Goal: Task Accomplishment & Management: Use online tool/utility

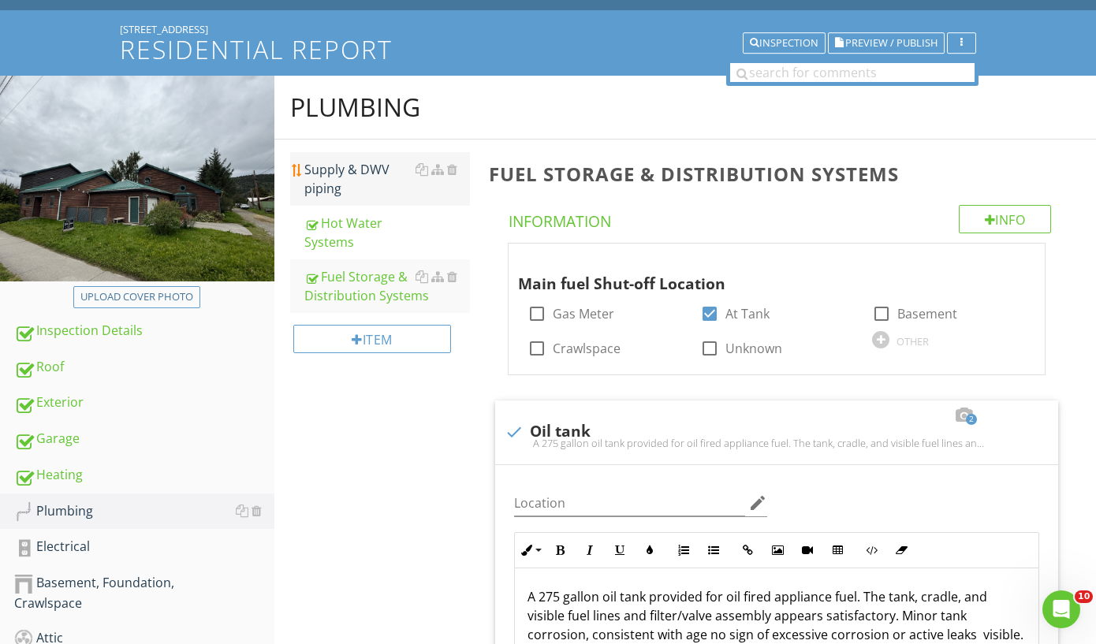
click at [370, 174] on div "Supply & DWV piping" at bounding box center [387, 179] width 166 height 38
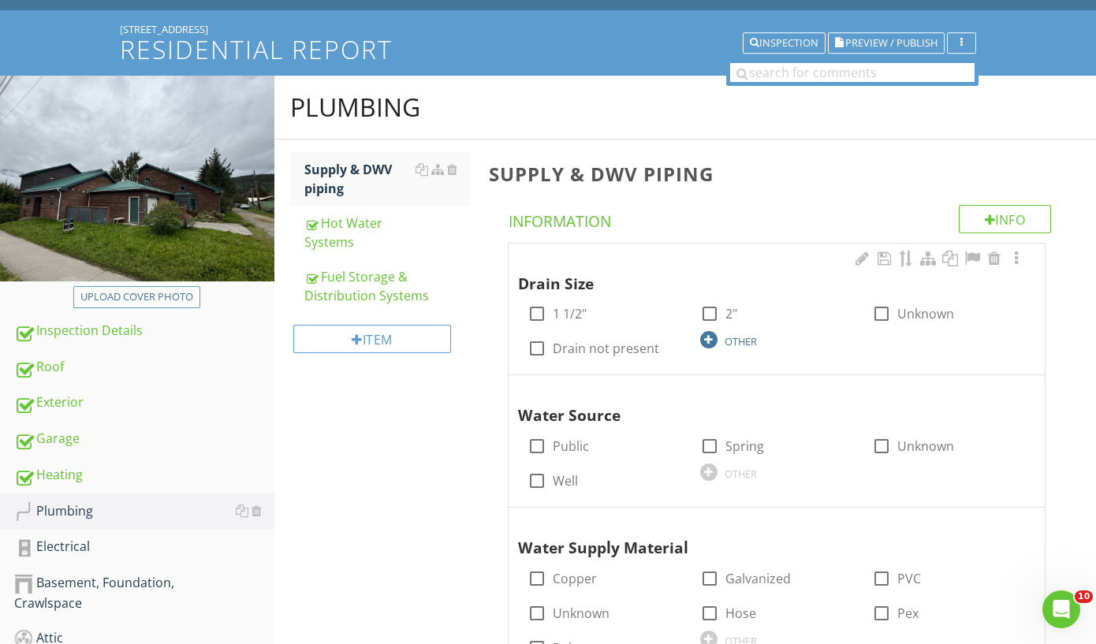
click at [715, 334] on div at bounding box center [708, 339] width 17 height 17
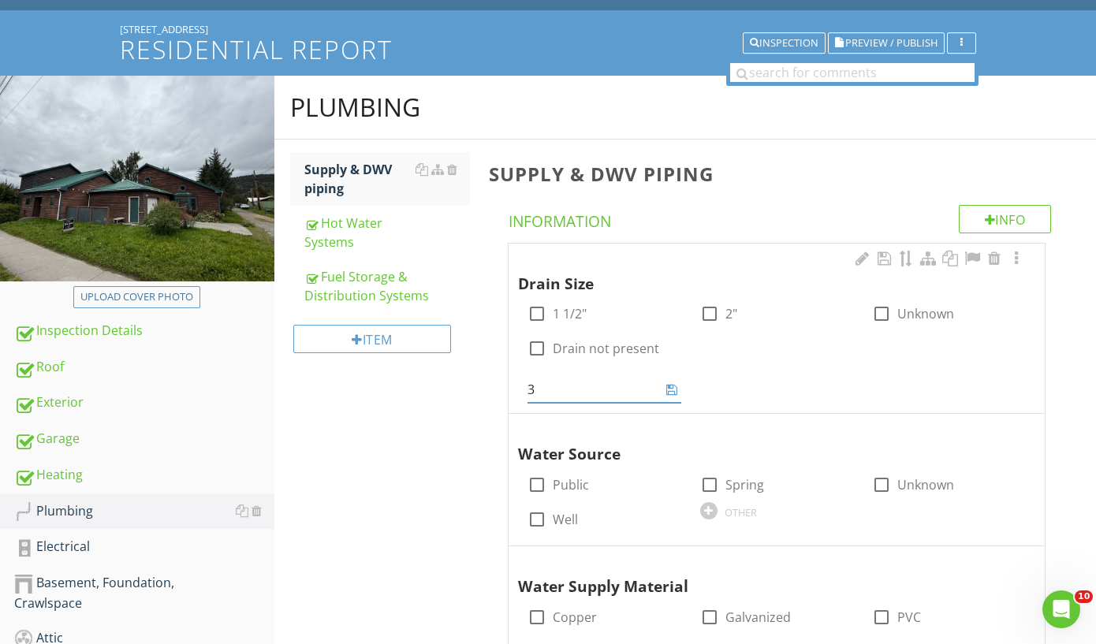
type input "3"
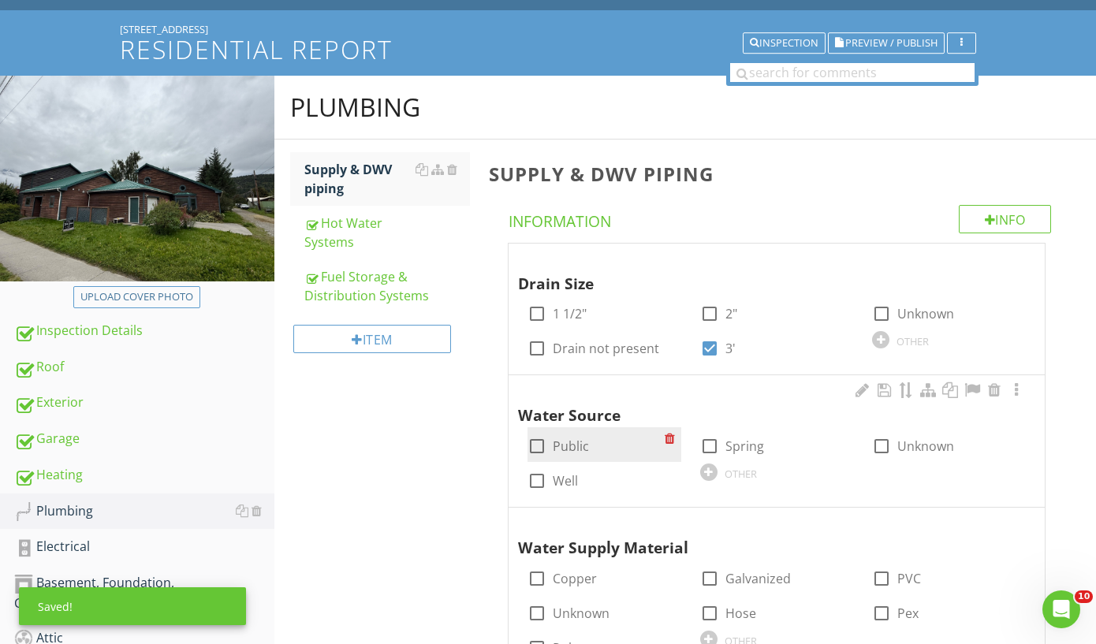
click at [562, 446] on label "Public" at bounding box center [571, 446] width 36 height 16
checkbox input "true"
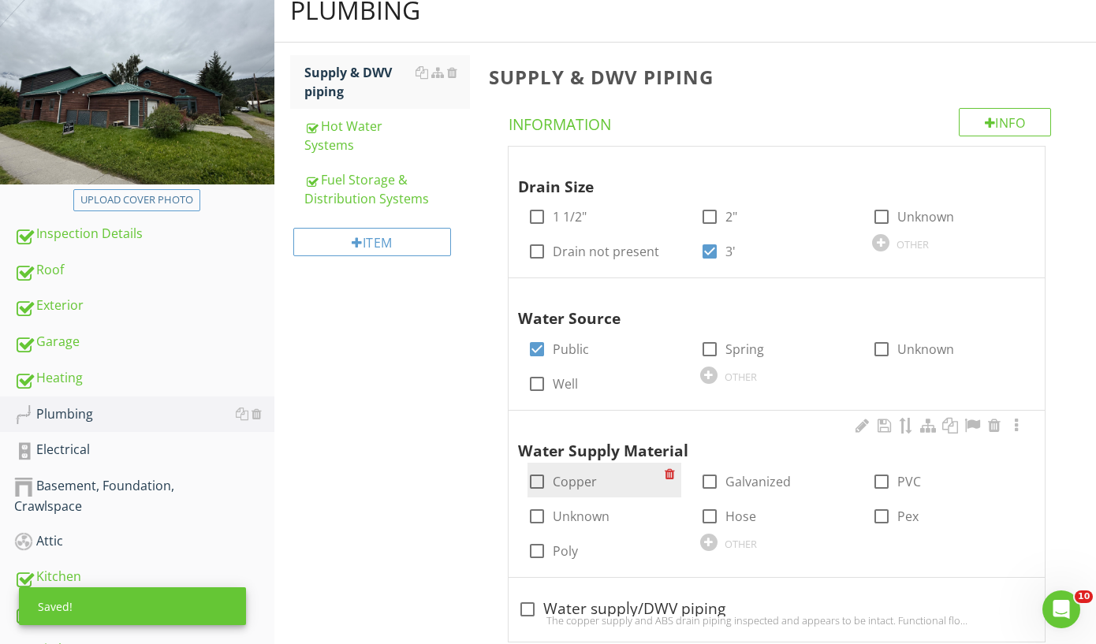
scroll to position [202, 0]
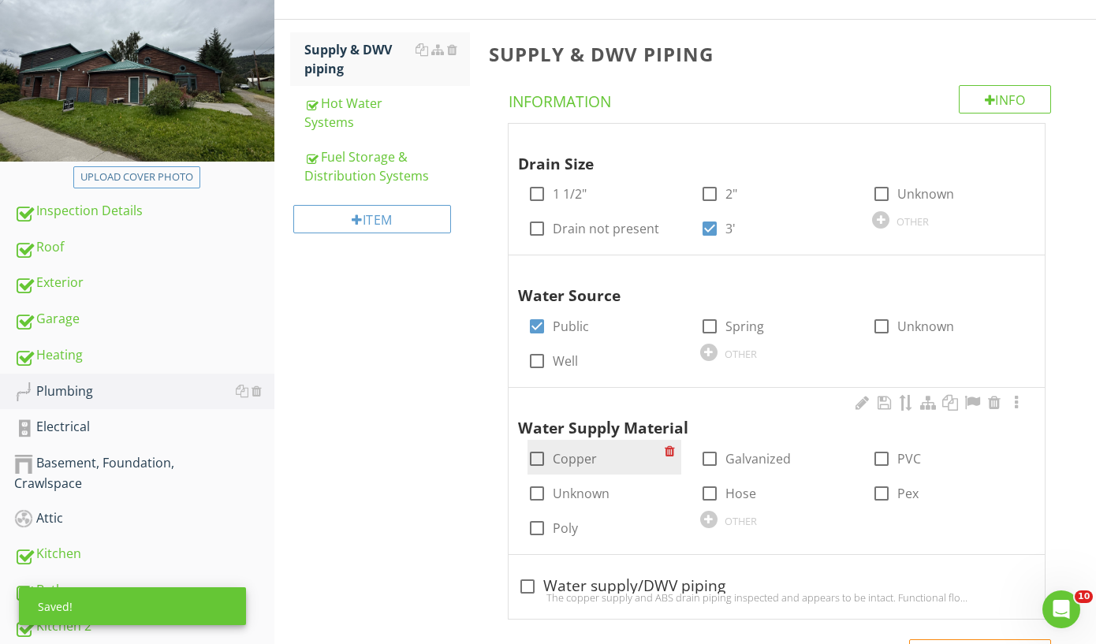
click at [569, 457] on label "Copper" at bounding box center [575, 459] width 44 height 16
checkbox input "true"
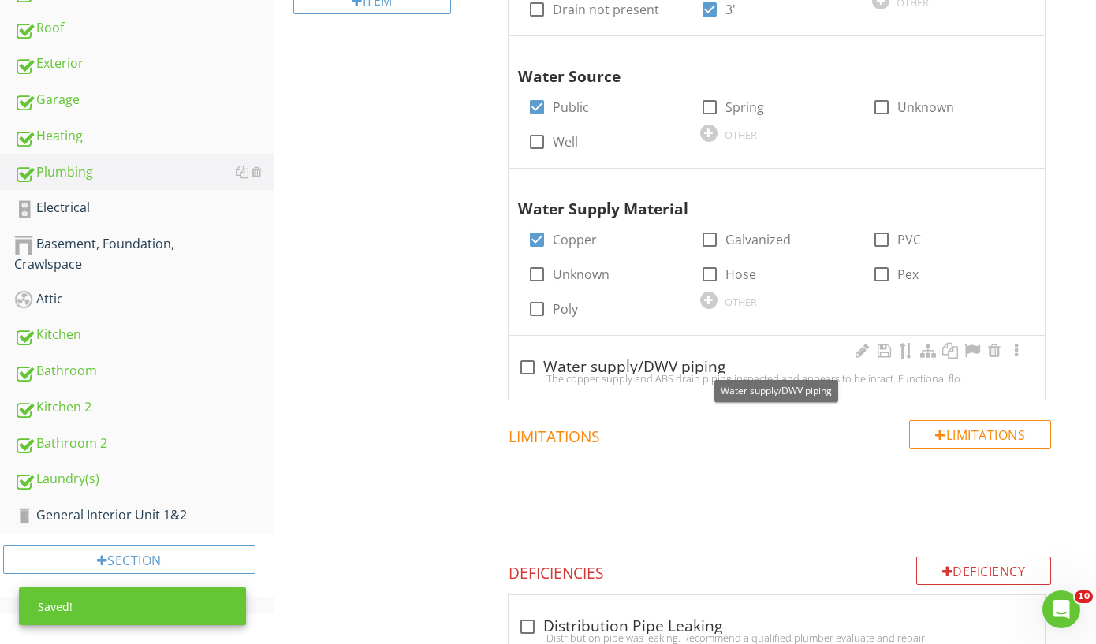
click at [529, 361] on div at bounding box center [527, 367] width 27 height 27
checkbox input "true"
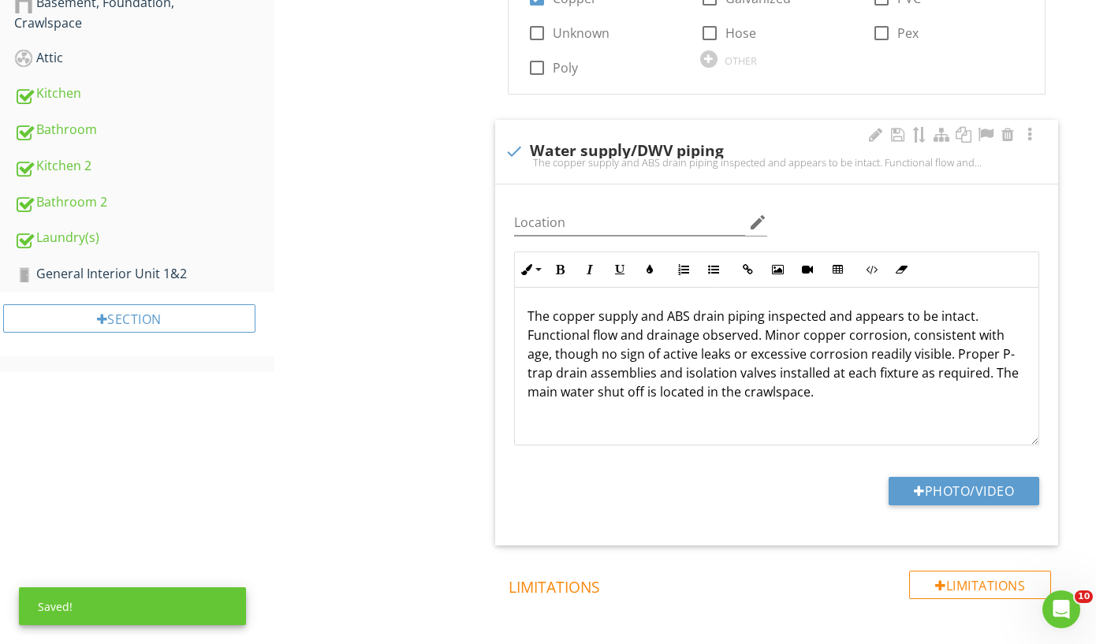
scroll to position [1, 0]
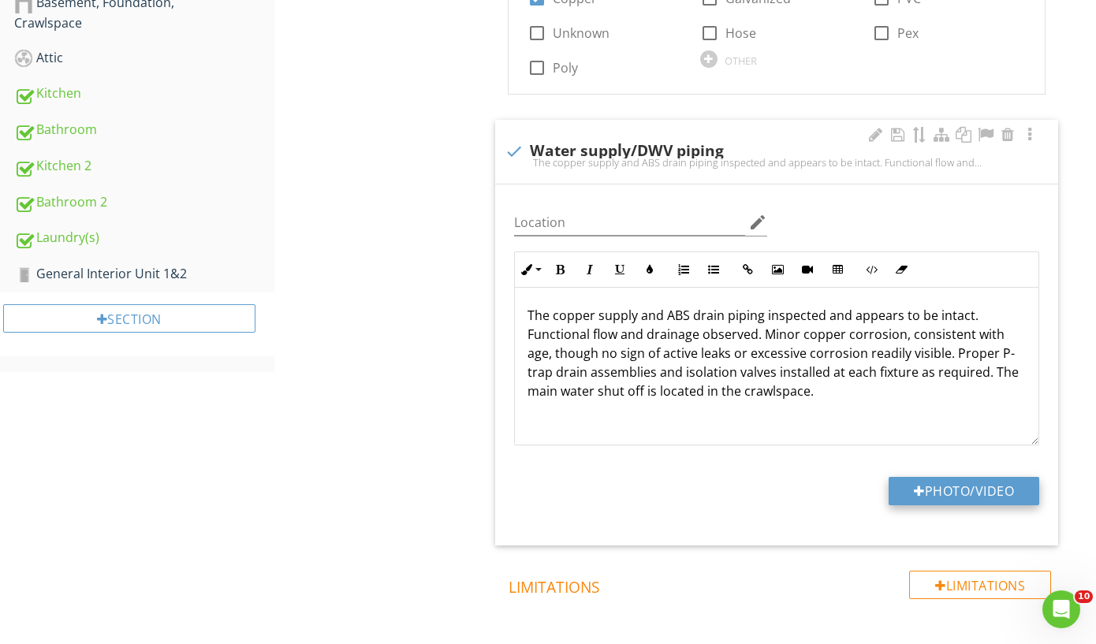
click at [921, 480] on button "Photo/Video" at bounding box center [964, 491] width 151 height 28
click at [838, 394] on p "The copper supply and ABS drain piping inspected and appears to be intact. Func…" at bounding box center [777, 353] width 498 height 95
click at [972, 489] on button "Photo/Video" at bounding box center [964, 491] width 151 height 28
type input "C:\fakepath\IMG_9673.jpeg"
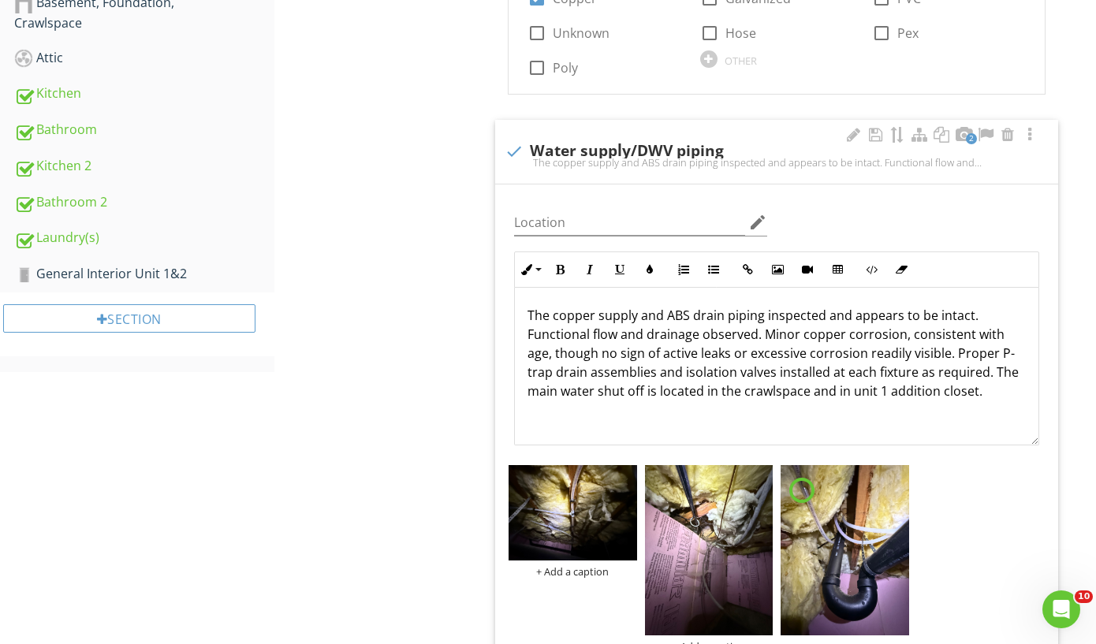
click at [593, 315] on p "The copper supply and ABS drain piping inspected and appears to be intact. Func…" at bounding box center [777, 353] width 498 height 95
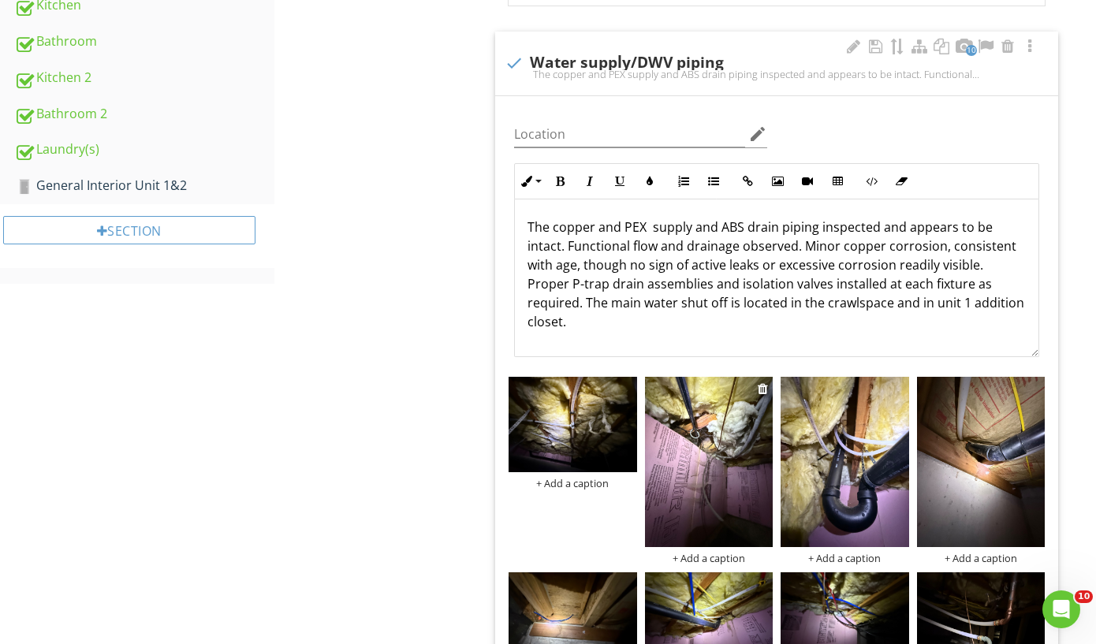
scroll to position [848, 0]
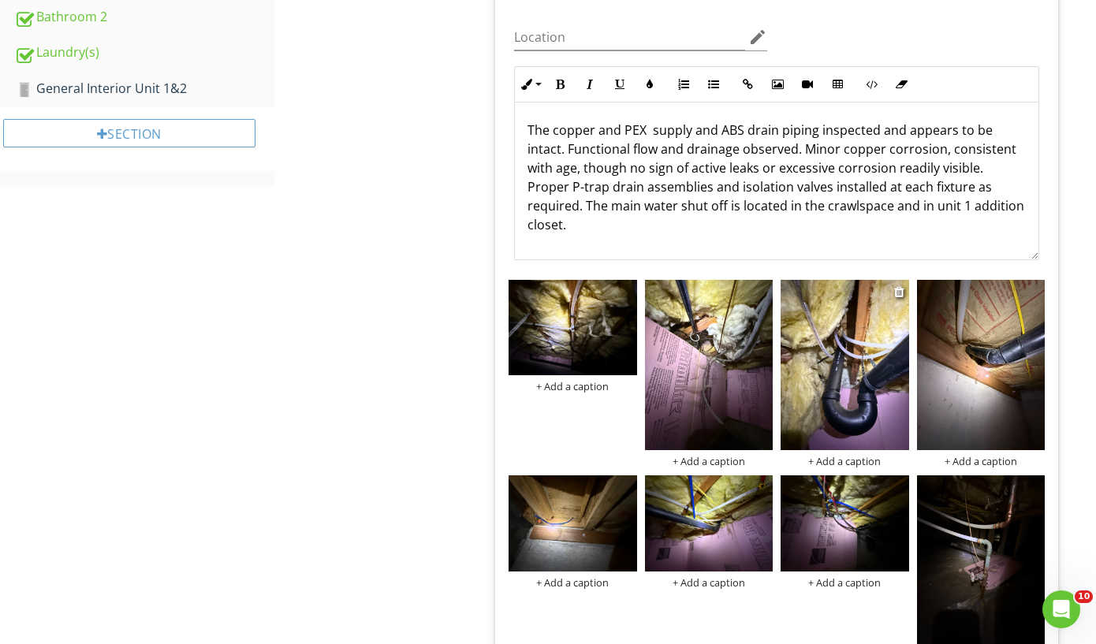
click at [828, 375] on img at bounding box center [845, 365] width 128 height 171
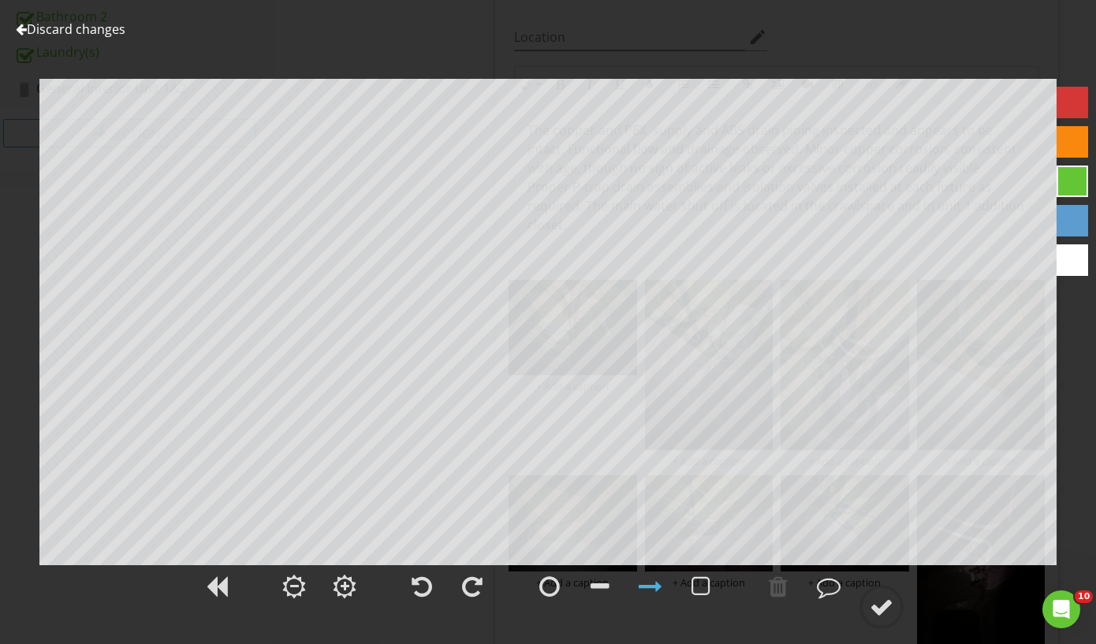
click at [102, 31] on link "Discard changes" at bounding box center [71, 29] width 110 height 17
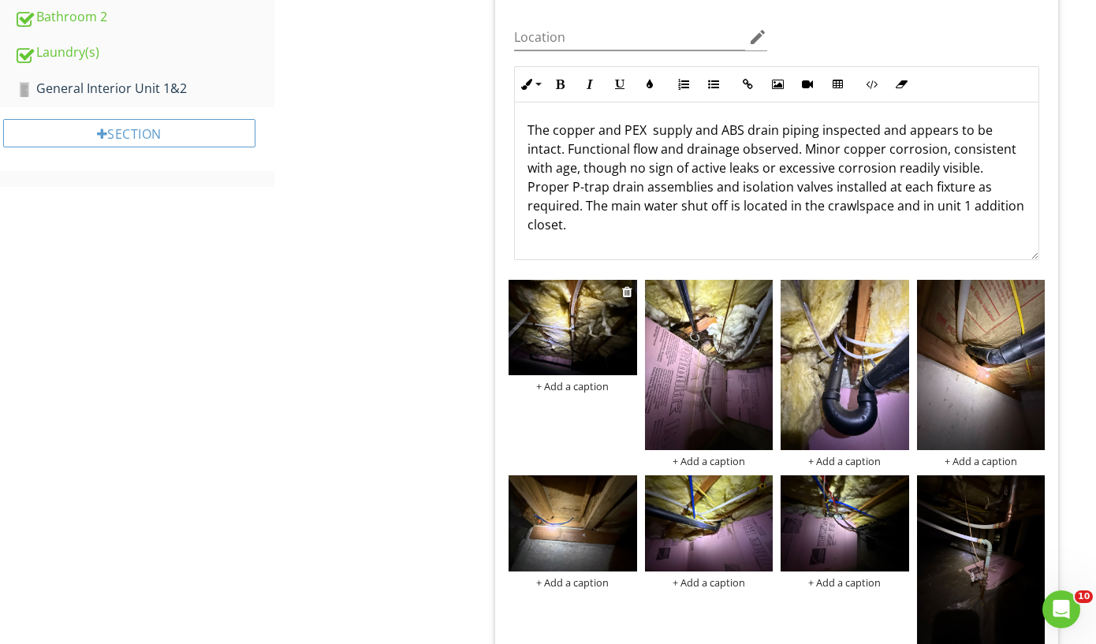
click at [610, 312] on img at bounding box center [573, 328] width 128 height 96
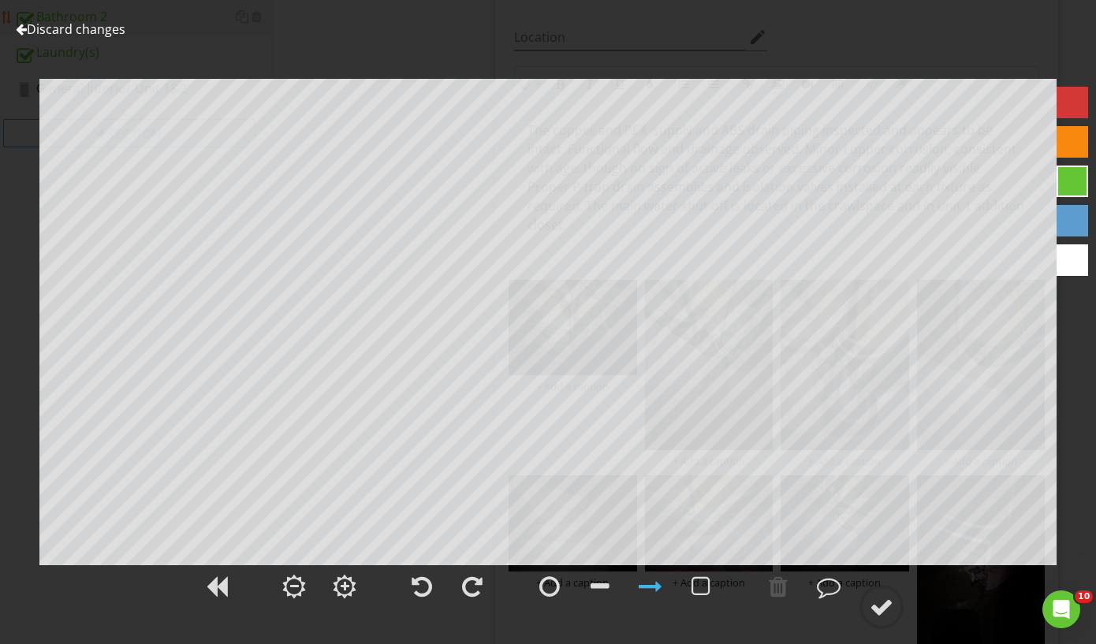
click at [85, 32] on link "Discard changes" at bounding box center [71, 29] width 110 height 17
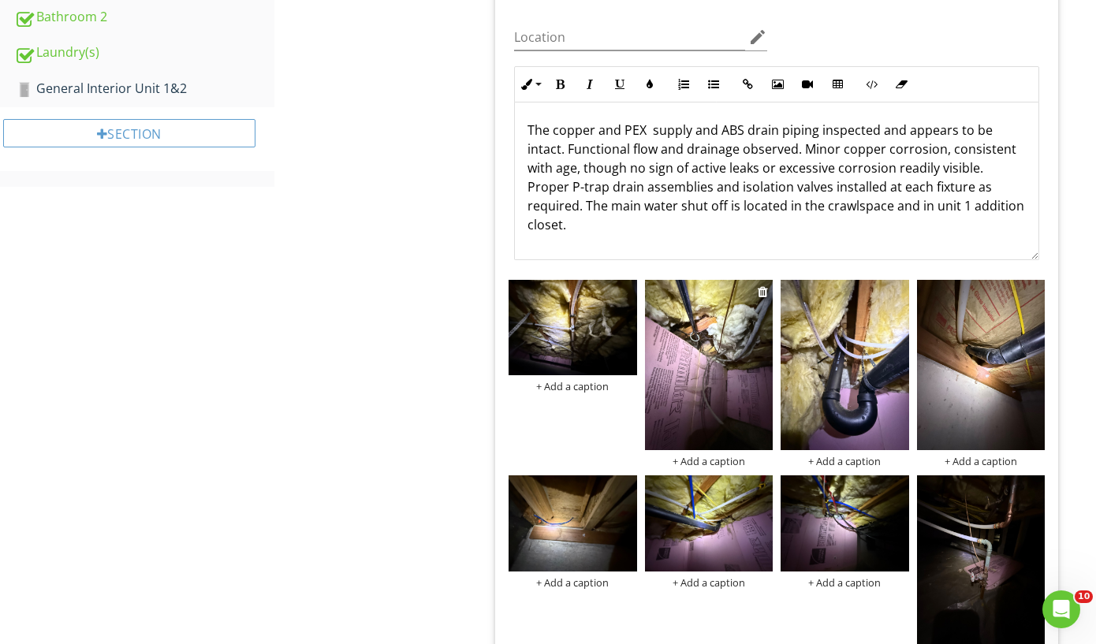
click at [718, 360] on img at bounding box center [709, 365] width 128 height 171
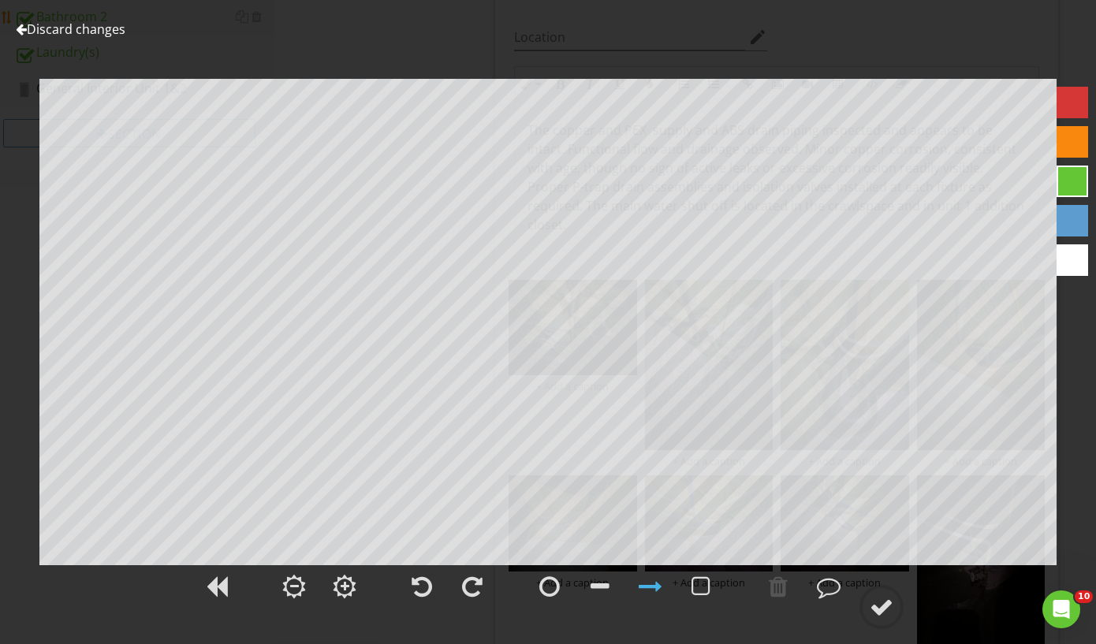
click at [110, 30] on link "Discard changes" at bounding box center [71, 29] width 110 height 17
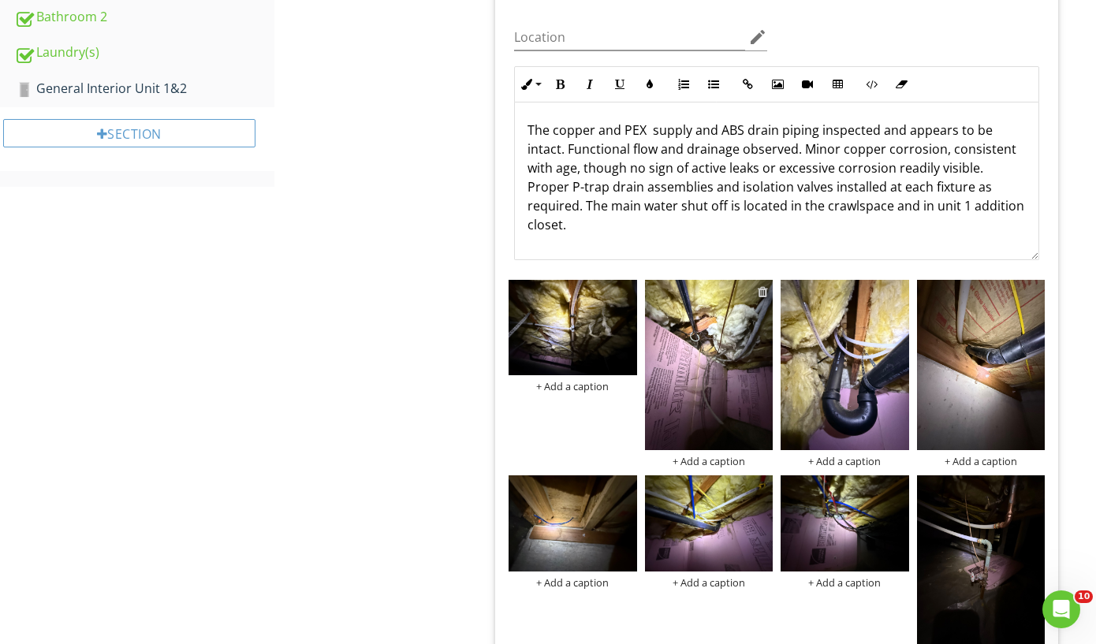
click at [760, 287] on div at bounding box center [763, 291] width 10 height 13
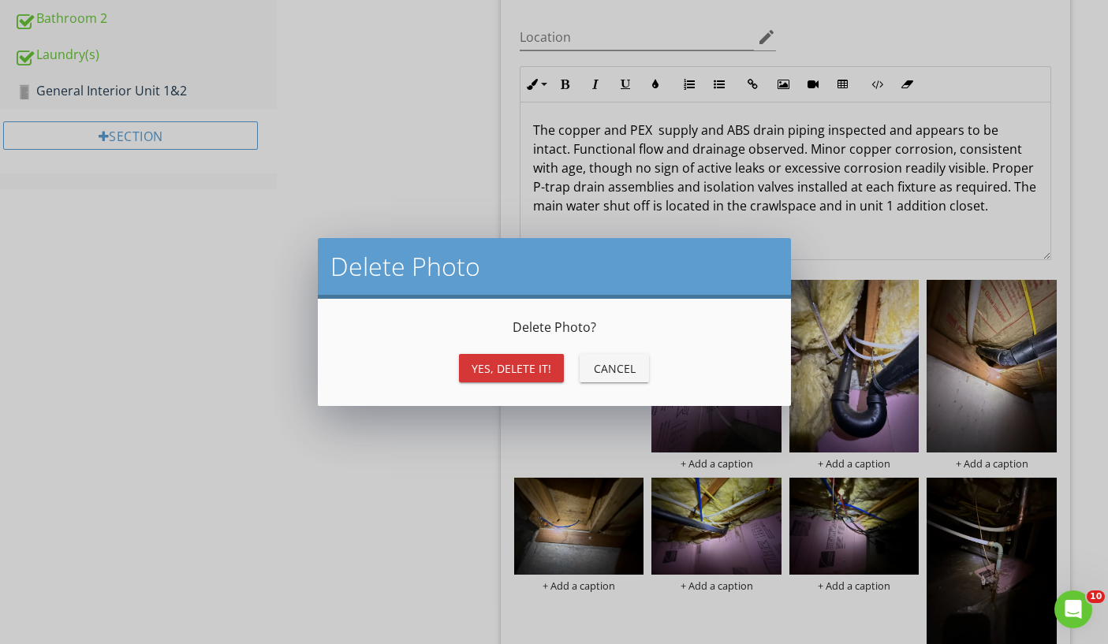
click at [524, 365] on div "Yes, Delete it!" at bounding box center [512, 368] width 80 height 17
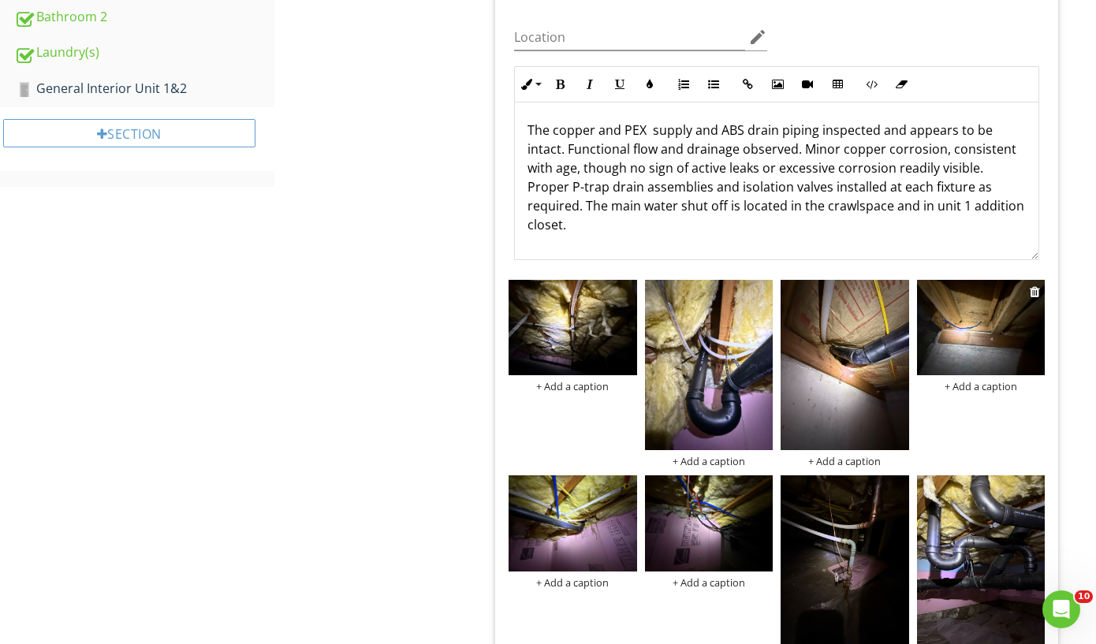
click at [958, 327] on img at bounding box center [981, 328] width 128 height 96
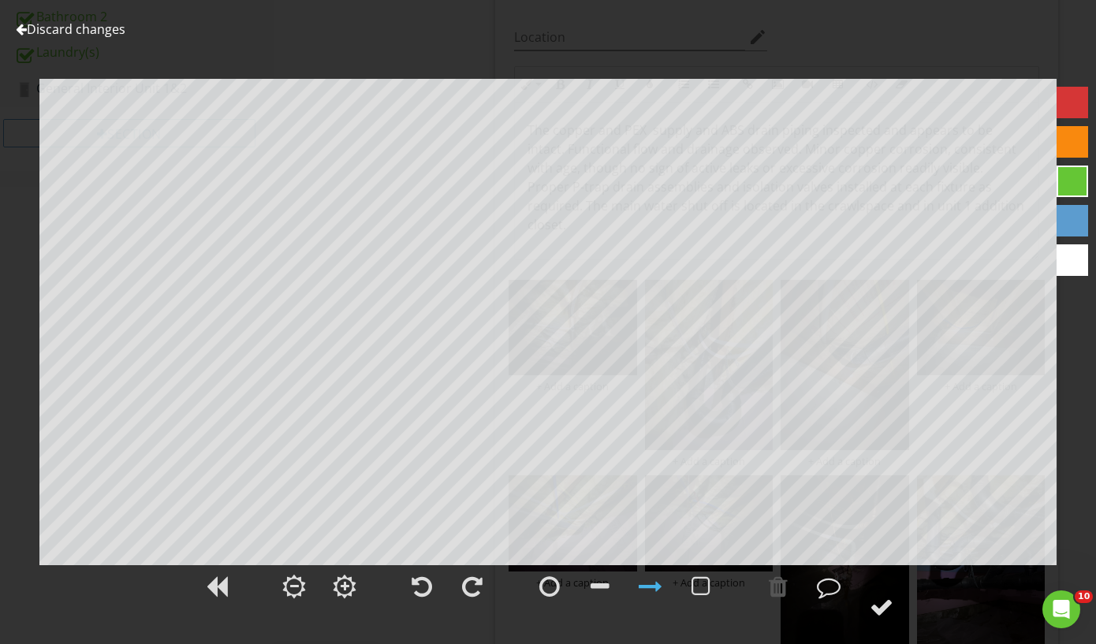
click at [86, 28] on link "Discard changes" at bounding box center [71, 29] width 110 height 17
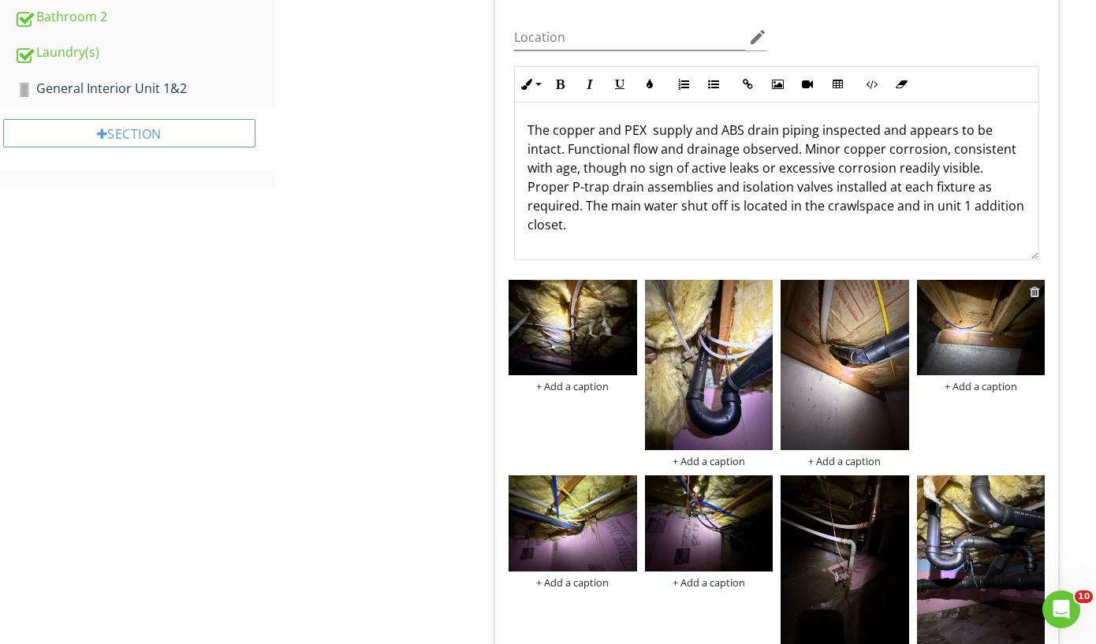
click at [1032, 289] on div at bounding box center [1035, 291] width 10 height 13
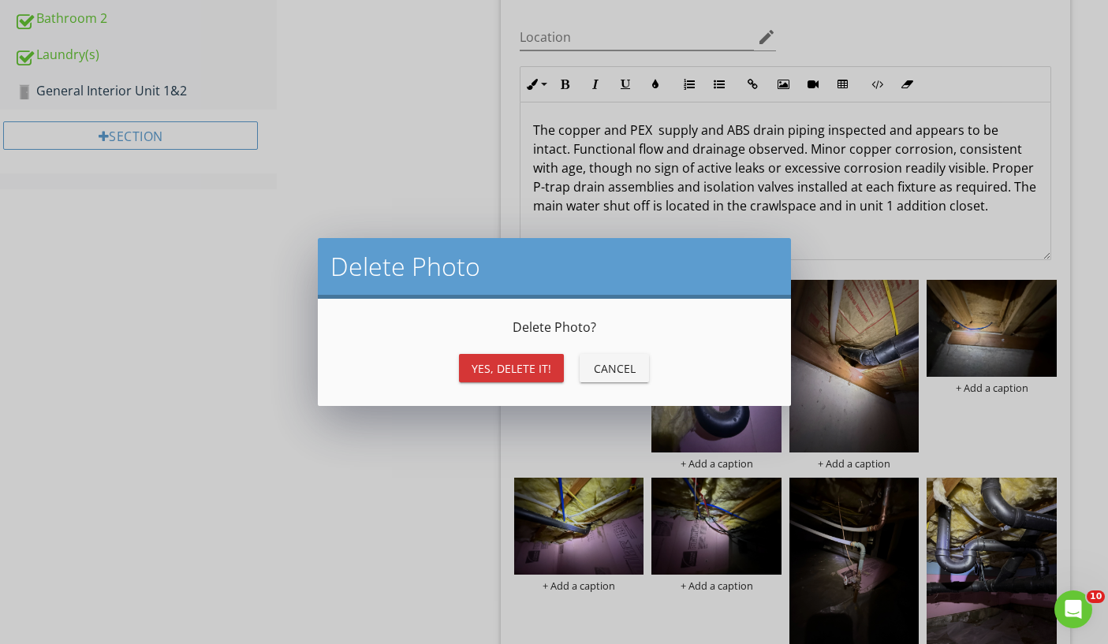
click at [478, 367] on div "Yes, Delete it!" at bounding box center [512, 368] width 80 height 17
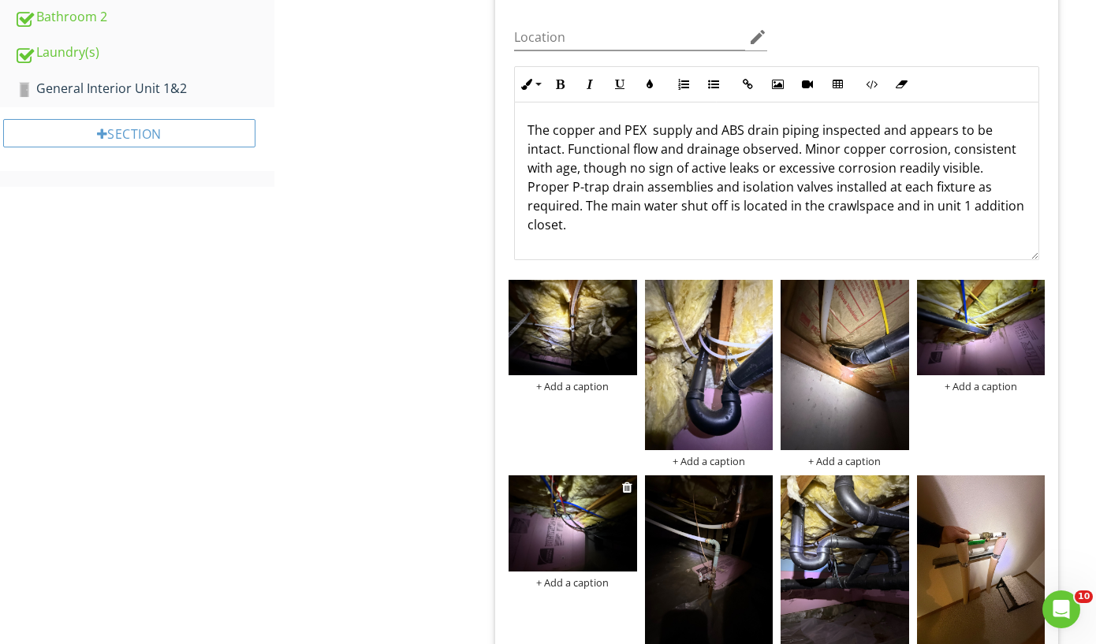
click at [590, 503] on img at bounding box center [573, 524] width 128 height 96
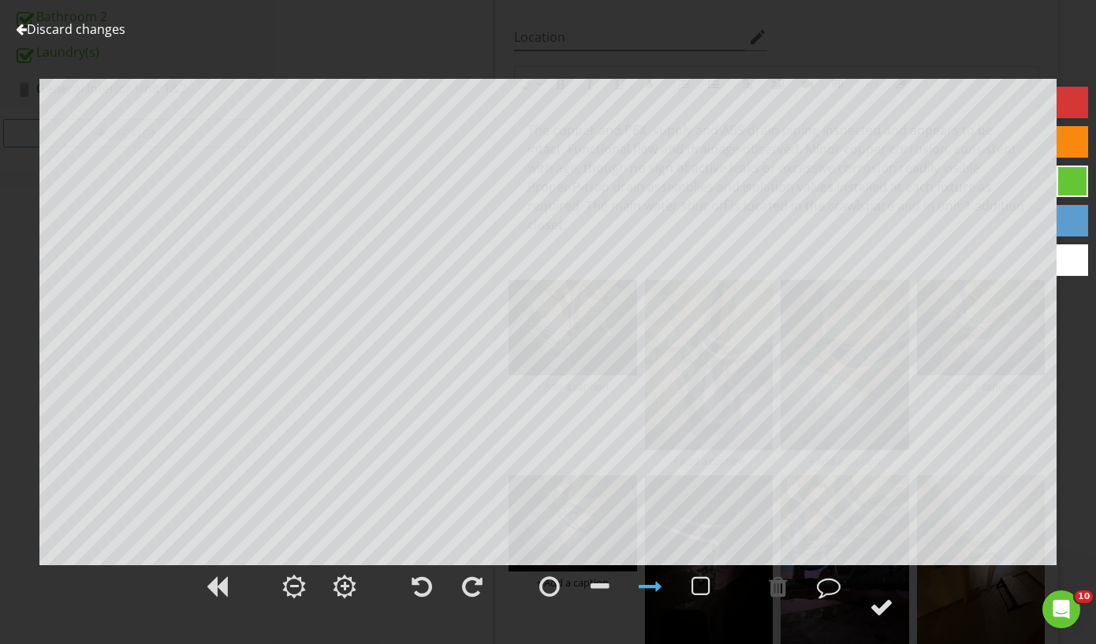
click at [110, 24] on link "Discard changes" at bounding box center [71, 29] width 110 height 17
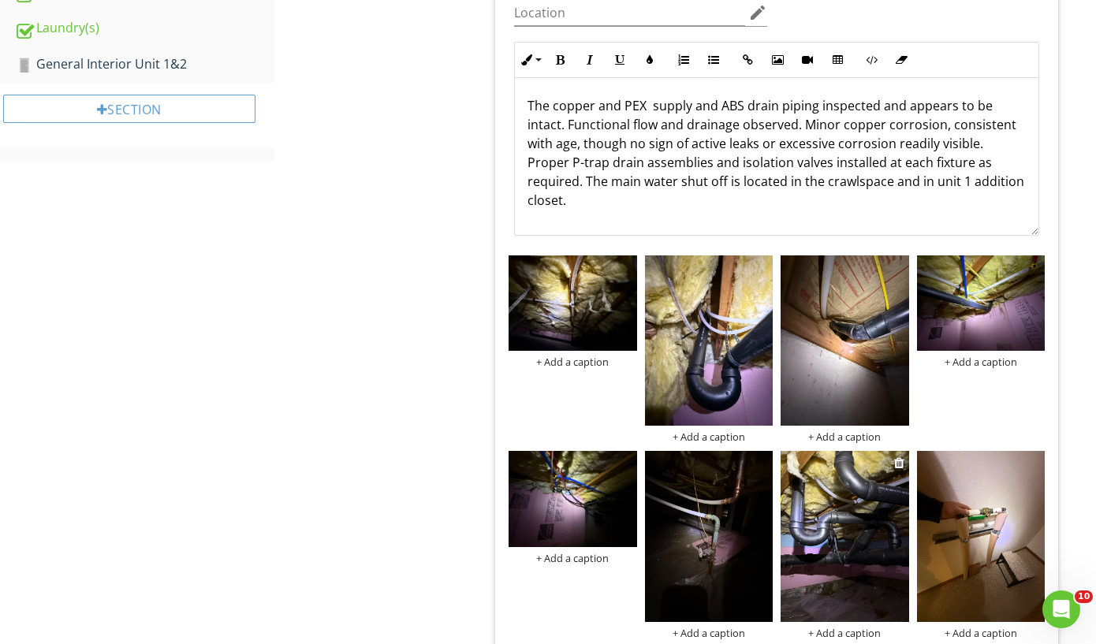
scroll to position [932, 0]
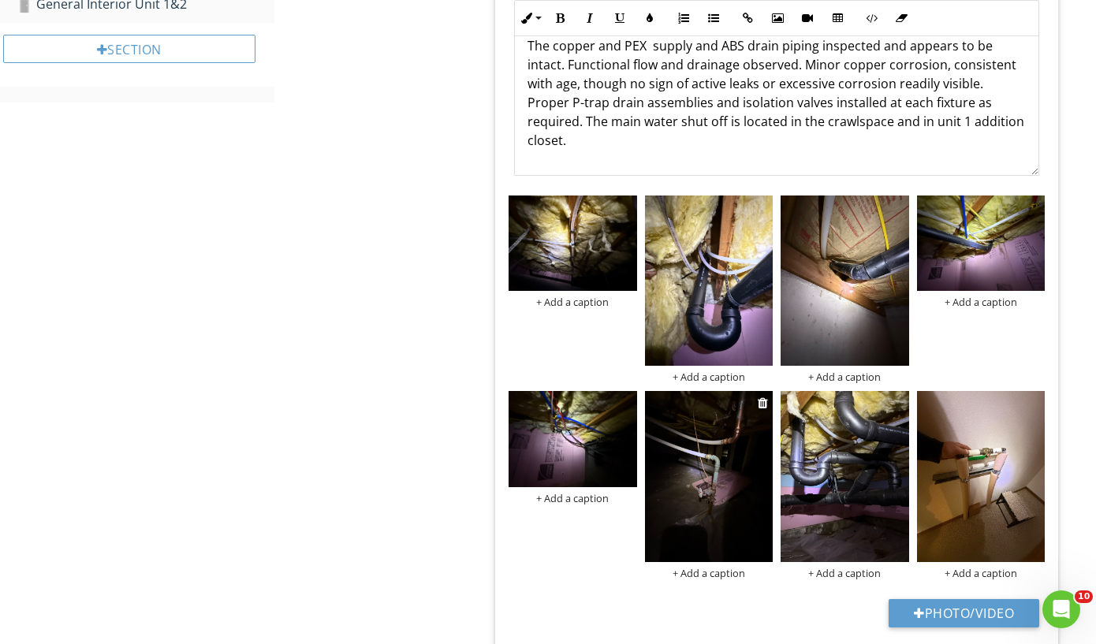
click at [738, 472] on img at bounding box center [709, 476] width 128 height 171
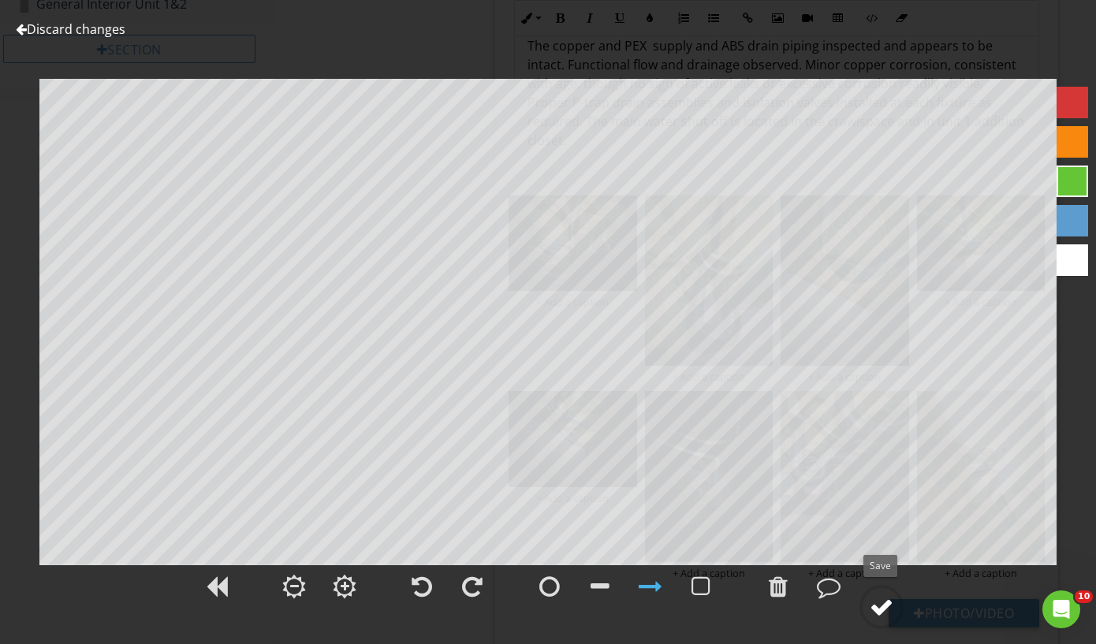
click at [886, 613] on div at bounding box center [882, 607] width 24 height 24
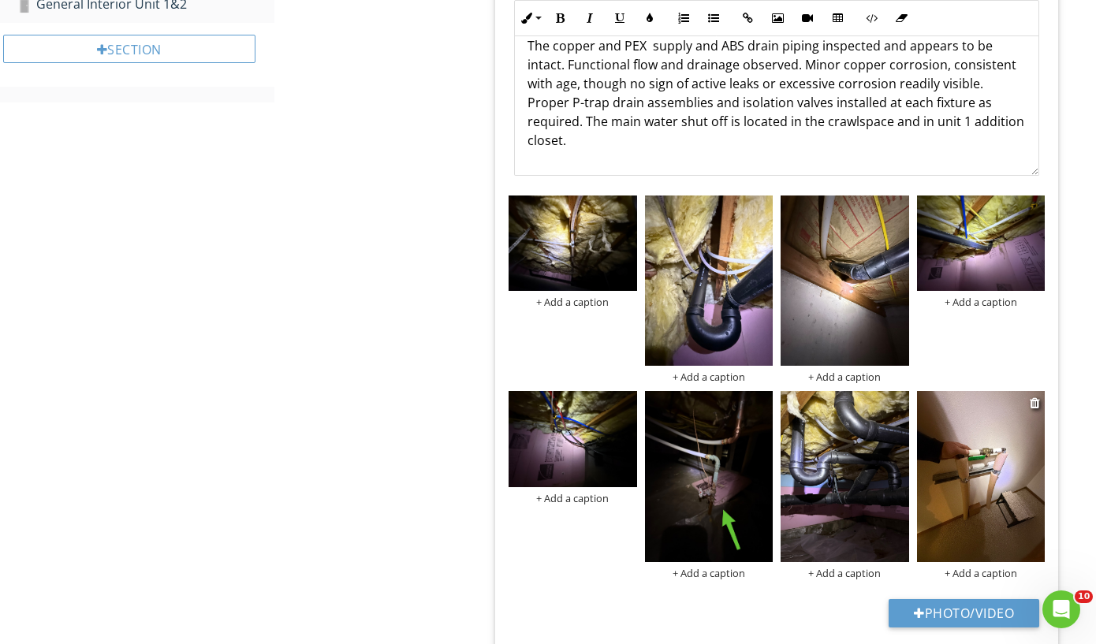
click at [966, 534] on img at bounding box center [981, 476] width 128 height 171
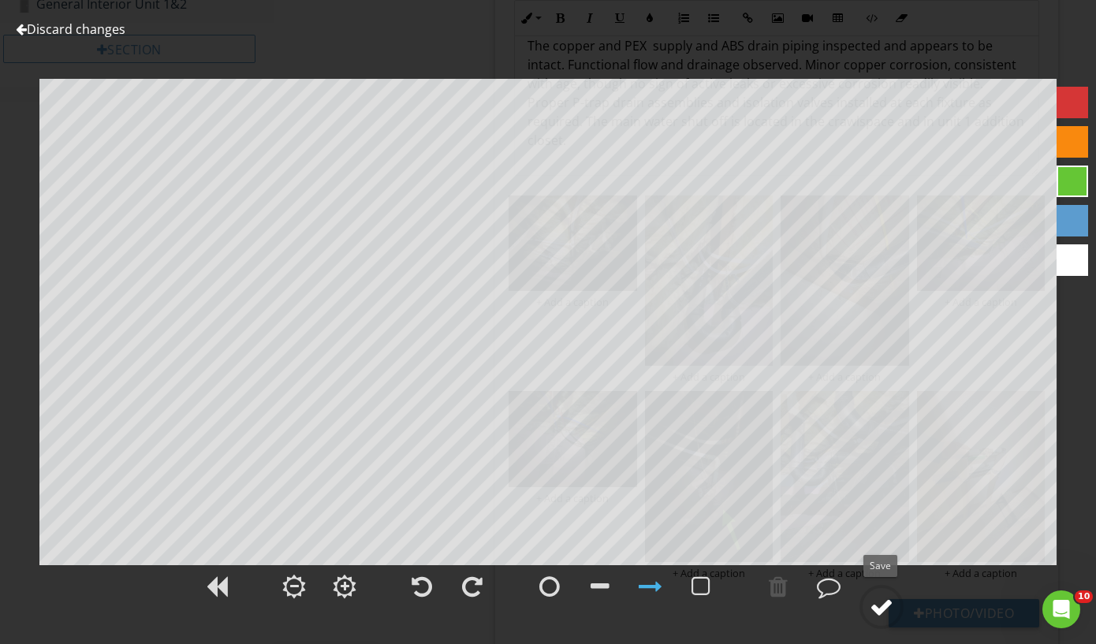
click at [882, 606] on div at bounding box center [882, 607] width 24 height 24
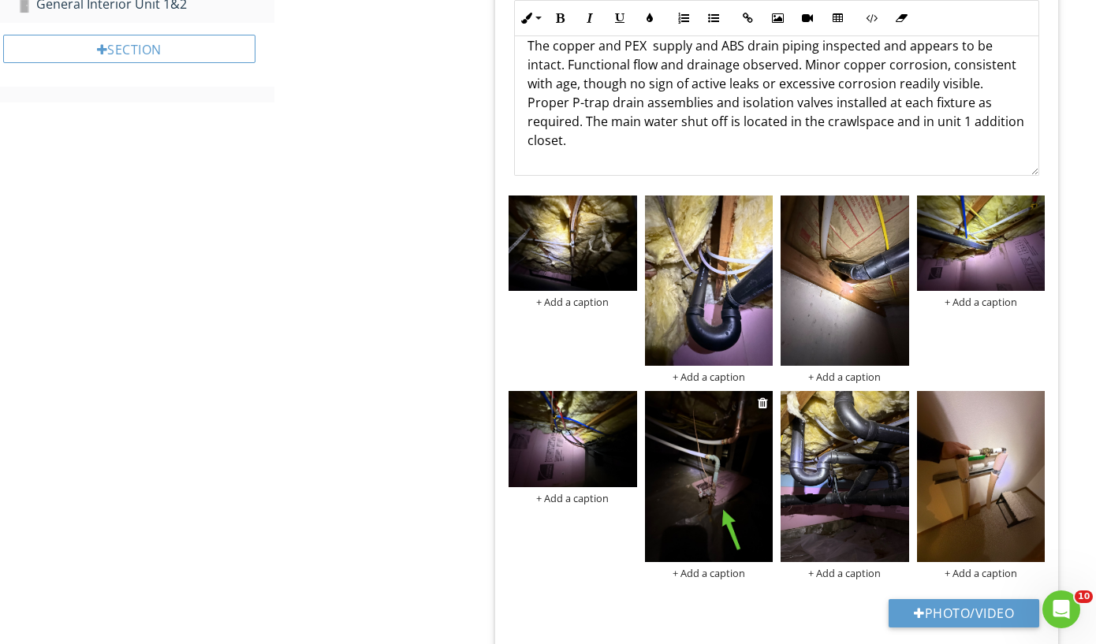
click at [697, 569] on div "+ Add a caption" at bounding box center [709, 573] width 128 height 13
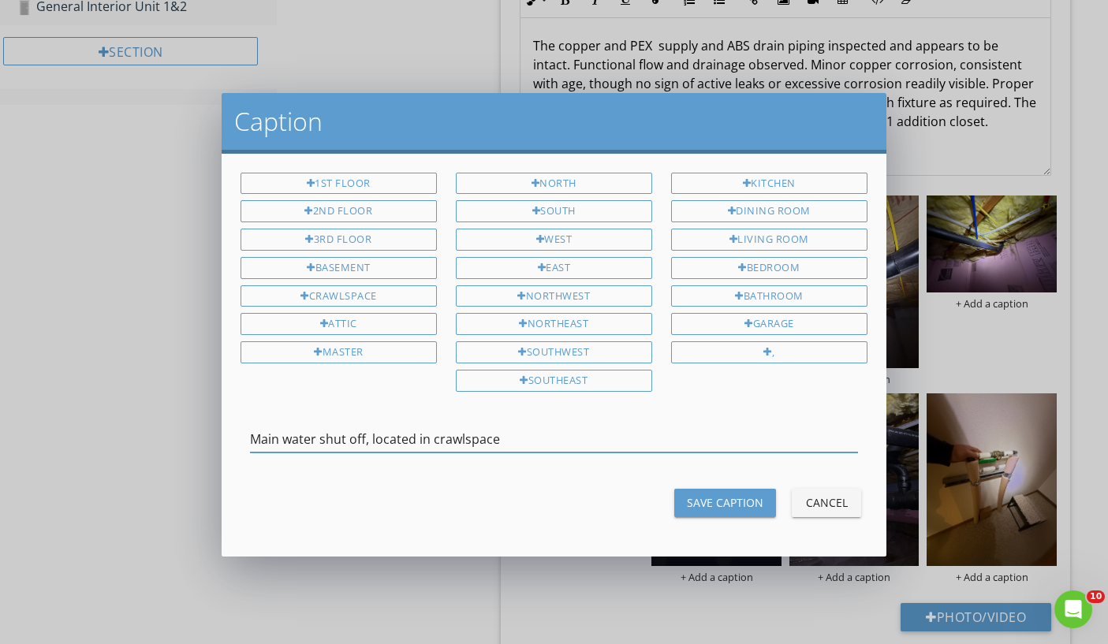
type input "Main water shut off, located in crawlspace"
click at [744, 502] on div "Save Caption" at bounding box center [725, 502] width 76 height 17
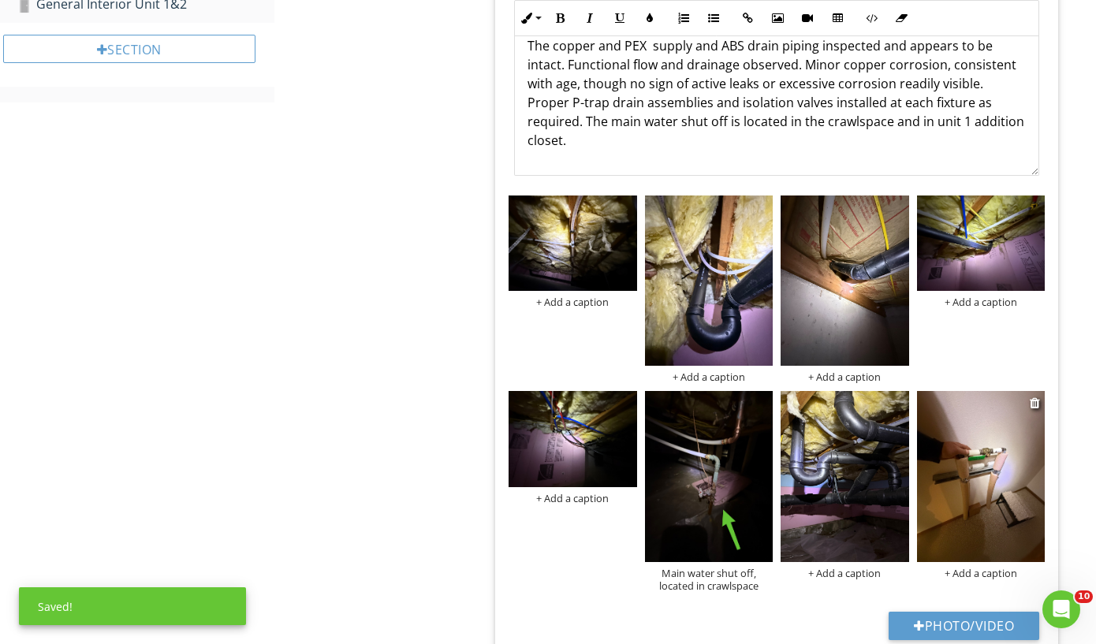
click at [940, 478] on img at bounding box center [981, 476] width 128 height 171
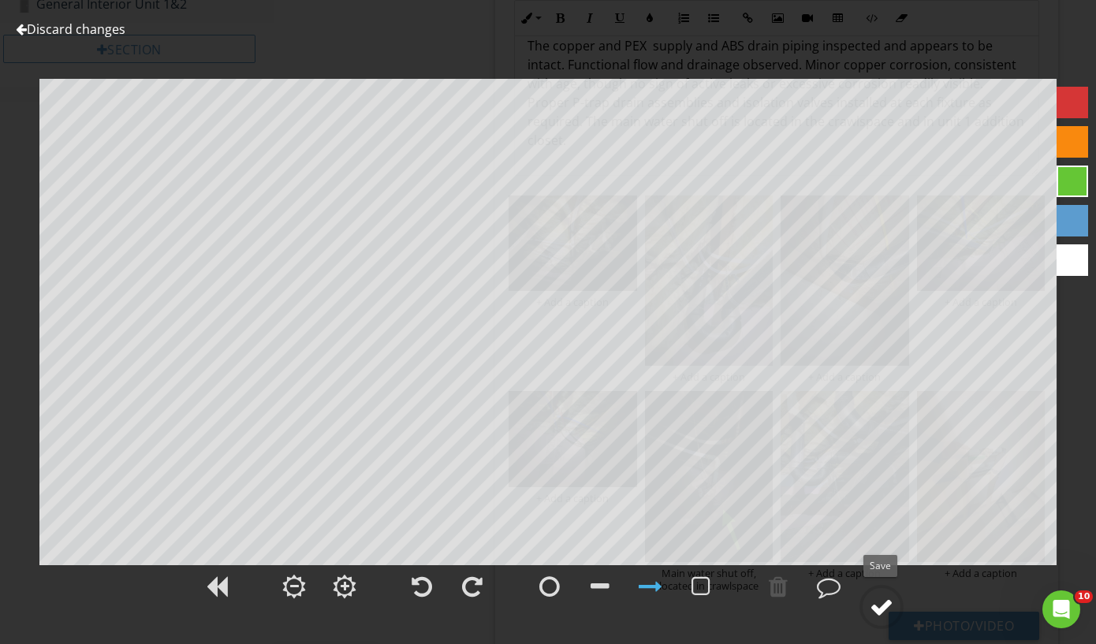
click at [891, 610] on div at bounding box center [882, 607] width 24 height 24
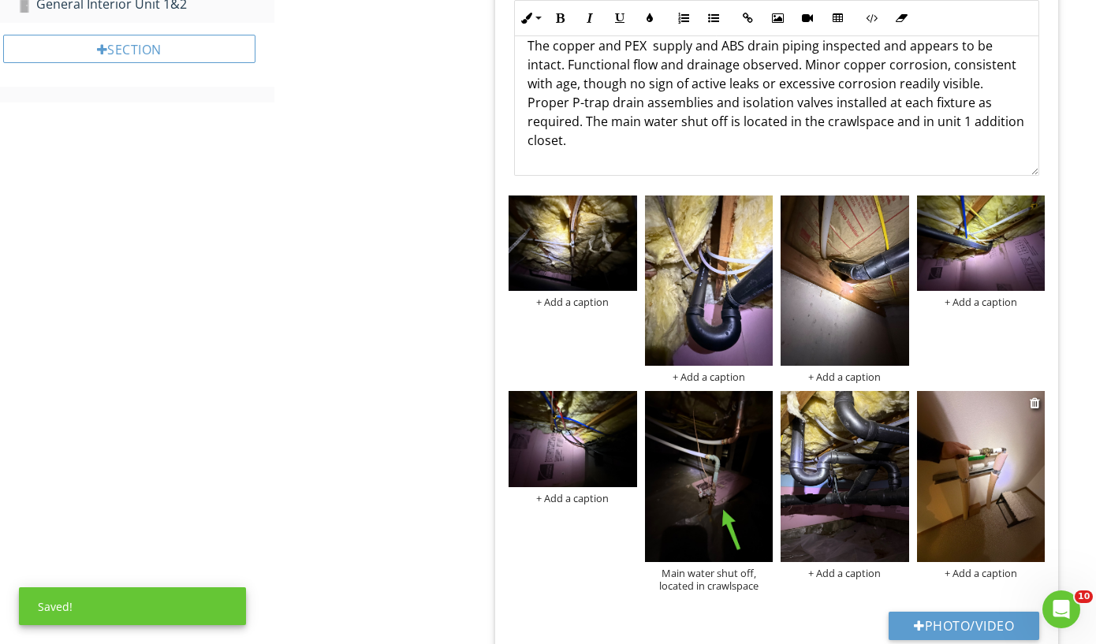
click at [984, 570] on div "+ Add a caption" at bounding box center [981, 573] width 128 height 13
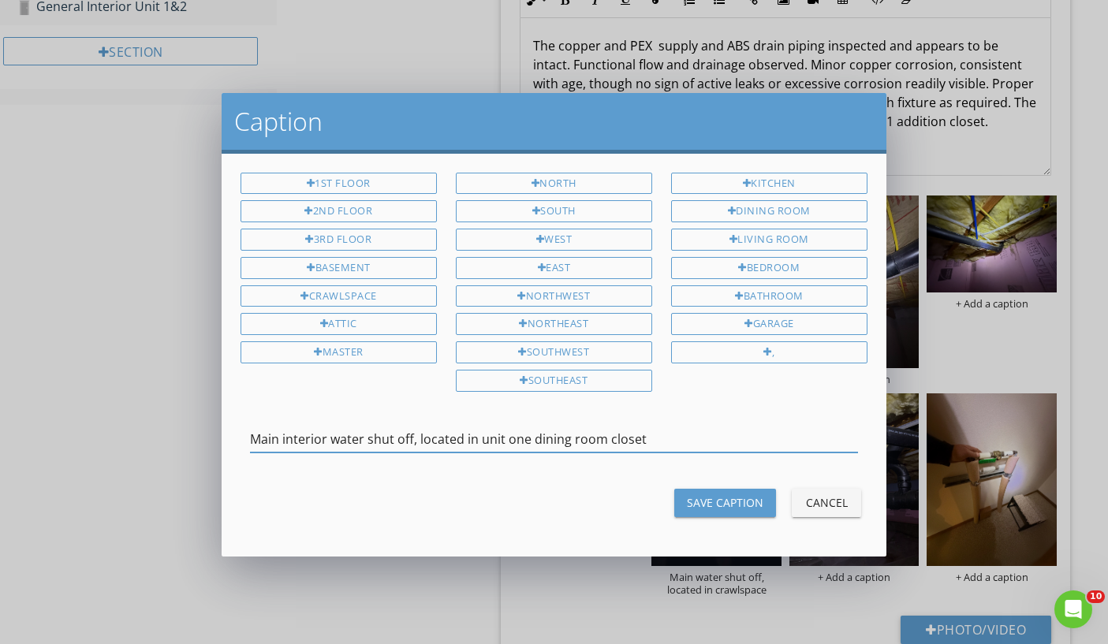
type input "Main interior water shut off, located in unit one dining room closet"
click at [744, 500] on div "Save Caption" at bounding box center [725, 502] width 76 height 17
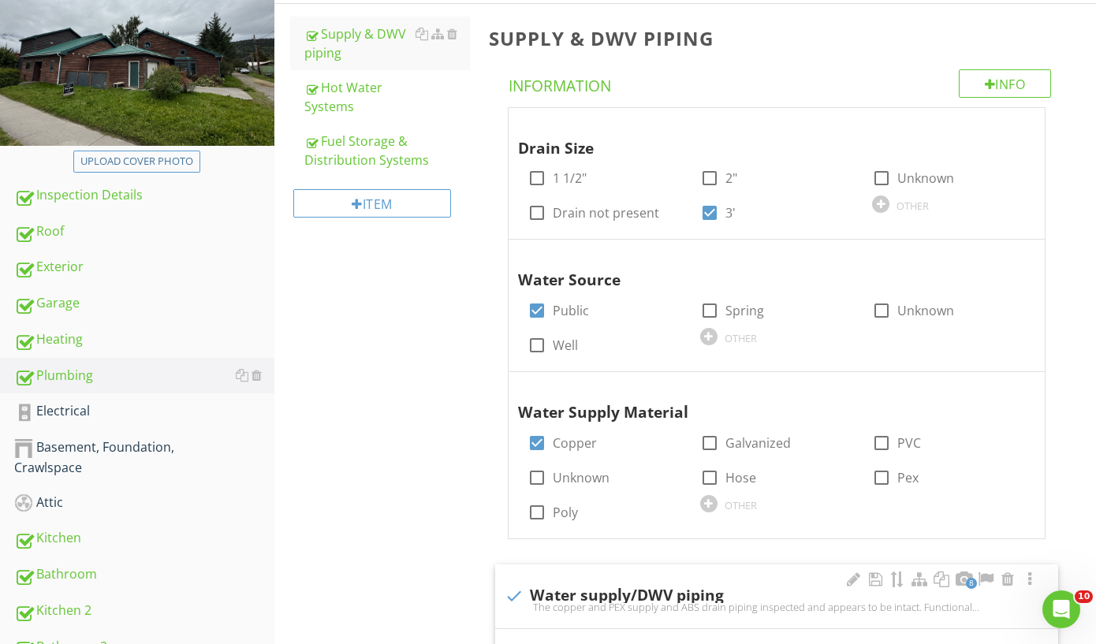
scroll to position [241, 0]
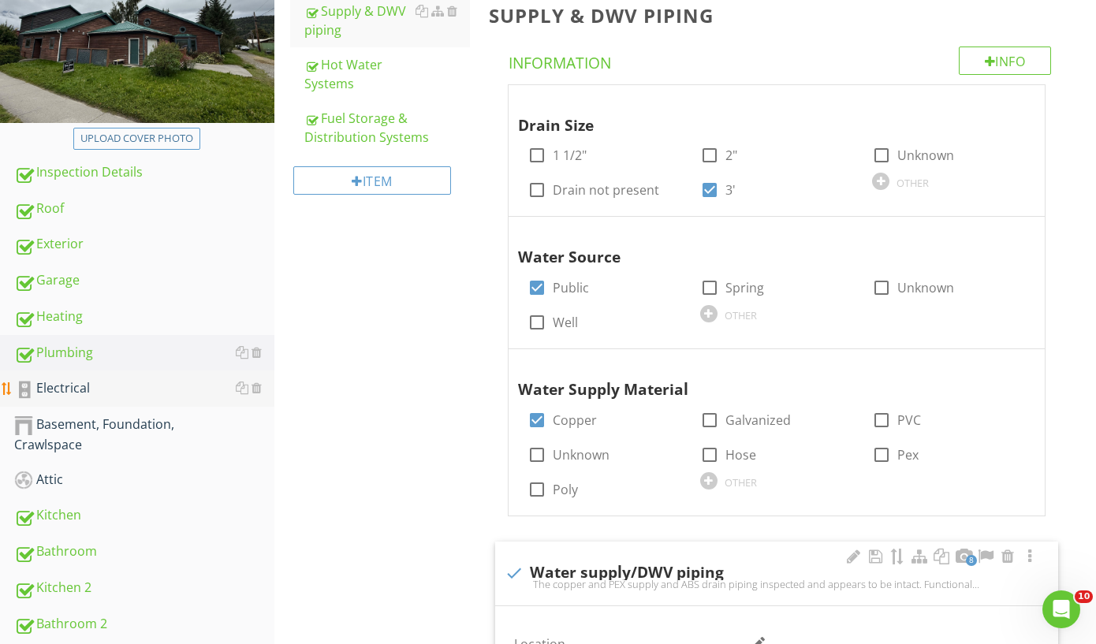
click at [84, 387] on div "Electrical" at bounding box center [144, 389] width 260 height 21
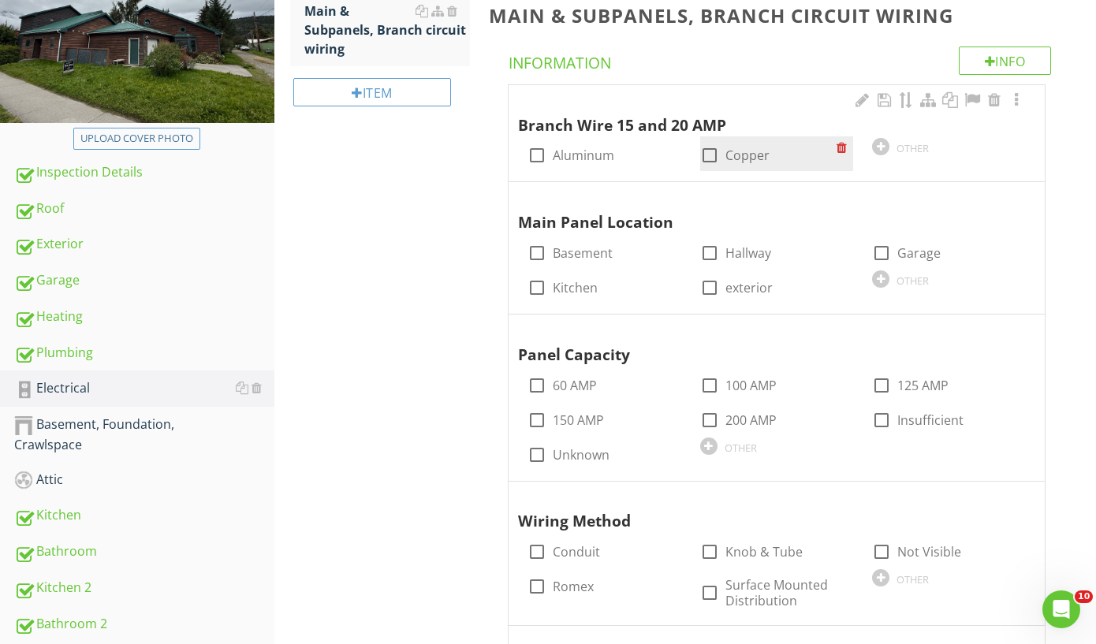
click at [707, 147] on div at bounding box center [709, 155] width 27 height 27
checkbox input "true"
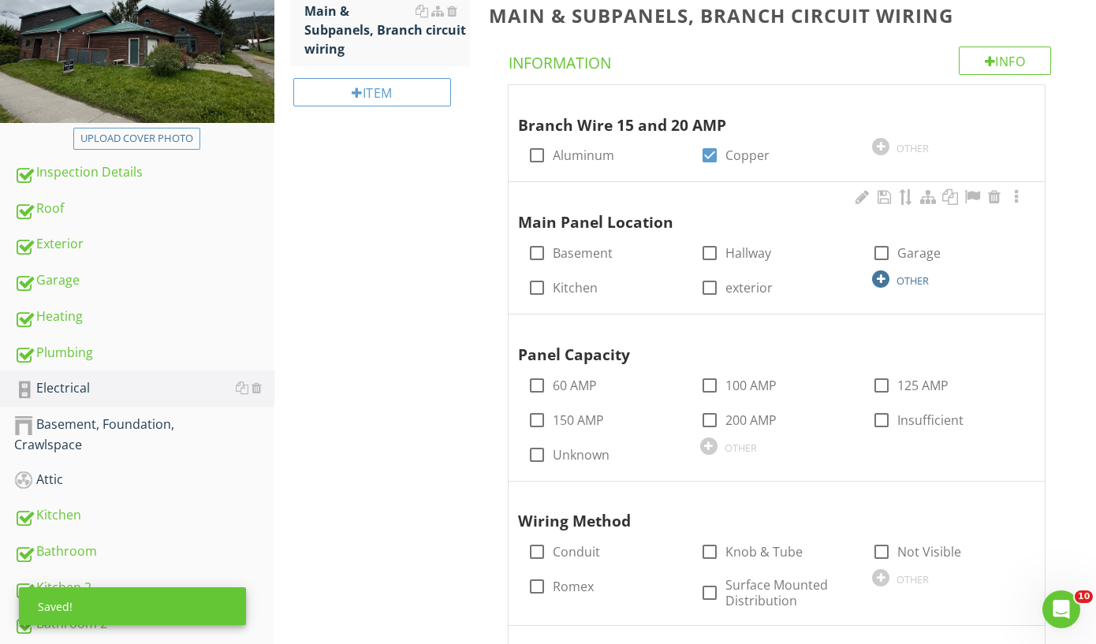
click at [891, 274] on div "OTHER" at bounding box center [949, 278] width 154 height 19
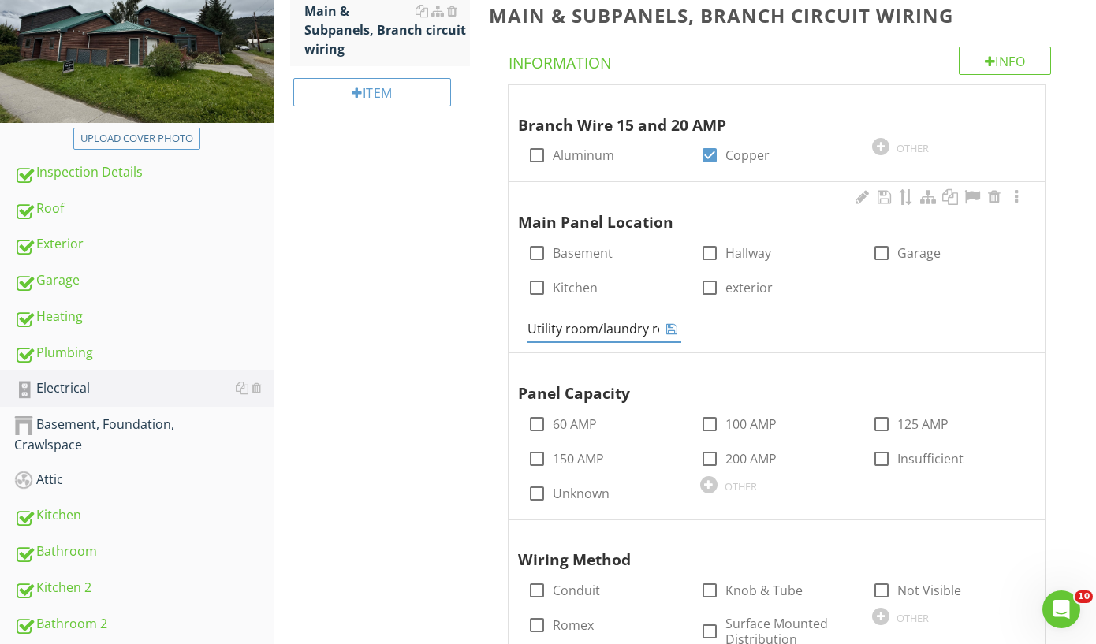
type input "Utility room/laundry room"
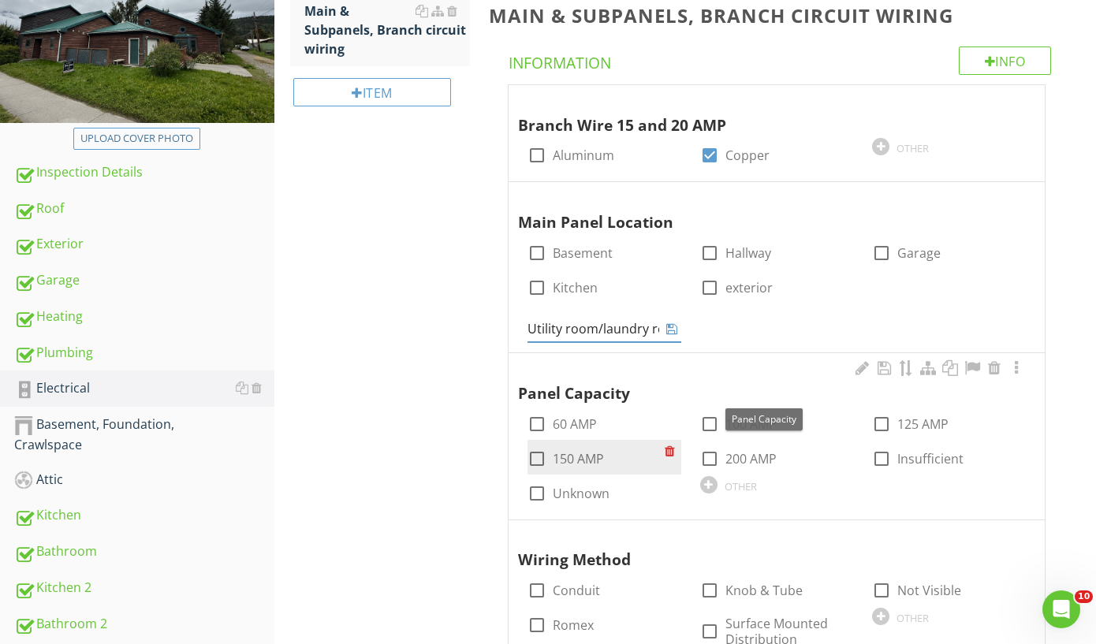
scroll to position [338, 0]
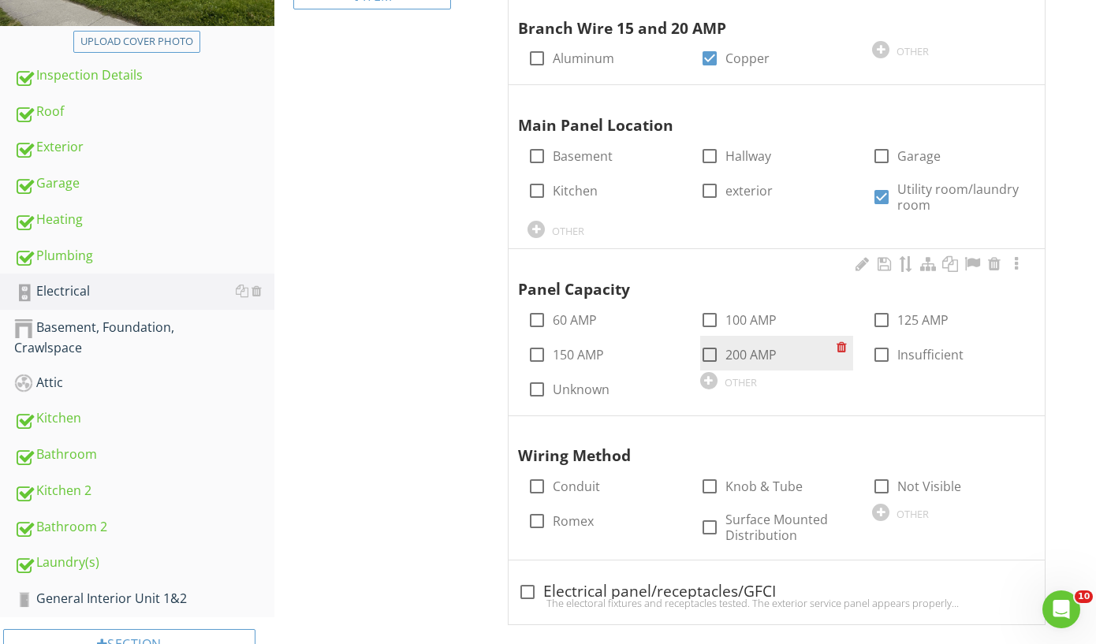
click at [737, 358] on label "200 AMP" at bounding box center [751, 355] width 51 height 16
checkbox input "true"
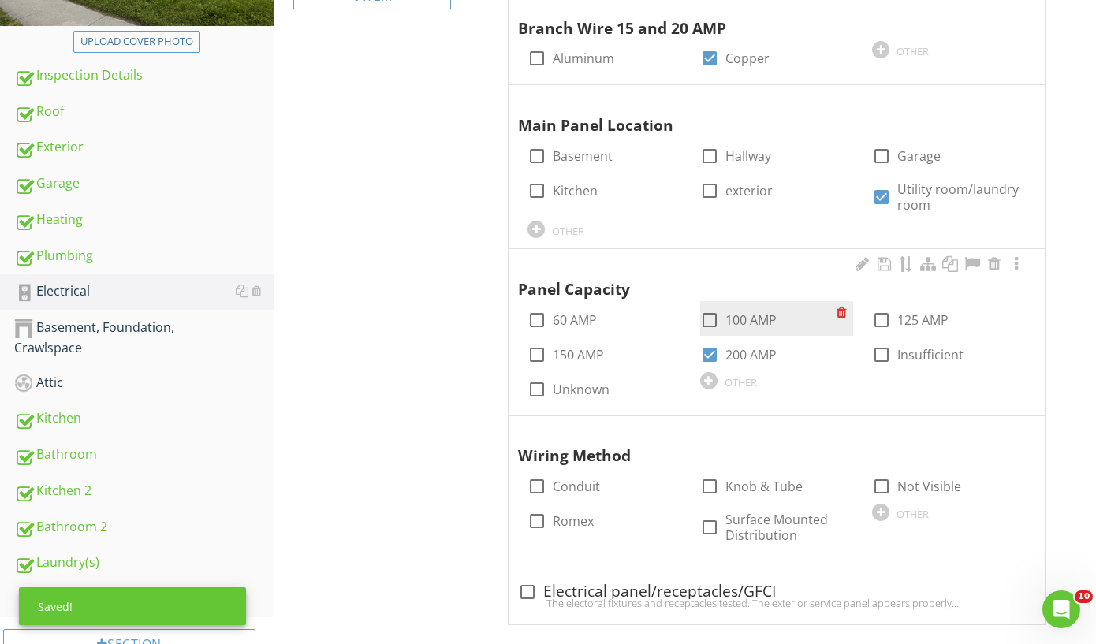
click at [732, 322] on label "100 AMP" at bounding box center [751, 320] width 51 height 16
checkbox input "true"
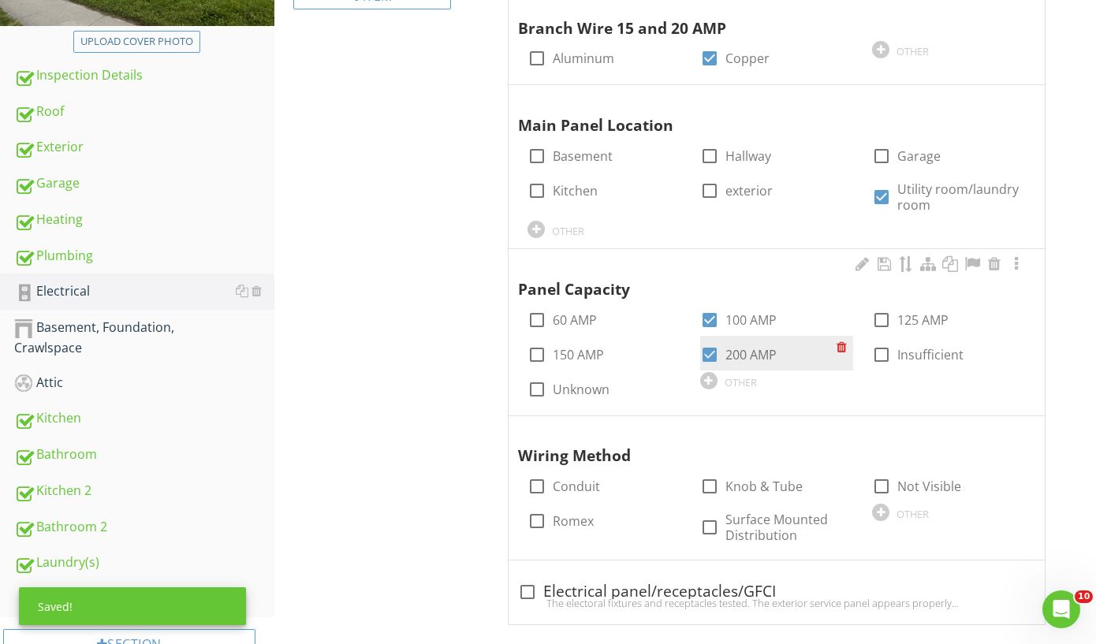
click at [728, 347] on label "200 AMP" at bounding box center [751, 355] width 51 height 16
checkbox input "false"
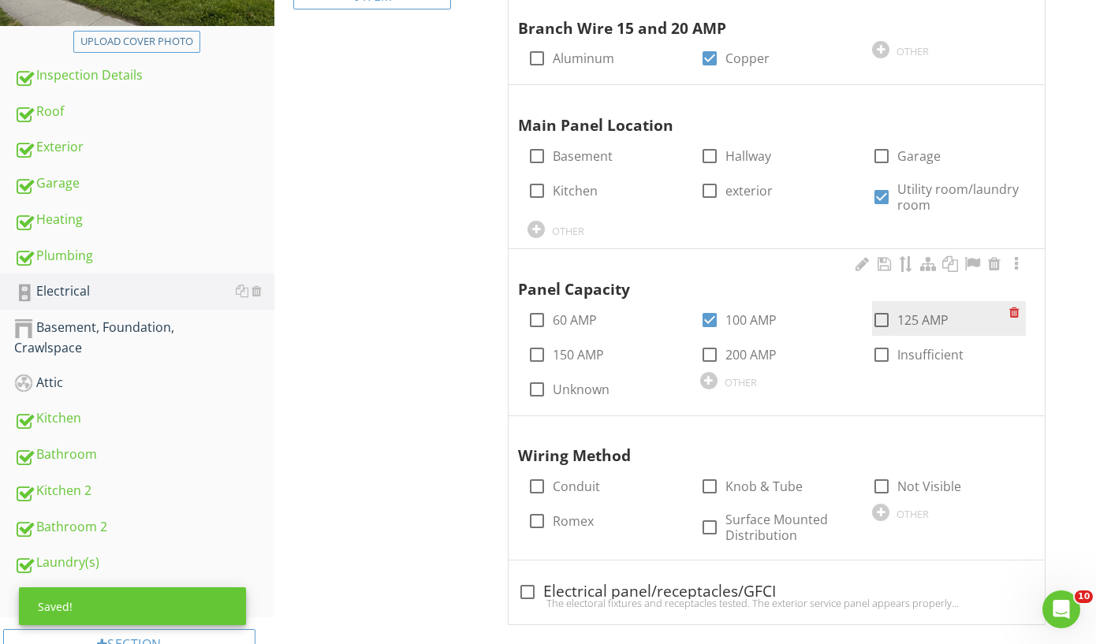
click at [897, 312] on label "125 AMP" at bounding box center [922, 320] width 51 height 16
checkbox input "true"
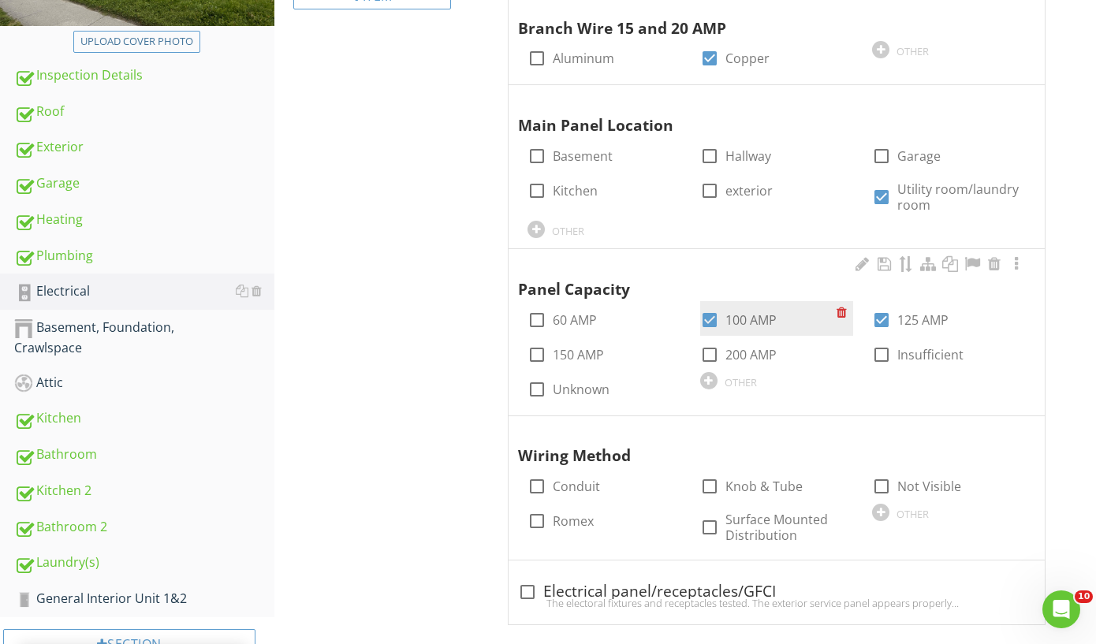
click at [741, 313] on label "100 AMP" at bounding box center [751, 320] width 51 height 16
checkbox input "false"
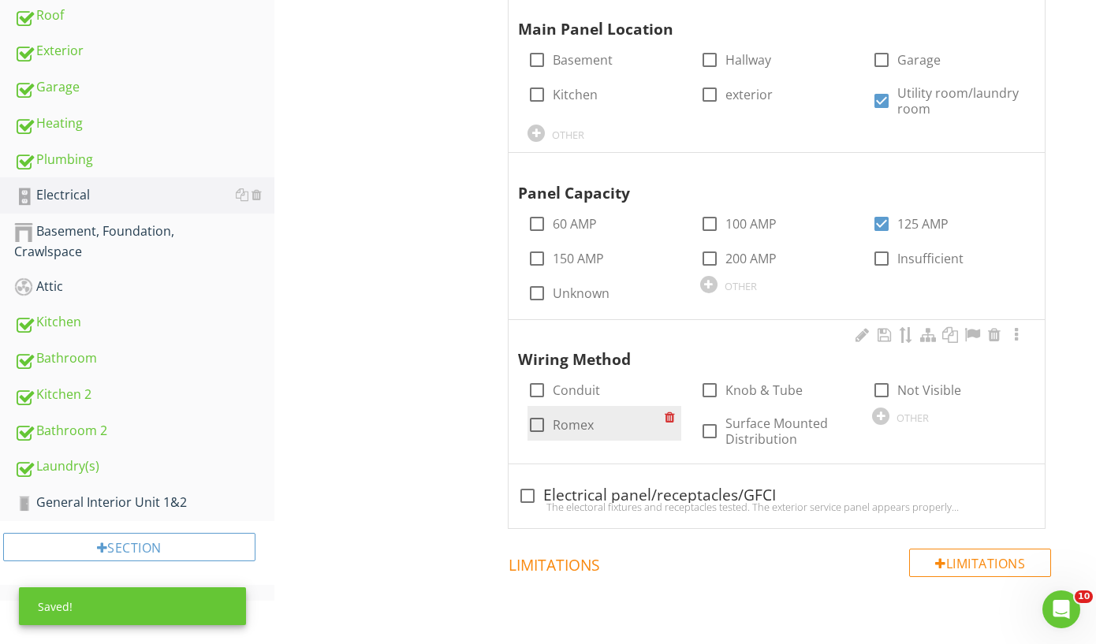
click at [573, 424] on label "Romex" at bounding box center [573, 425] width 41 height 16
checkbox input "true"
click at [524, 489] on div at bounding box center [527, 496] width 27 height 27
checkbox input "true"
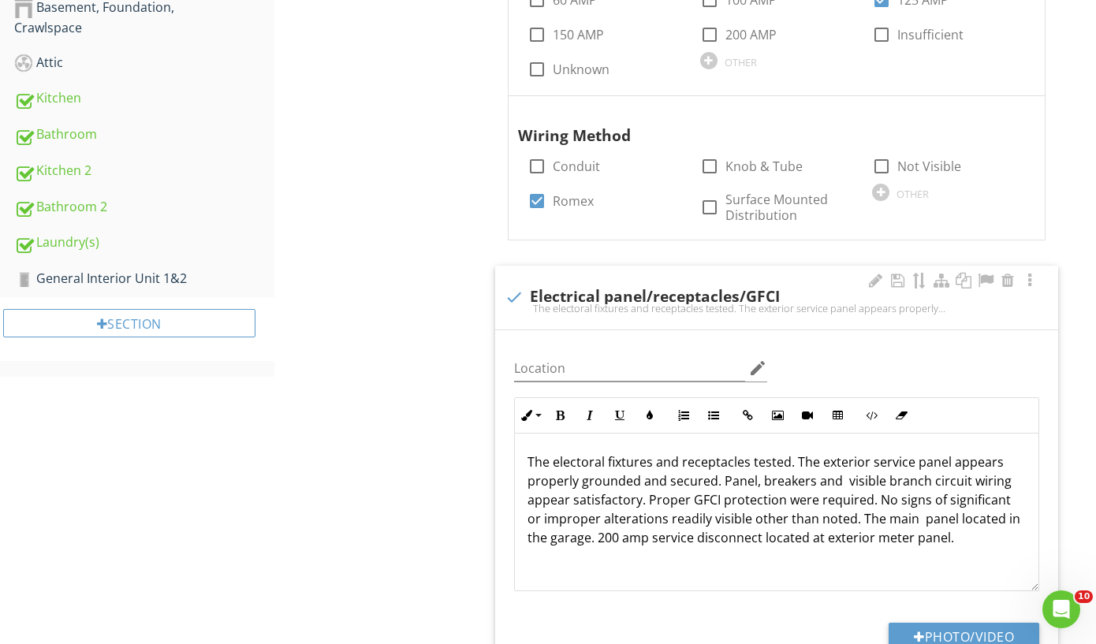
scroll to position [755, 0]
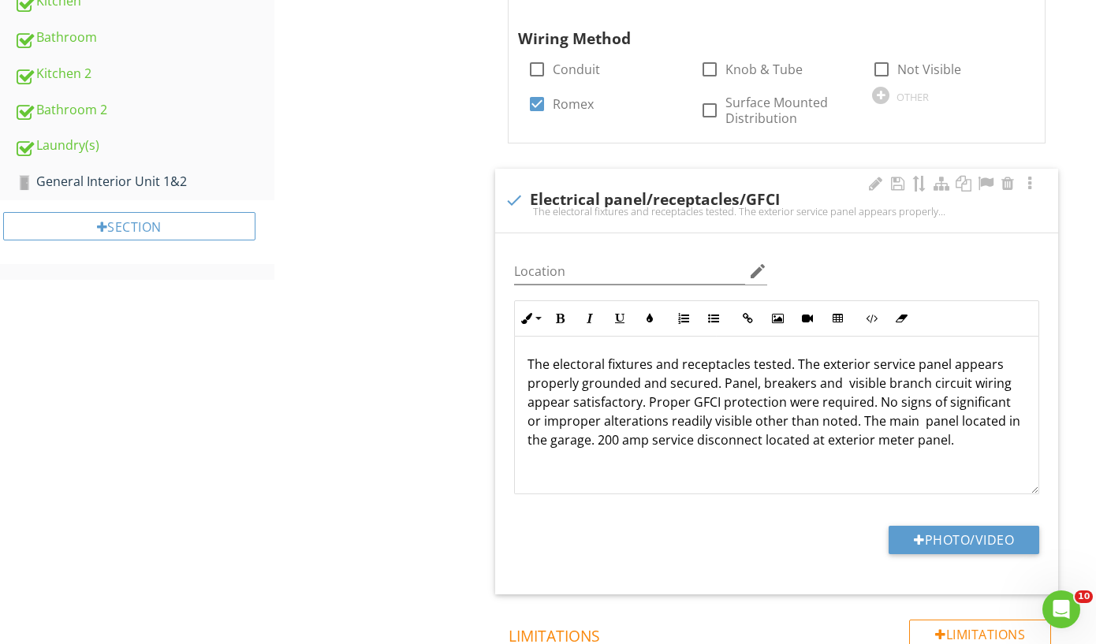
click at [945, 360] on p "The electoral fixtures and receptacles tested. The exterior service panel appea…" at bounding box center [777, 402] width 498 height 95
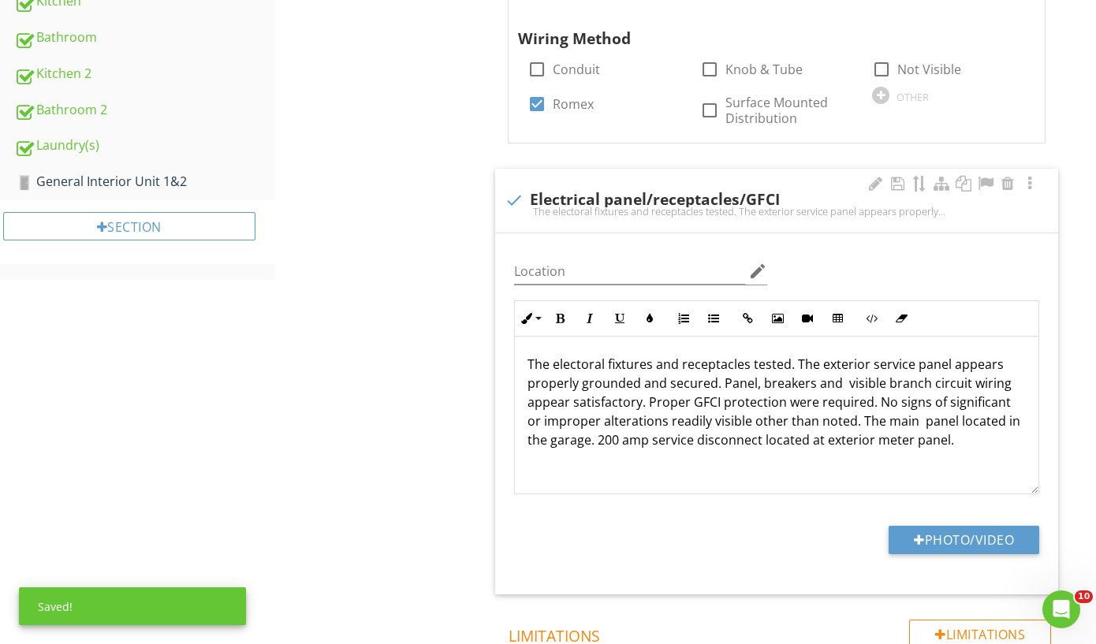
click at [754, 379] on p "The electoral fixtures and receptacles tested. The exterior service panel appea…" at bounding box center [777, 402] width 498 height 95
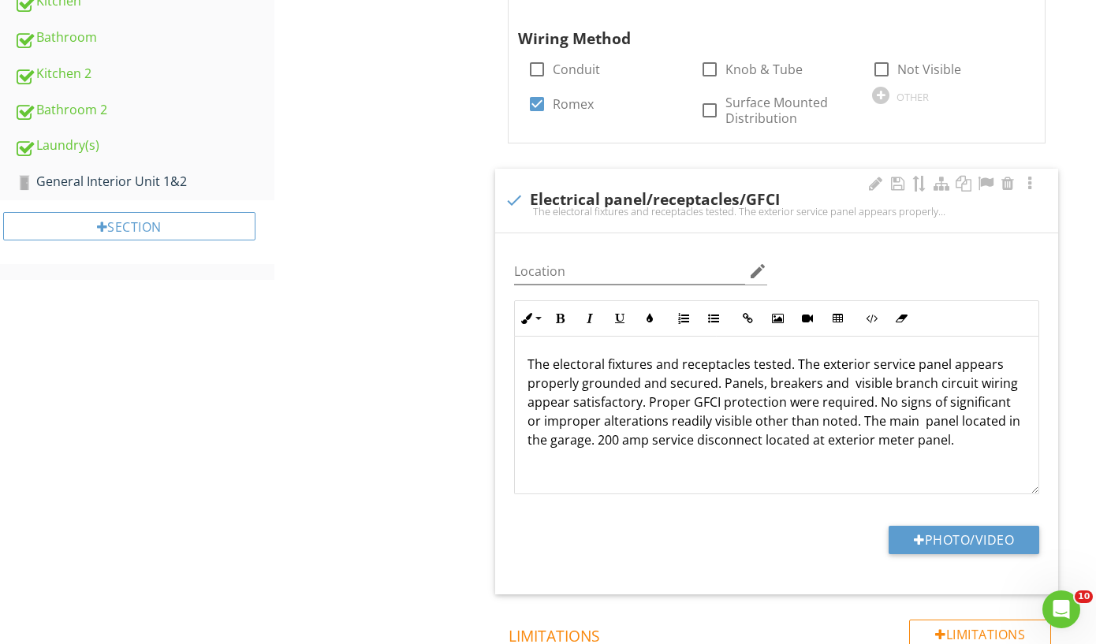
click at [869, 399] on p "The electoral fixtures and receptacles tested. The exterior service panel appea…" at bounding box center [777, 402] width 498 height 95
drag, startPoint x: 965, startPoint y: 419, endPoint x: 858, endPoint y: 420, distance: 107.3
click at [858, 420] on p "The electoral fixtures and receptacles tested. The exterior service panel appea…" at bounding box center [777, 412] width 498 height 114
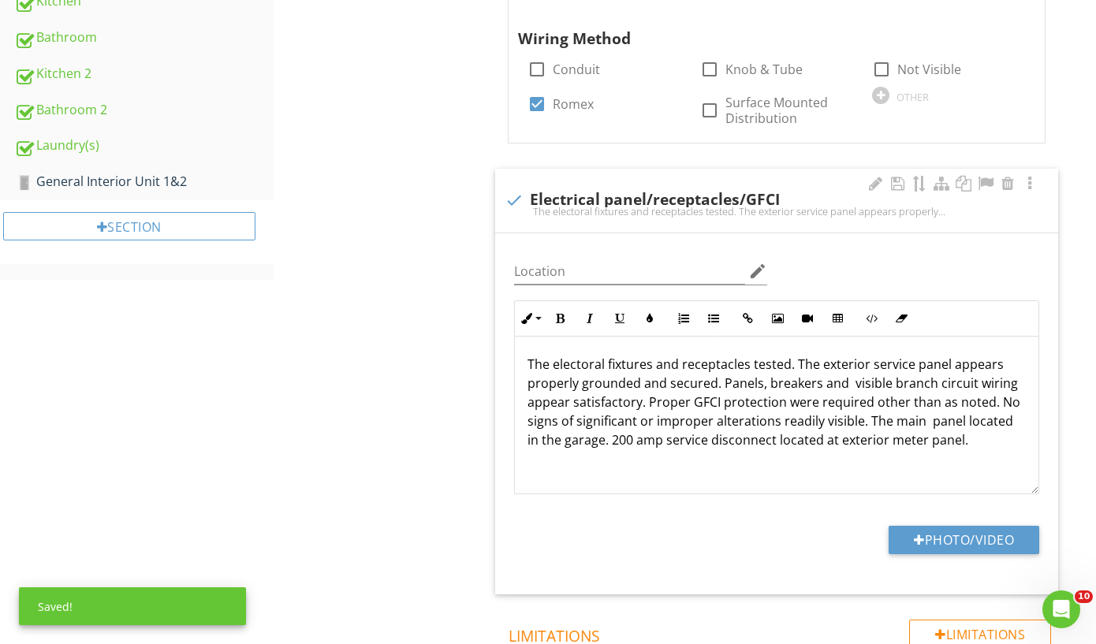
click at [961, 416] on p "The electoral fixtures and receptacles tested. The exterior service panel appea…" at bounding box center [777, 402] width 498 height 95
click at [609, 437] on p "The electoral fixtures and receptacles tested. The exterior service panel appea…" at bounding box center [777, 402] width 498 height 95
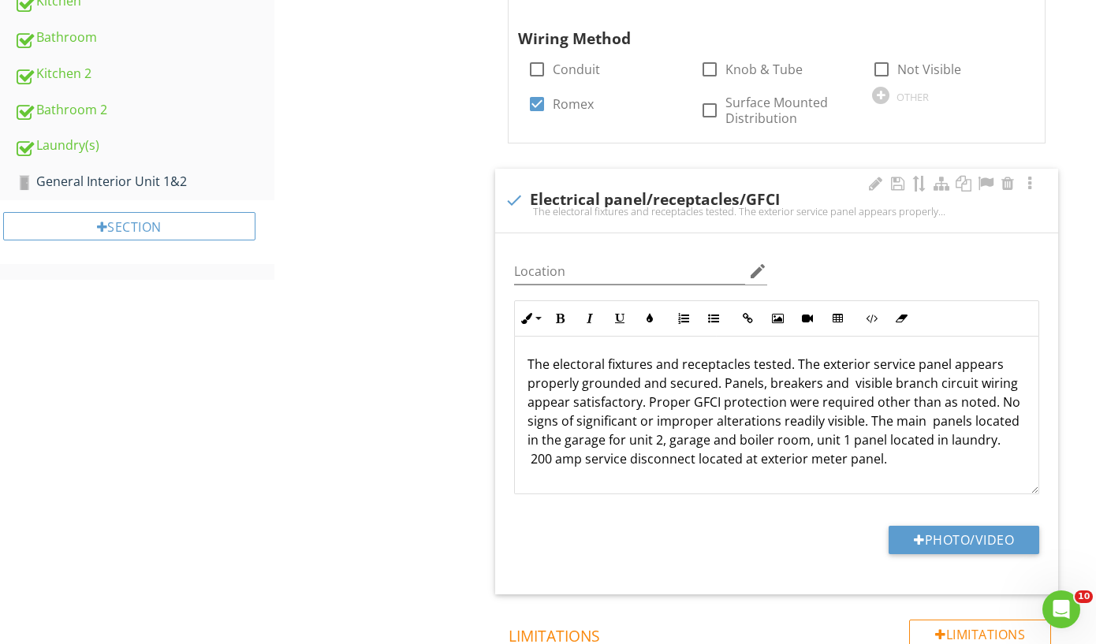
click at [884, 454] on p "The electoral fixtures and receptacles tested. The exterior service panel appea…" at bounding box center [777, 412] width 498 height 114
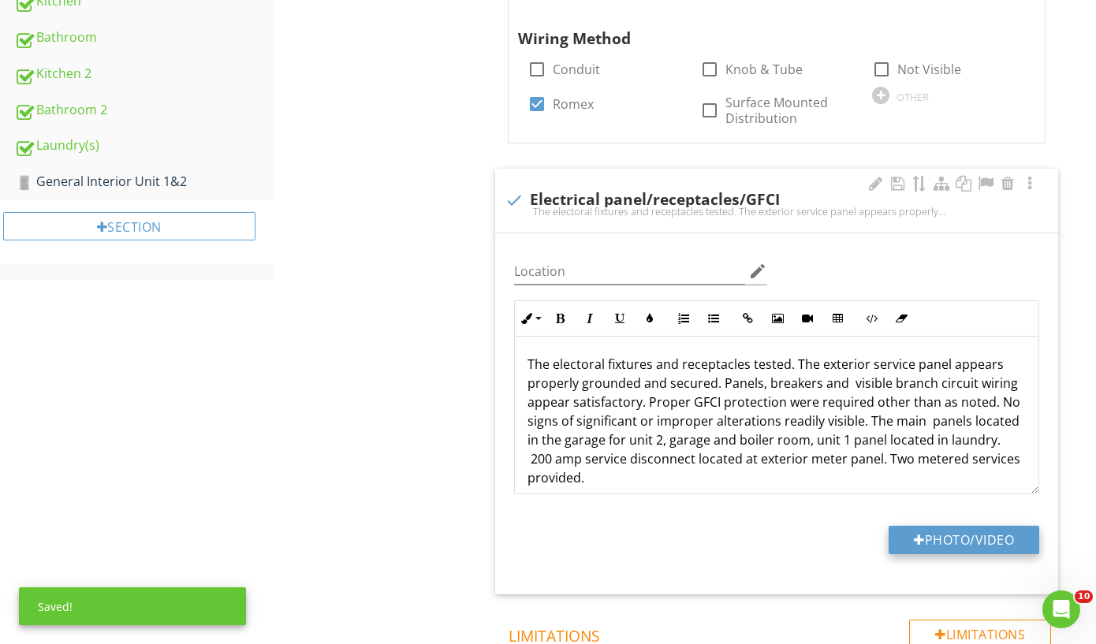
click at [942, 533] on button "Photo/Video" at bounding box center [964, 540] width 151 height 28
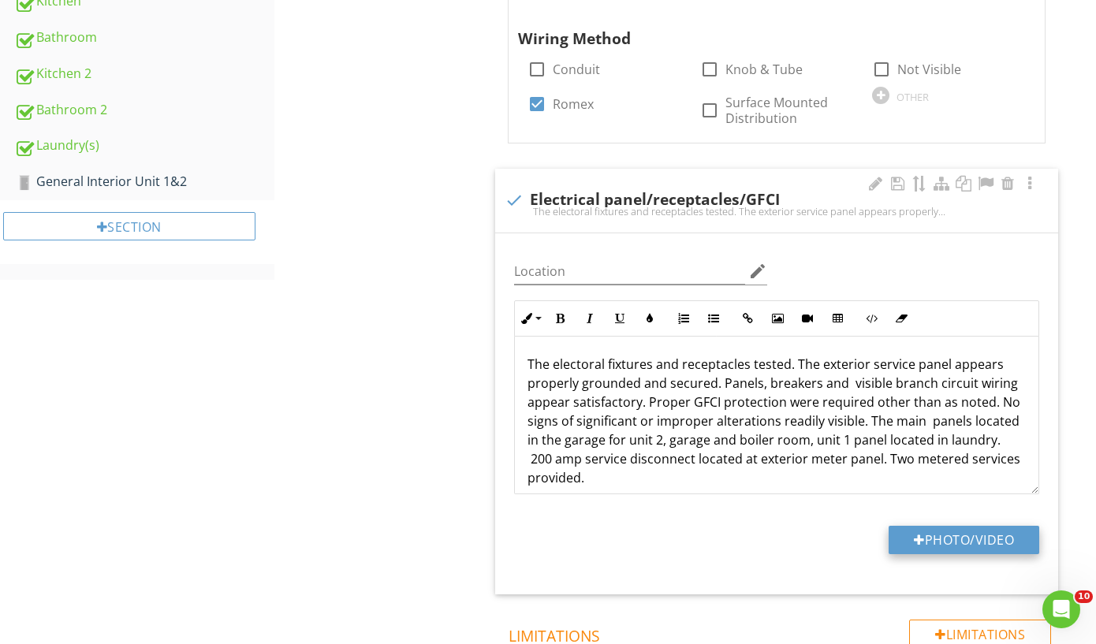
type input "C:\fakepath\IMG_9389.jpeg"
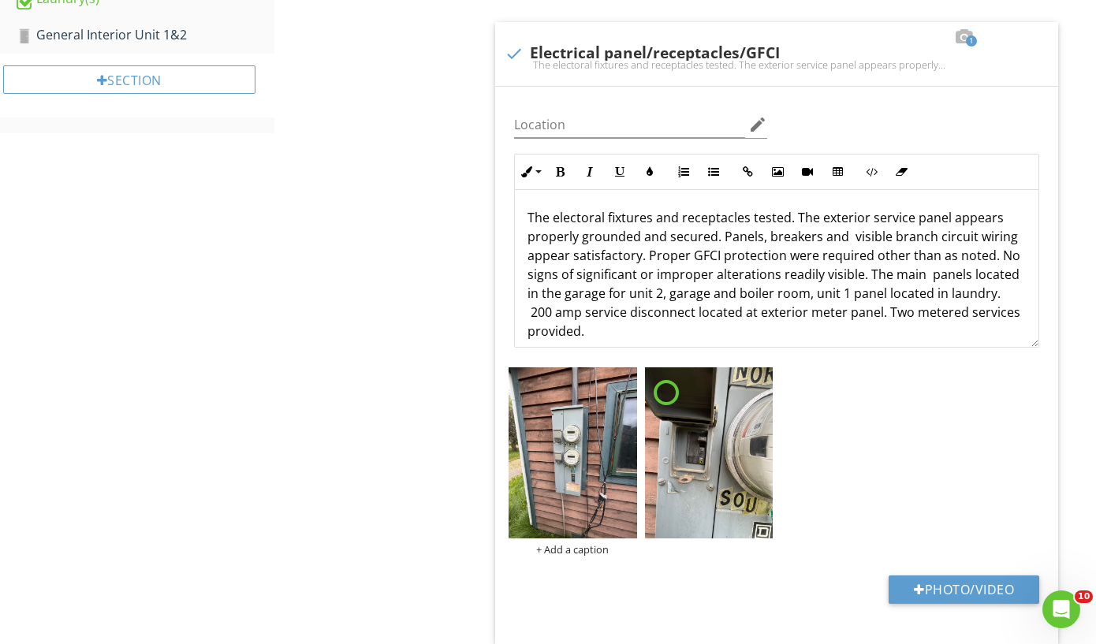
scroll to position [1005, 0]
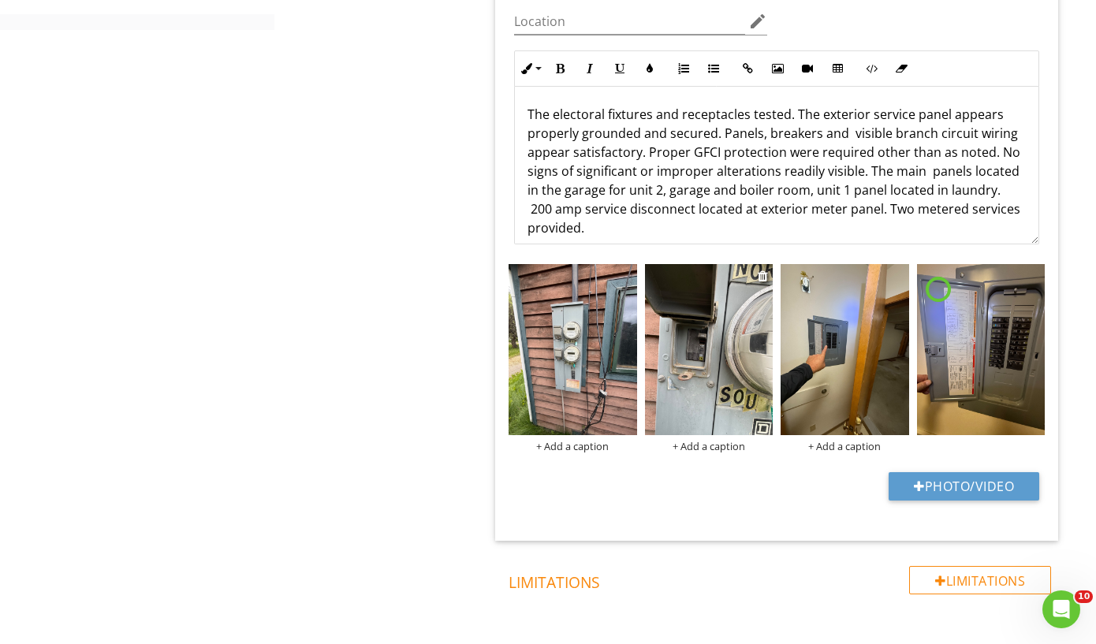
click at [692, 356] on img at bounding box center [709, 349] width 128 height 171
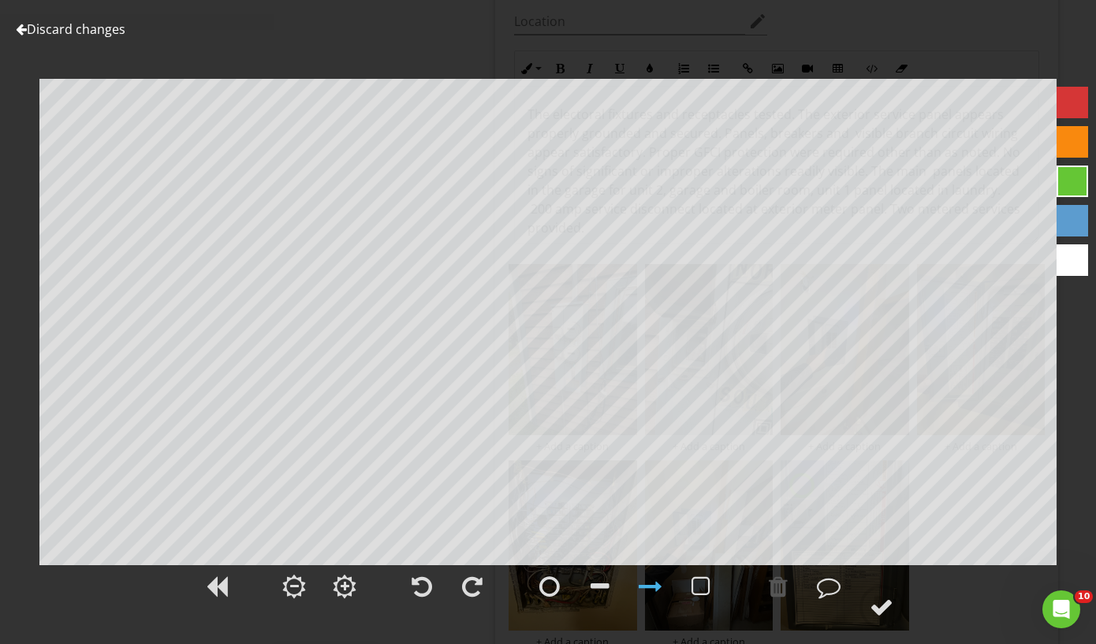
click at [88, 34] on link "Discard changes" at bounding box center [71, 29] width 110 height 17
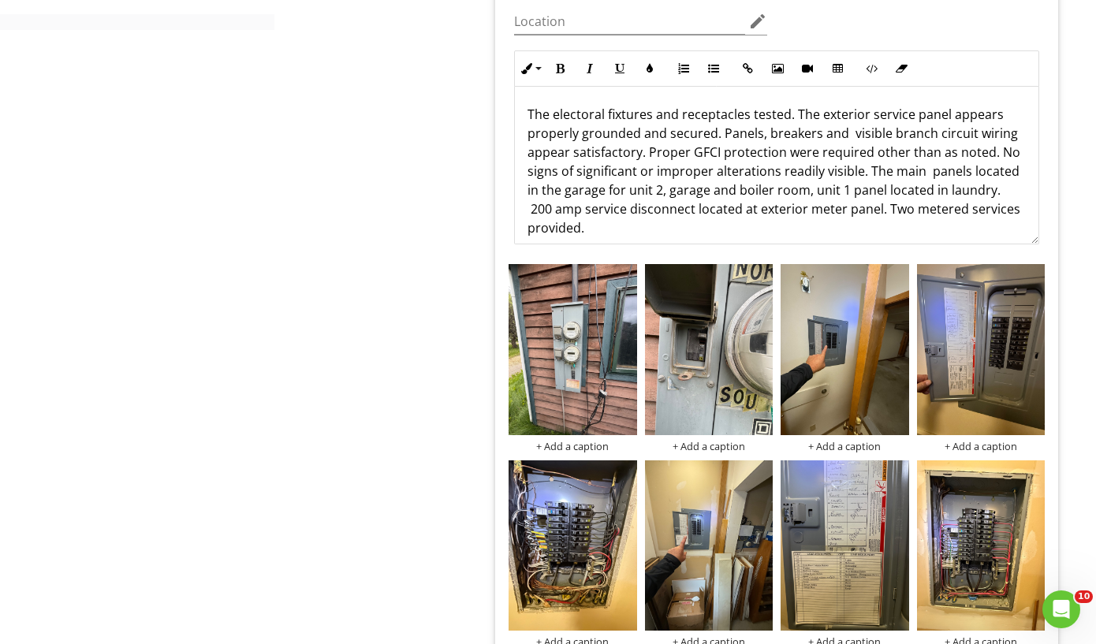
click at [909, 207] on p "The electoral fixtures and receptacles tested. The exterior service panel appea…" at bounding box center [777, 171] width 498 height 132
click at [582, 371] on img at bounding box center [573, 349] width 128 height 171
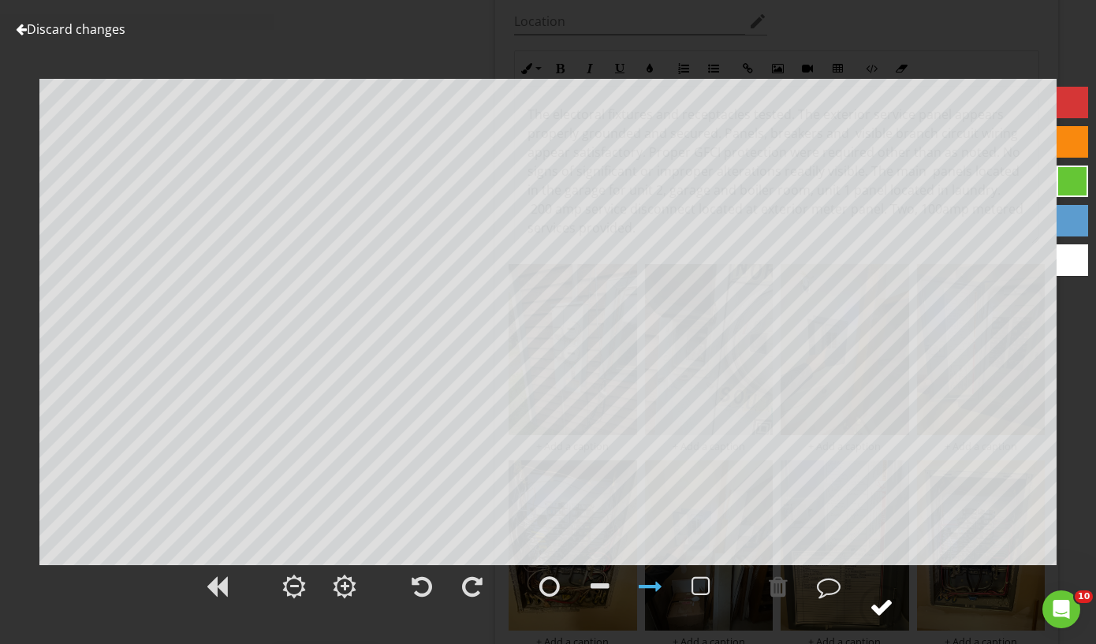
click at [885, 603] on div at bounding box center [882, 607] width 24 height 24
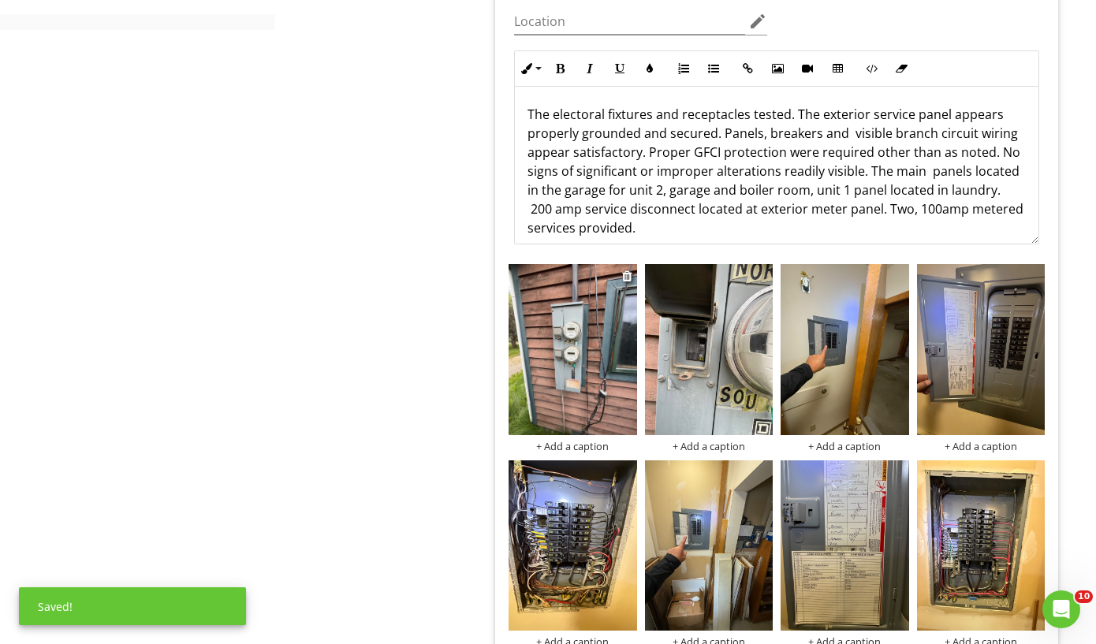
click at [577, 442] on div "+ Add a caption" at bounding box center [573, 446] width 128 height 13
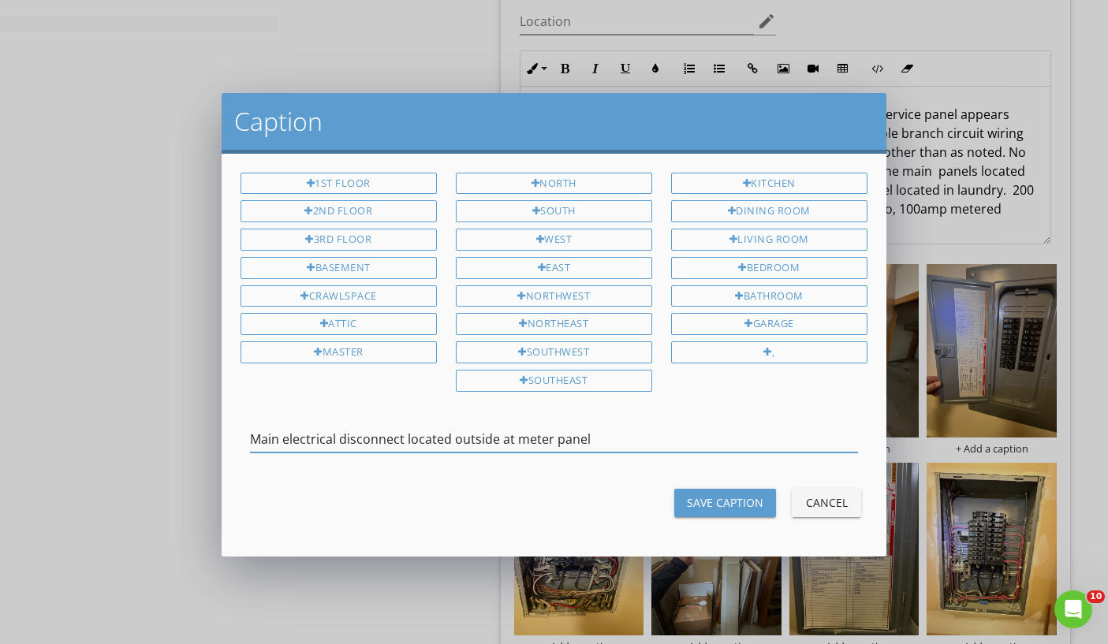
type input "Main electrical disconnect located outside at meter panel"
click at [763, 500] on div "Save Caption" at bounding box center [725, 502] width 76 height 17
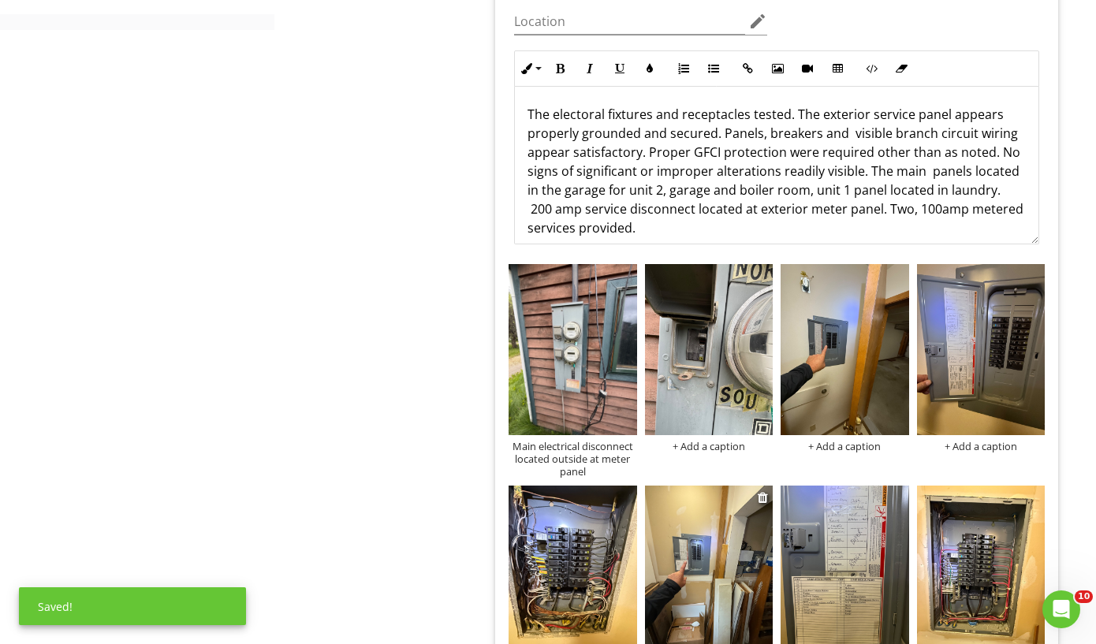
scroll to position [1103, 0]
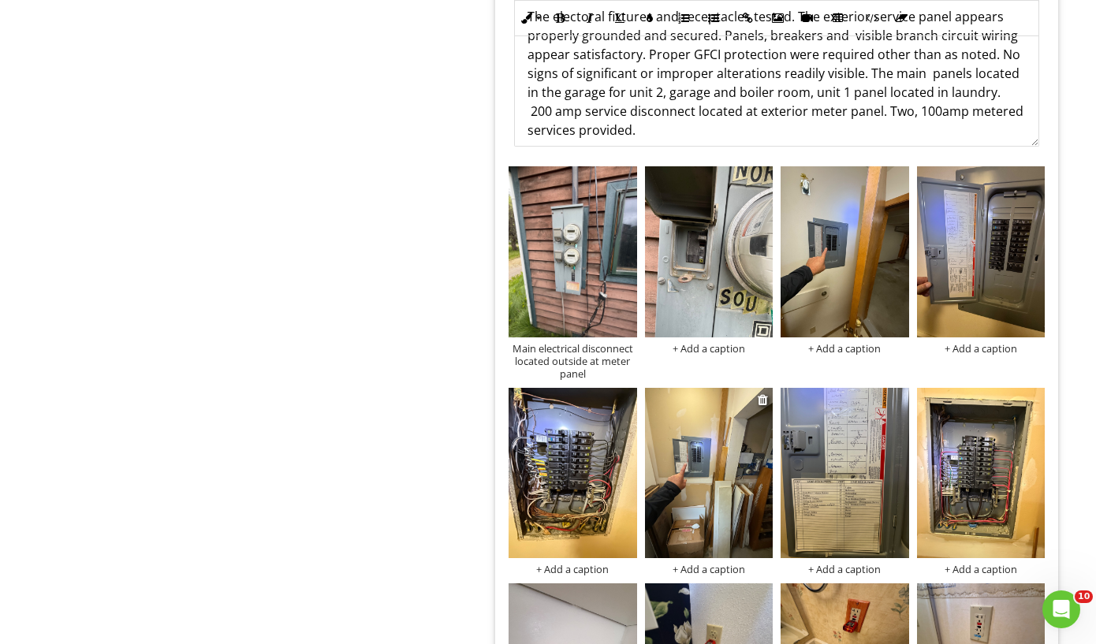
click at [699, 509] on img at bounding box center [709, 473] width 128 height 171
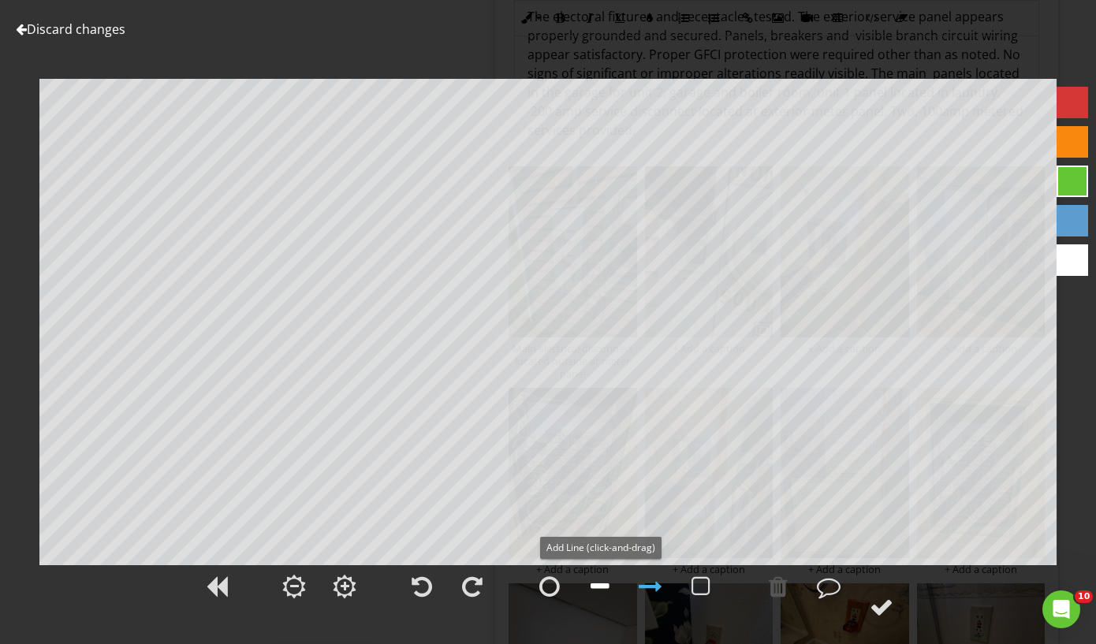
click at [598, 590] on div at bounding box center [600, 587] width 19 height 24
click at [592, 584] on div at bounding box center [600, 587] width 19 height 24
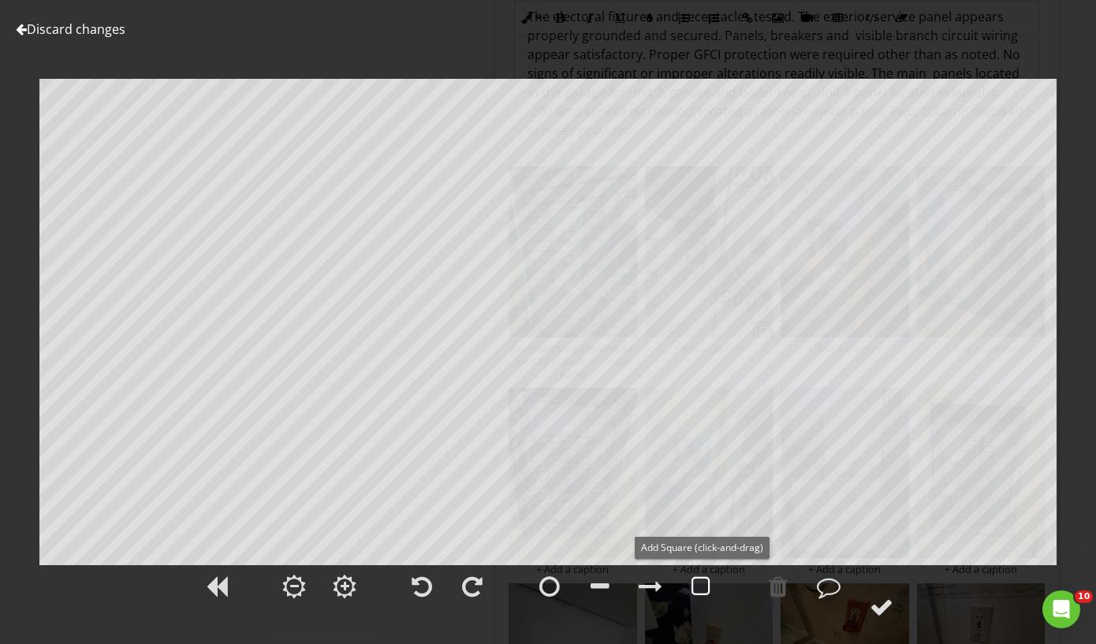
click at [696, 594] on div at bounding box center [701, 587] width 19 height 24
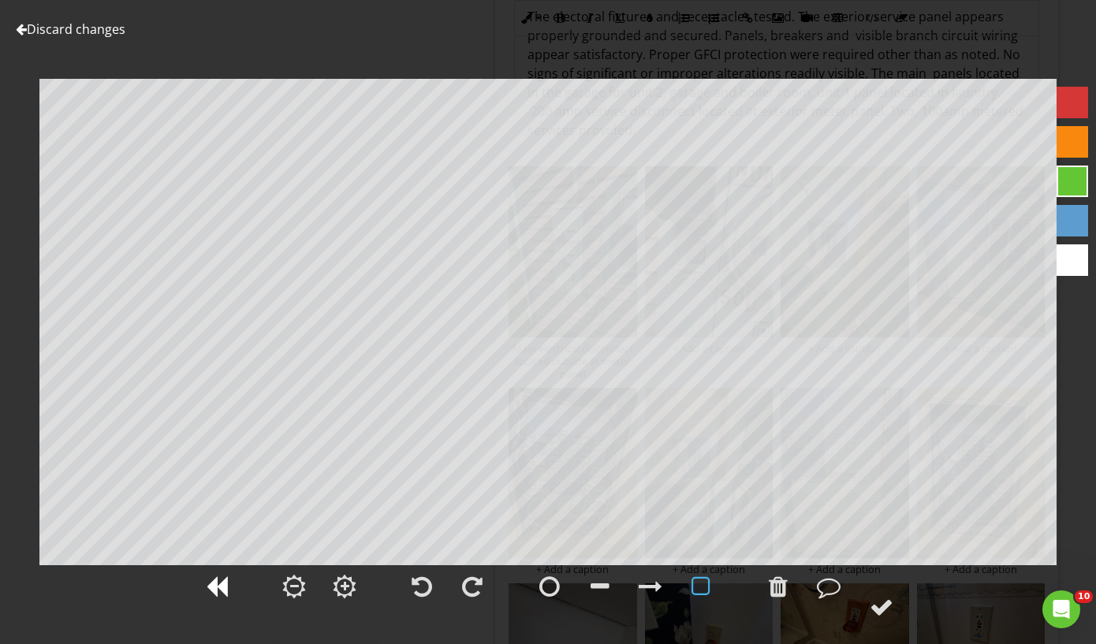
click at [220, 581] on div at bounding box center [217, 587] width 22 height 24
click at [823, 594] on div at bounding box center [829, 587] width 24 height 24
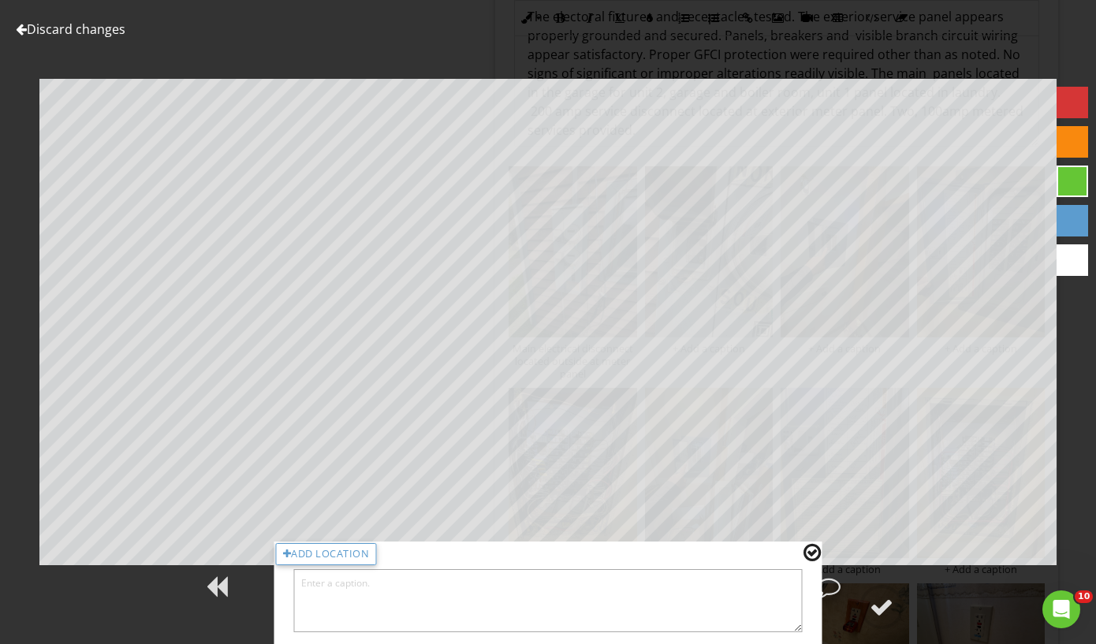
click at [319, 603] on textarea at bounding box center [548, 600] width 509 height 63
type textarea "Unit two panel with garage and boiler"
click at [812, 552] on div at bounding box center [812, 553] width 17 height 21
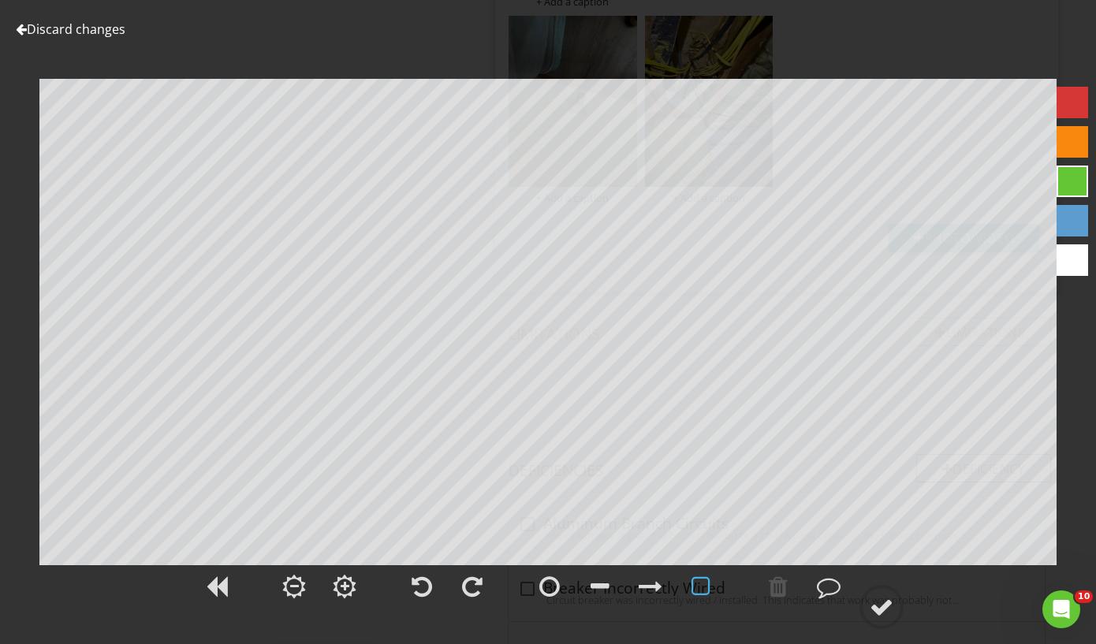
scroll to position [1275, 0]
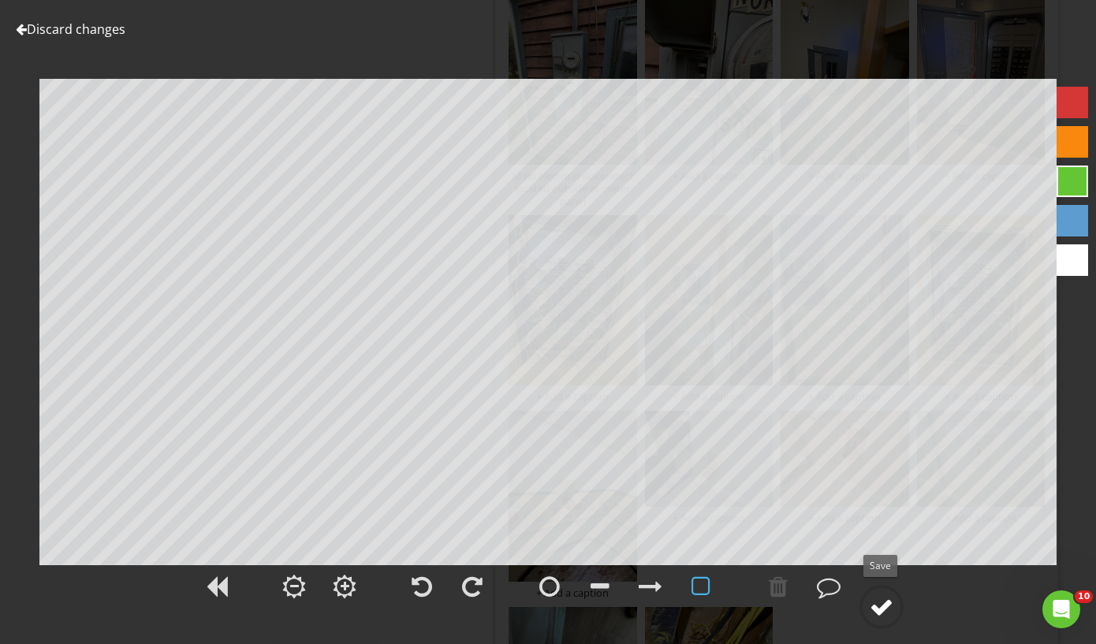
click at [868, 606] on circle at bounding box center [881, 607] width 41 height 41
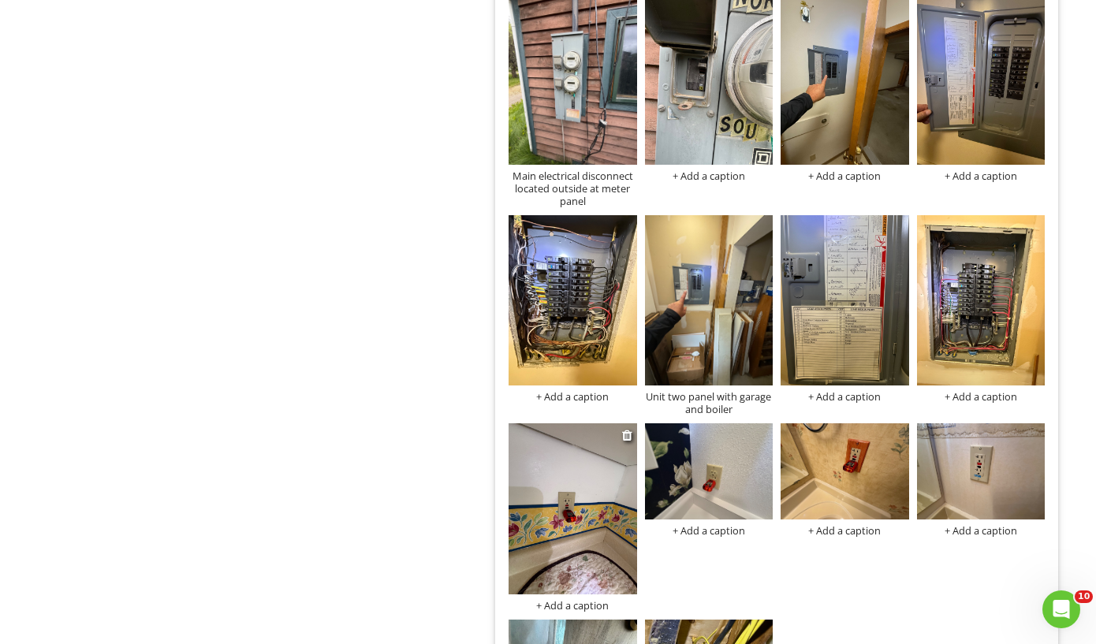
scroll to position [1009, 0]
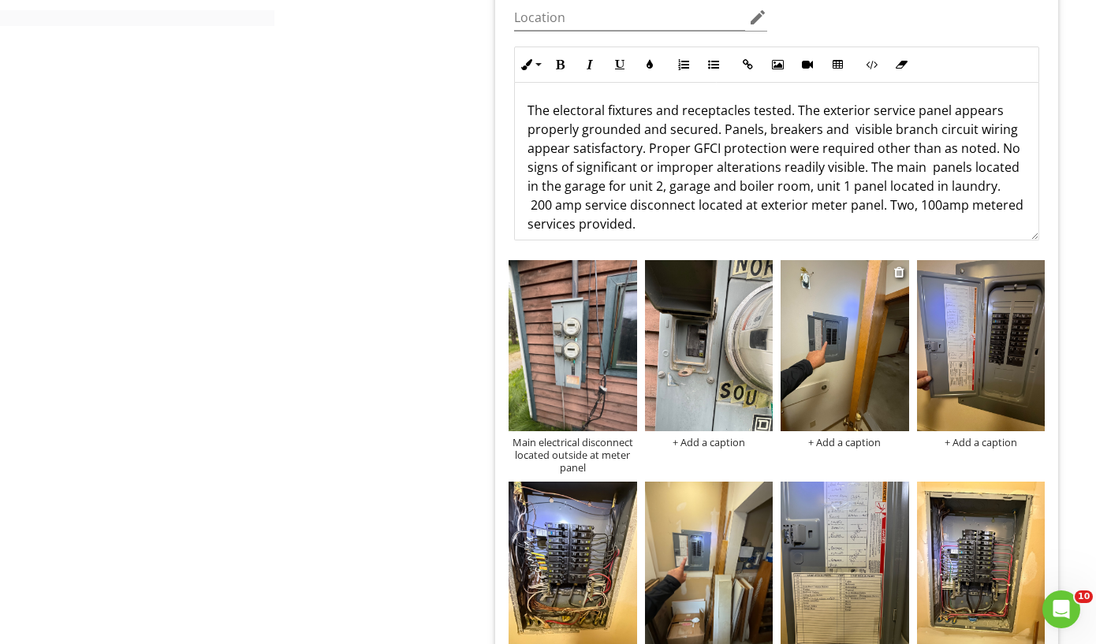
click at [838, 438] on div "+ Add a caption" at bounding box center [845, 442] width 128 height 13
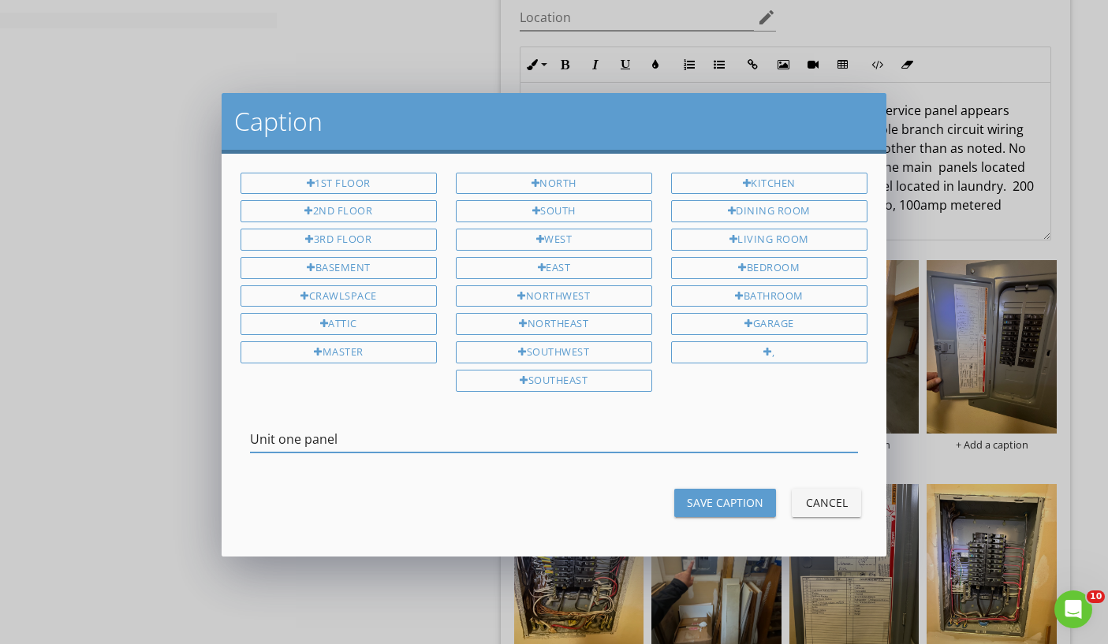
type input "Unit one panel"
click at [758, 503] on div "Save Caption" at bounding box center [725, 502] width 76 height 17
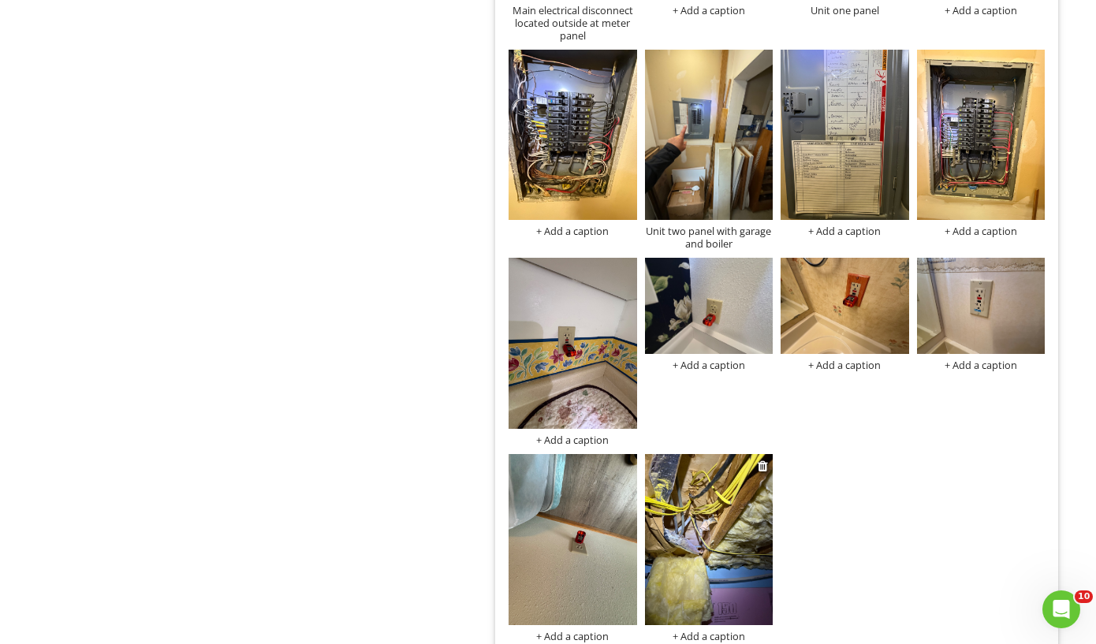
scroll to position [1668, 0]
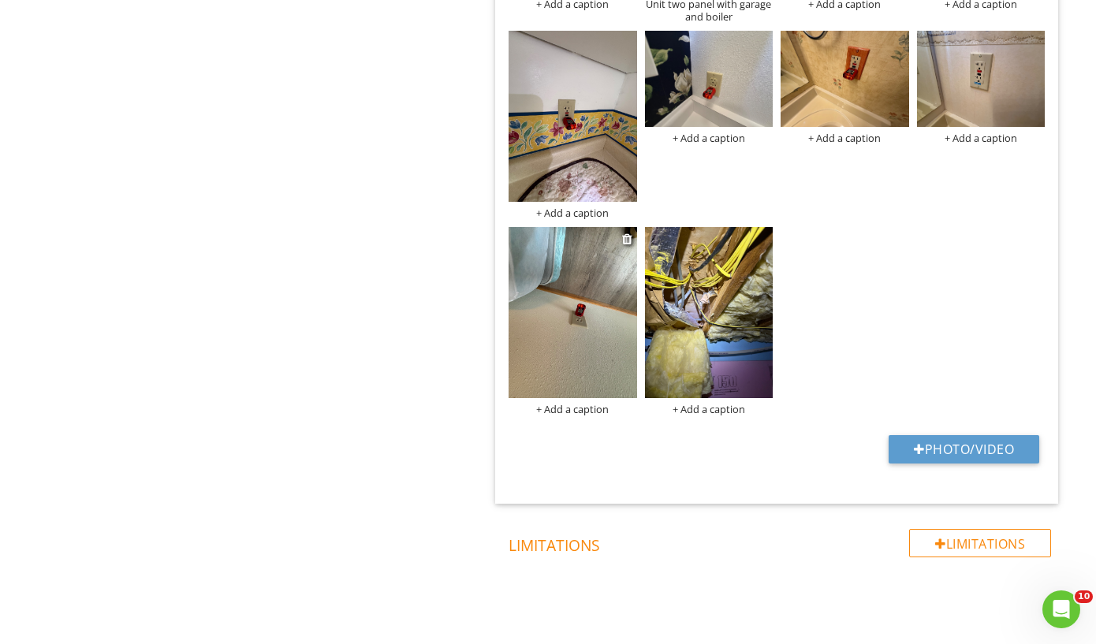
click at [591, 357] on img at bounding box center [573, 312] width 128 height 171
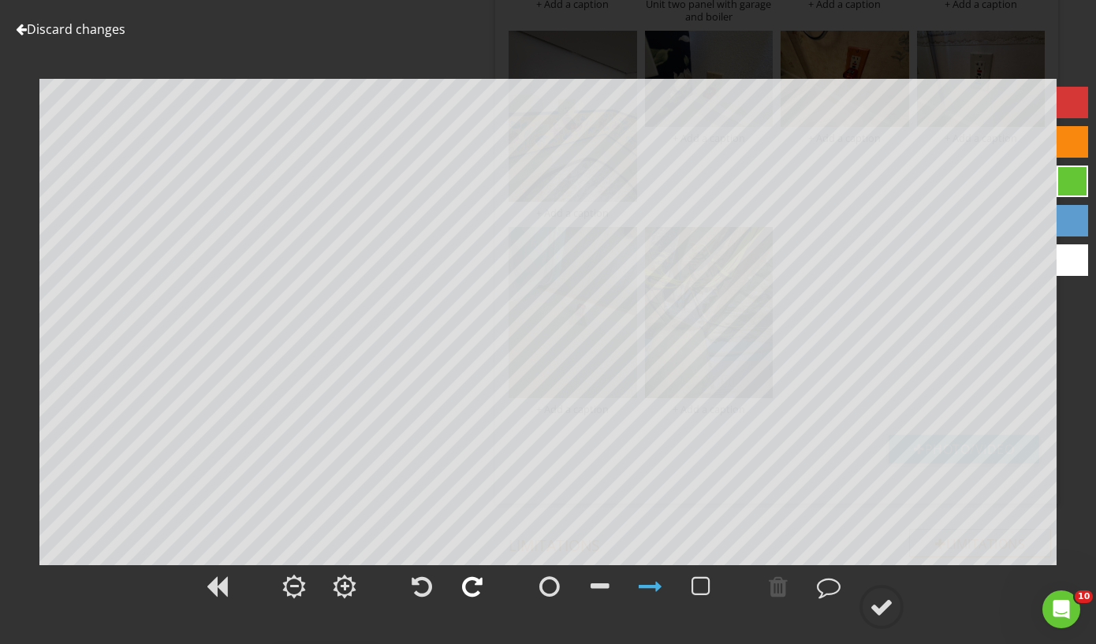
click at [483, 588] on div at bounding box center [472, 587] width 21 height 24
click at [877, 613] on div at bounding box center [882, 607] width 24 height 24
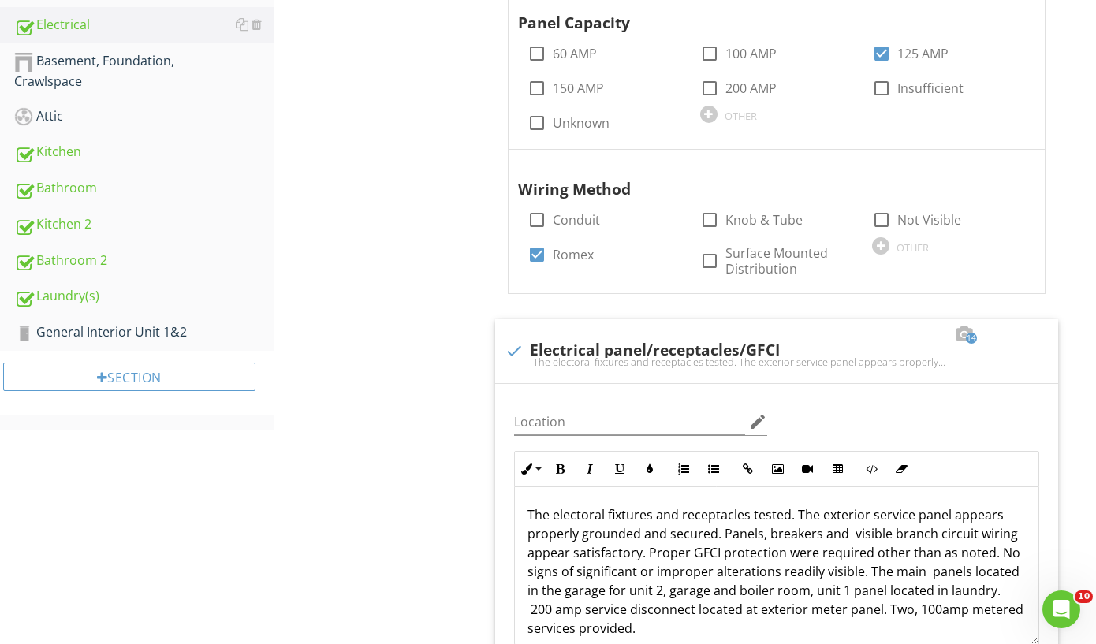
scroll to position [461, 0]
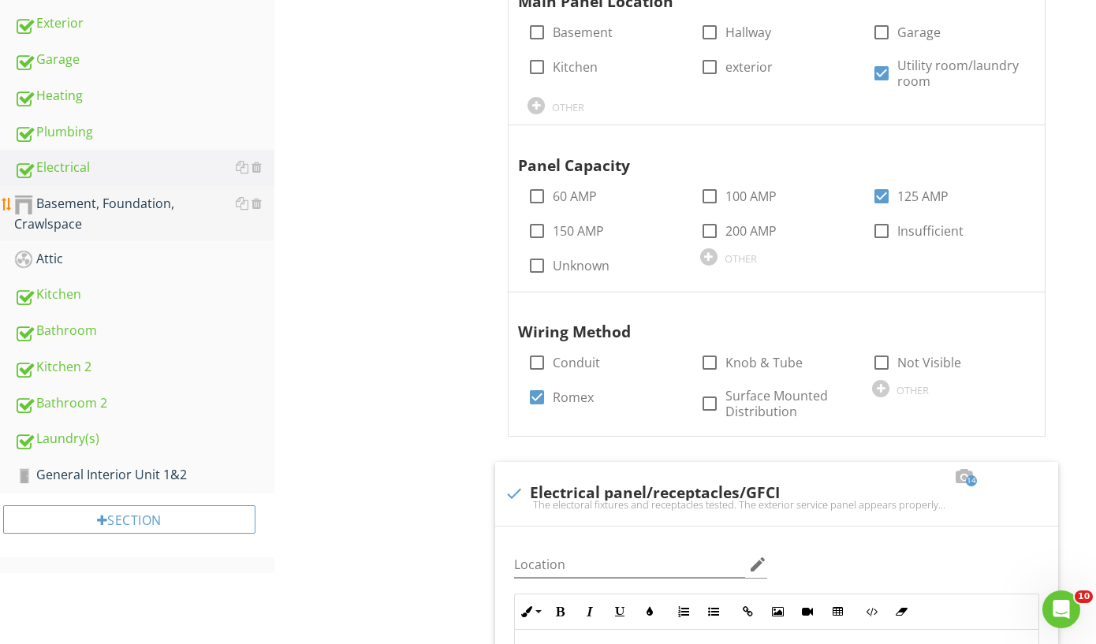
click at [137, 207] on div "Basement, Foundation, Crawlspace" at bounding box center [144, 213] width 260 height 39
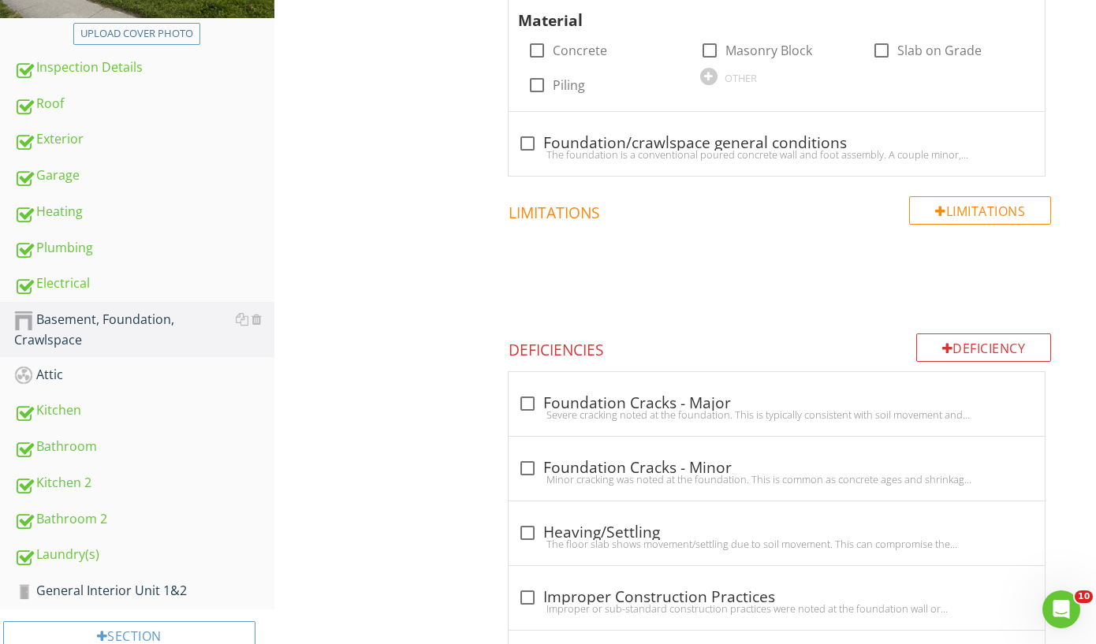
scroll to position [226, 0]
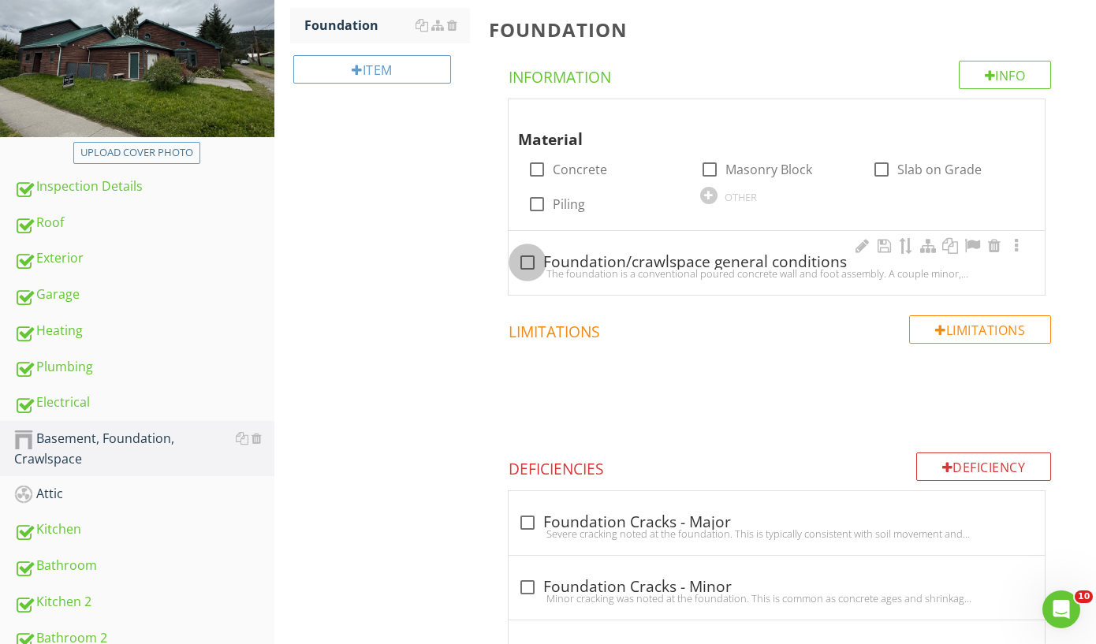
click at [528, 264] on div at bounding box center [527, 262] width 27 height 27
checkbox input "true"
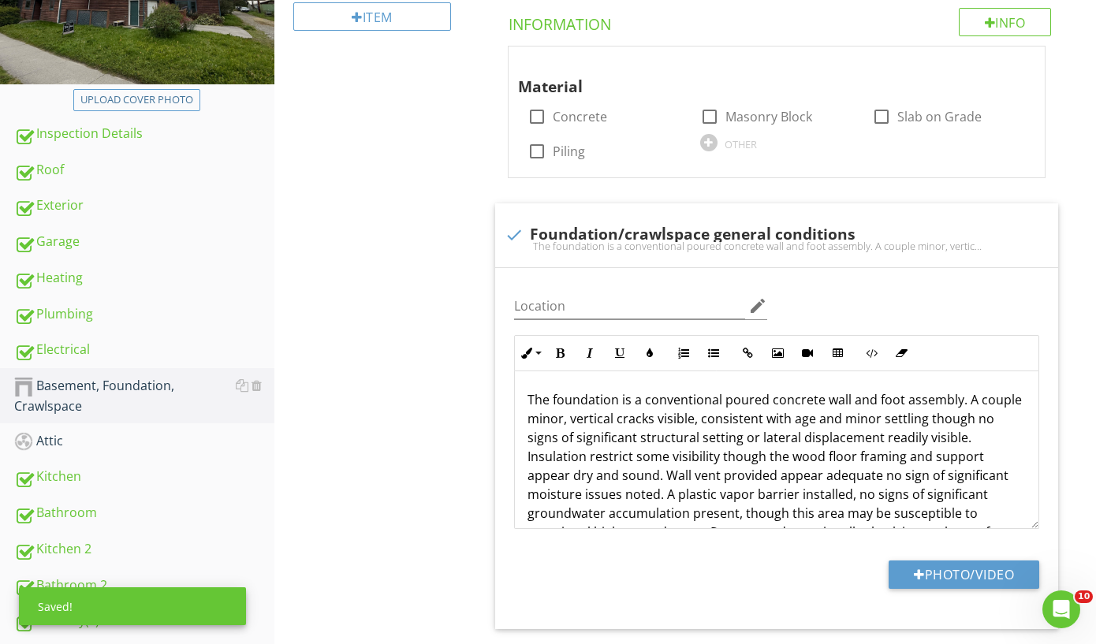
scroll to position [361, 0]
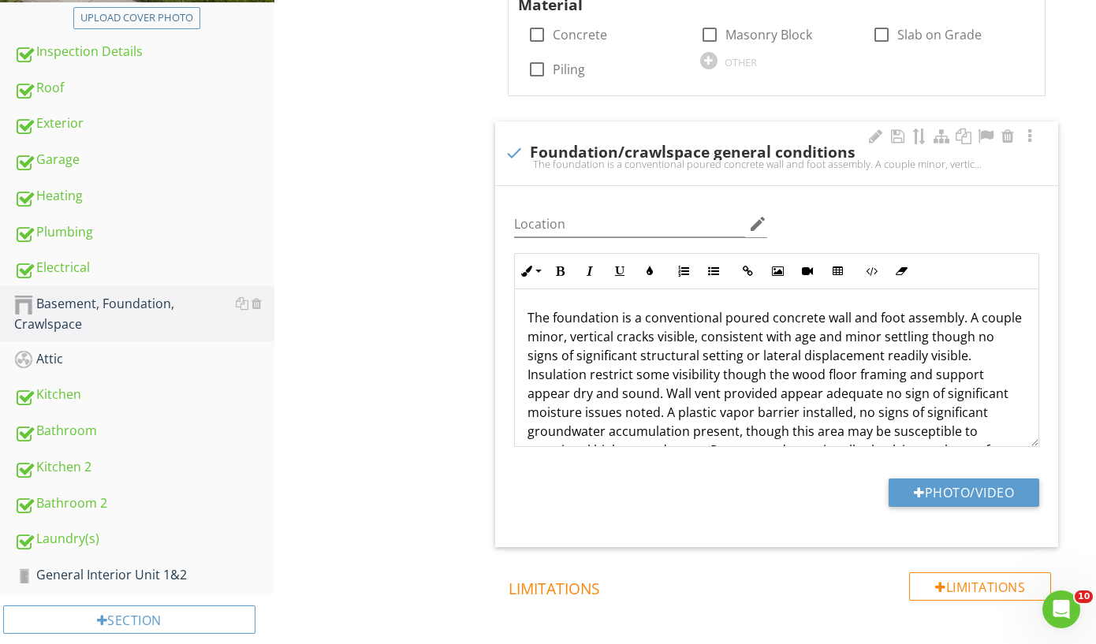
click at [578, 393] on p "The foundation is a conventional poured concrete wall and foot assembly. A coup…" at bounding box center [777, 393] width 498 height 170
click at [573, 393] on p "The foundation is a conventional poured concrete wall and foot assembly. A coup…" at bounding box center [777, 393] width 498 height 170
click at [705, 394] on p "The foundation is a conventional poured concrete wall and foot assembly. A coup…" at bounding box center [777, 393] width 498 height 170
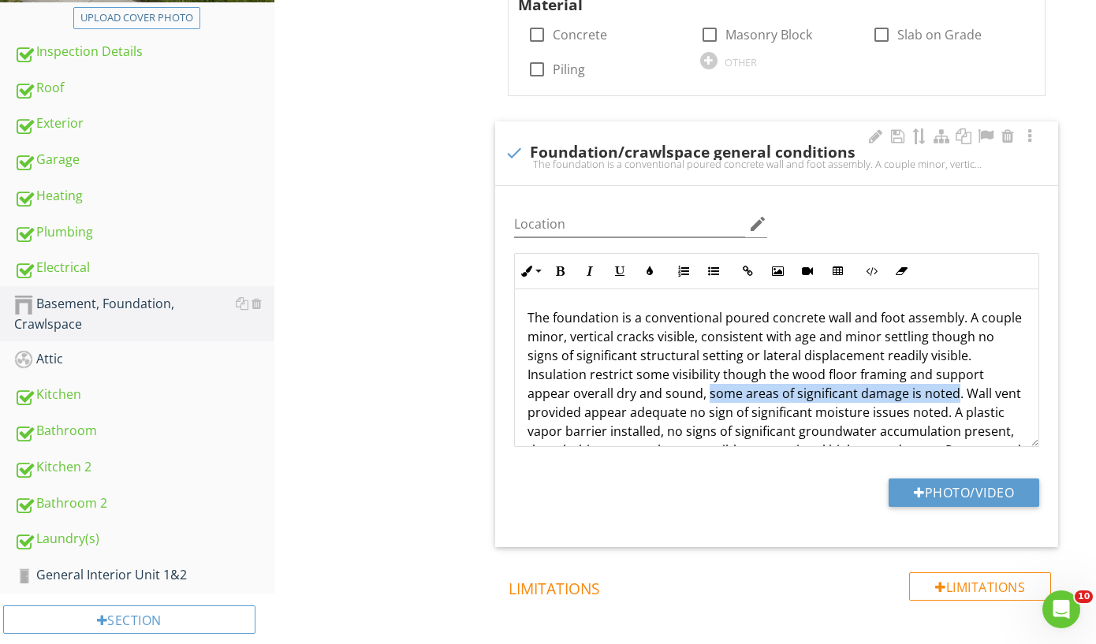
drag, startPoint x: 706, startPoint y: 390, endPoint x: 952, endPoint y: 394, distance: 246.1
click at [952, 394] on p "The foundation is a conventional poured concrete wall and foot assembly. A coup…" at bounding box center [777, 393] width 498 height 170
click at [657, 269] on button "Colors" at bounding box center [650, 271] width 30 height 30
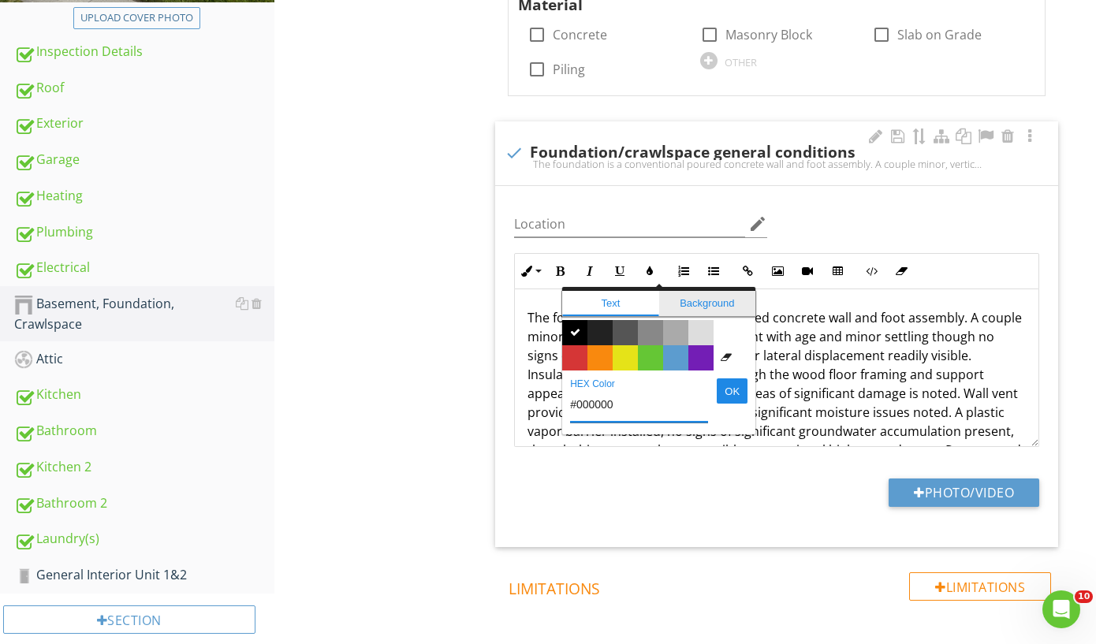
click at [677, 299] on span "Background" at bounding box center [707, 303] width 97 height 25
click at [628, 352] on span "Color #e5e318" at bounding box center [625, 357] width 25 height 25
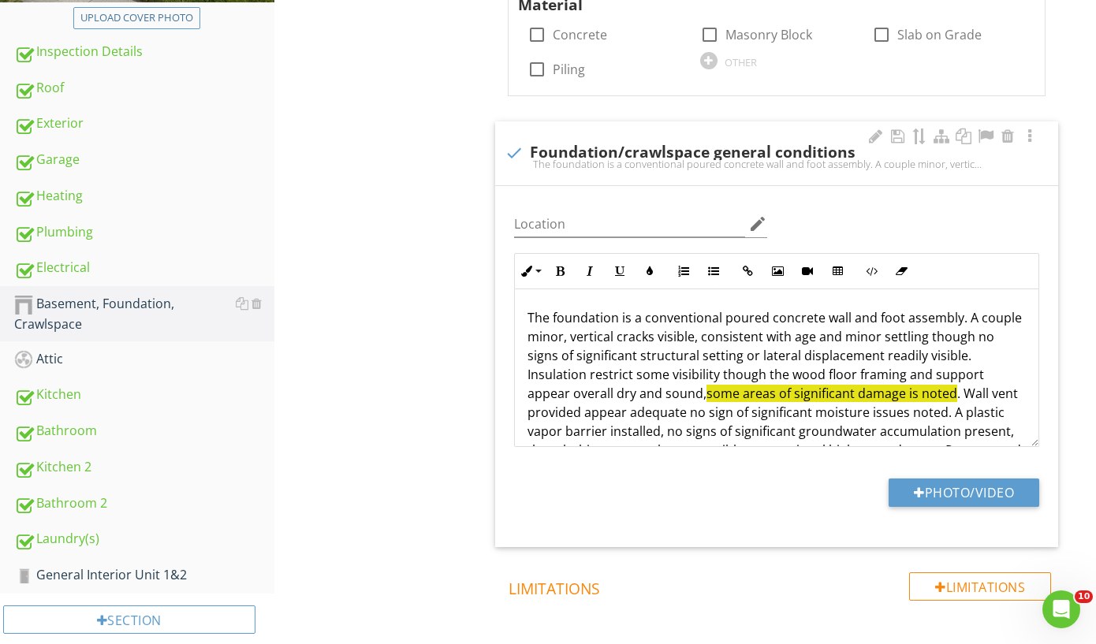
click at [912, 430] on p "The foundation is a conventional poured concrete wall and foot assembly. A coup…" at bounding box center [777, 393] width 498 height 170
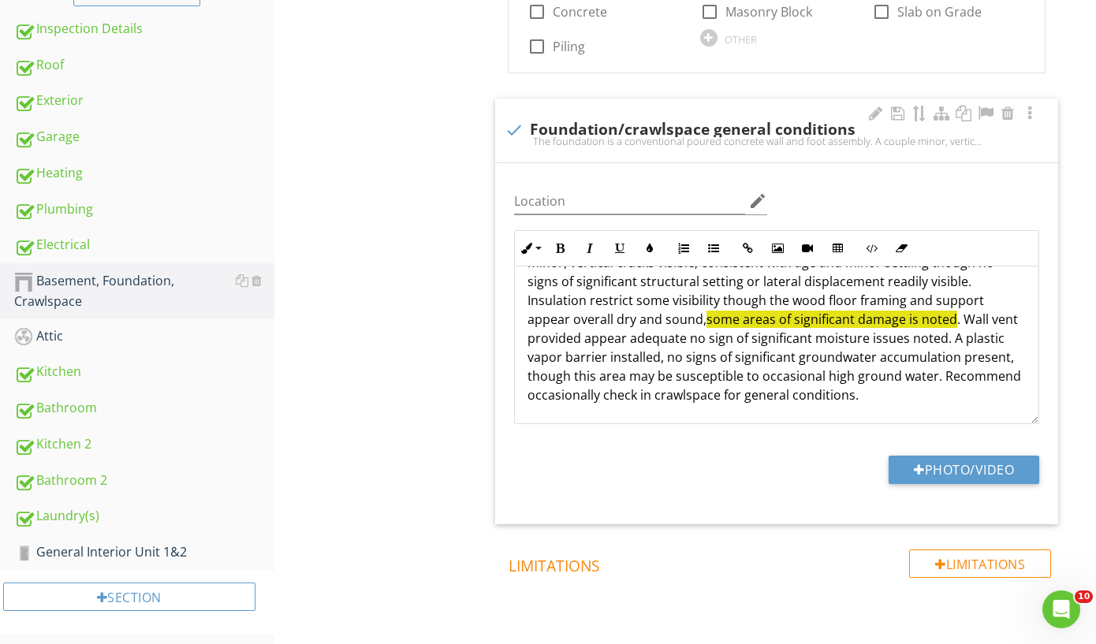
scroll to position [438, 0]
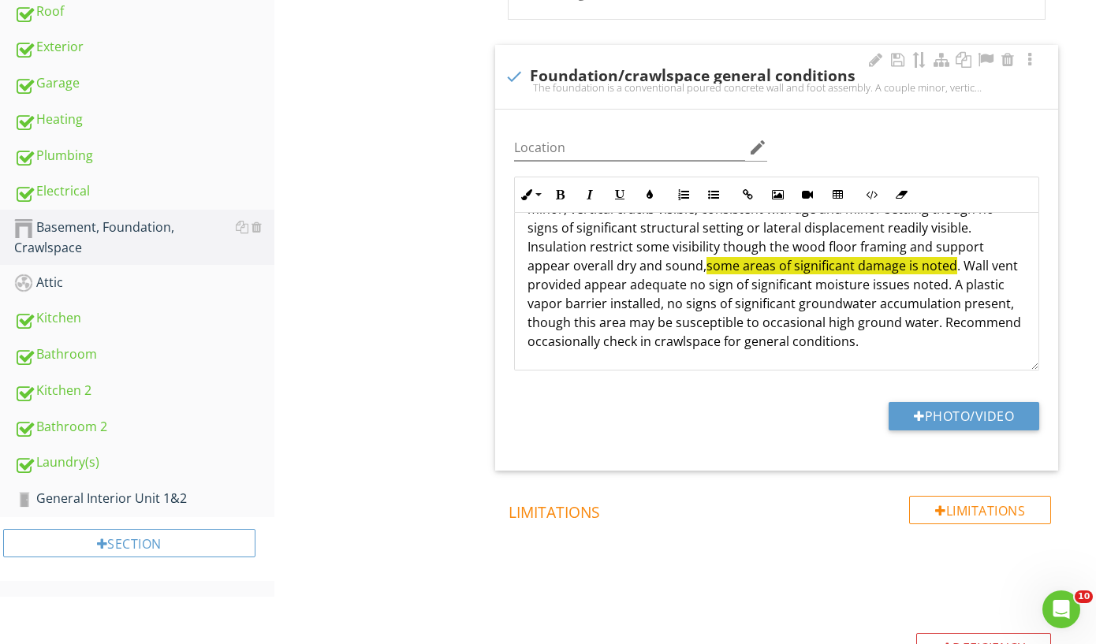
click at [953, 341] on p "The foundation is a conventional poured concrete wall and foot assembly. A coup…" at bounding box center [777, 266] width 498 height 170
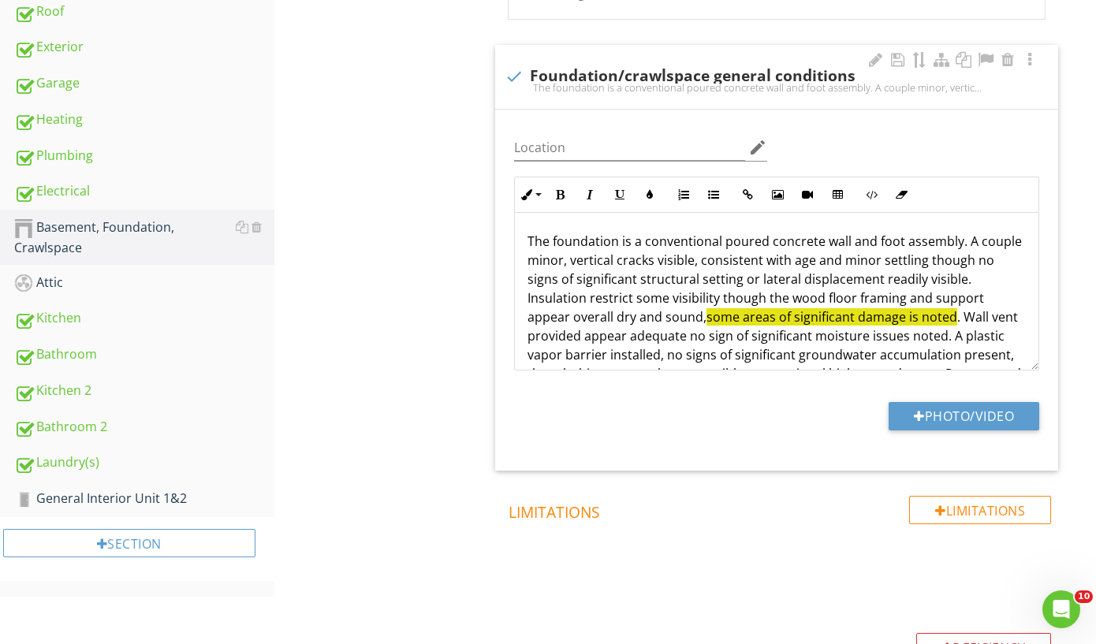
scroll to position [339, 0]
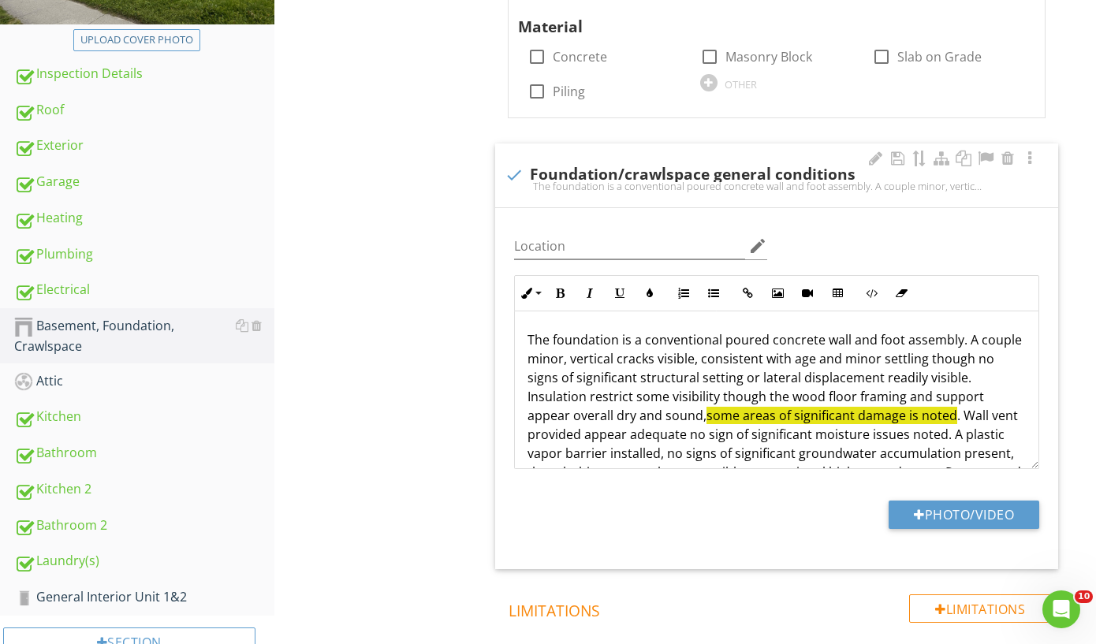
click at [900, 340] on p "The foundation is a conventional poured concrete wall and foot assembly. A coup…" at bounding box center [777, 415] width 498 height 170
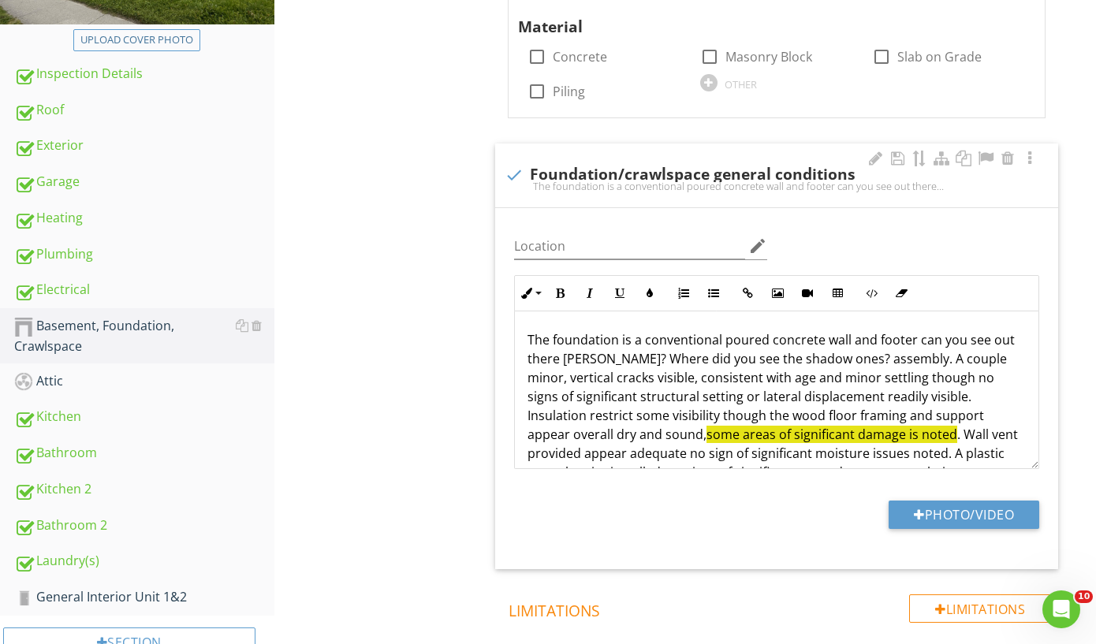
click at [991, 445] on p "The foundation is a conventional poured concrete wall and footer can you see ou…" at bounding box center [777, 424] width 498 height 189
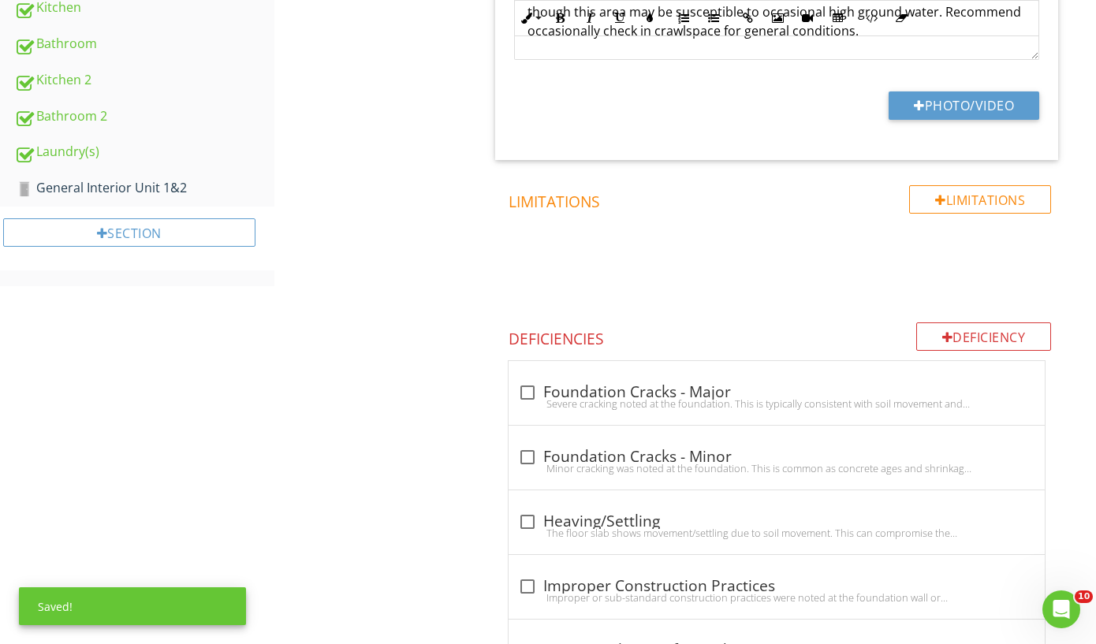
scroll to position [547, 0]
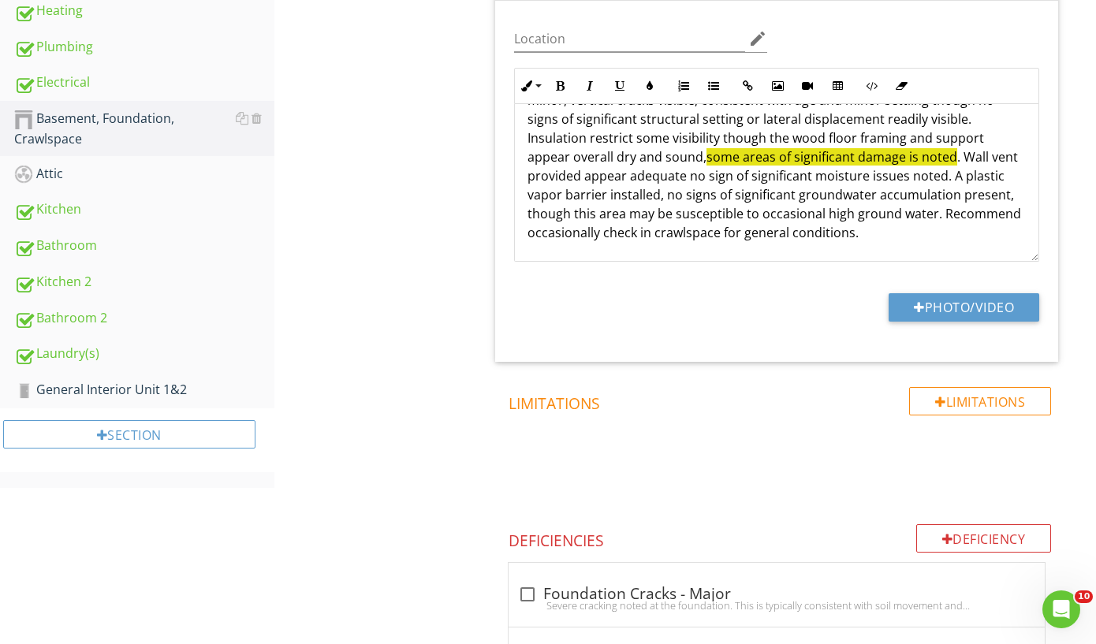
click at [866, 232] on p "The foundation is a conventional poured concrete wall and footer can you see ou…" at bounding box center [777, 147] width 498 height 189
click at [896, 241] on div "The foundation is a conventional poured concrete wall and footer can you see ou…" at bounding box center [777, 147] width 524 height 227
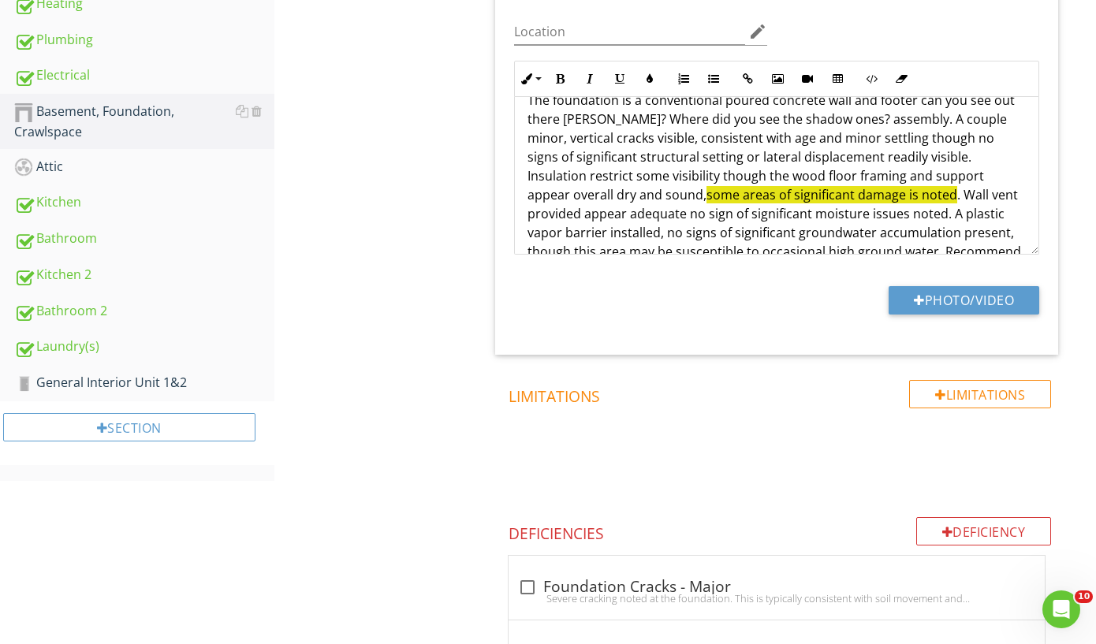
scroll to position [28, 0]
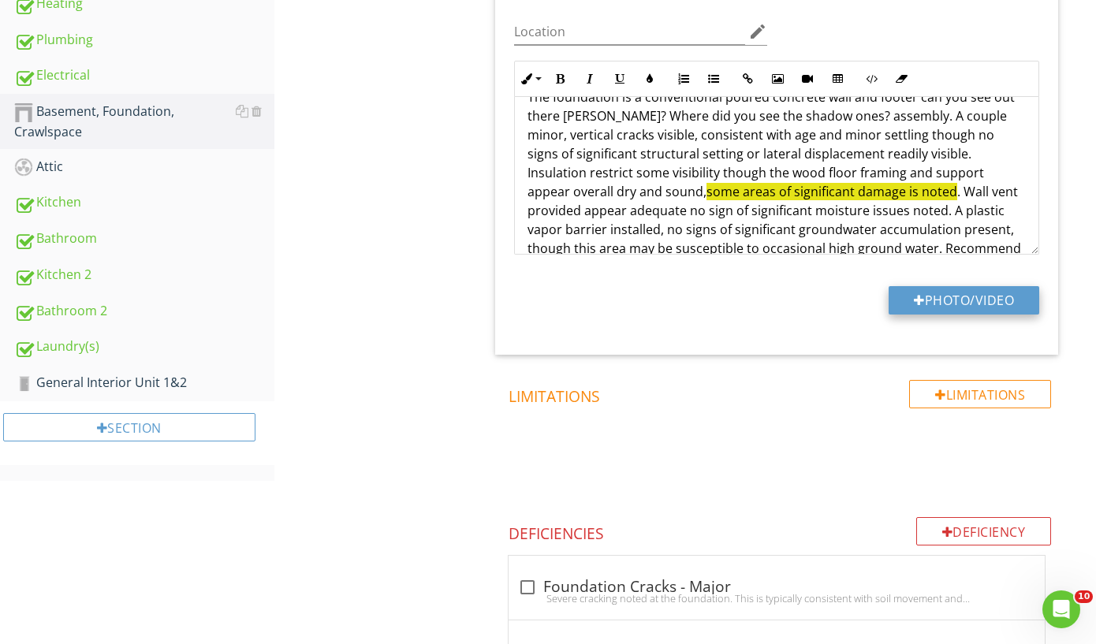
click at [932, 295] on button "Photo/Video" at bounding box center [964, 300] width 151 height 28
type input "C:\fakepath\IMG_9677.jpeg"
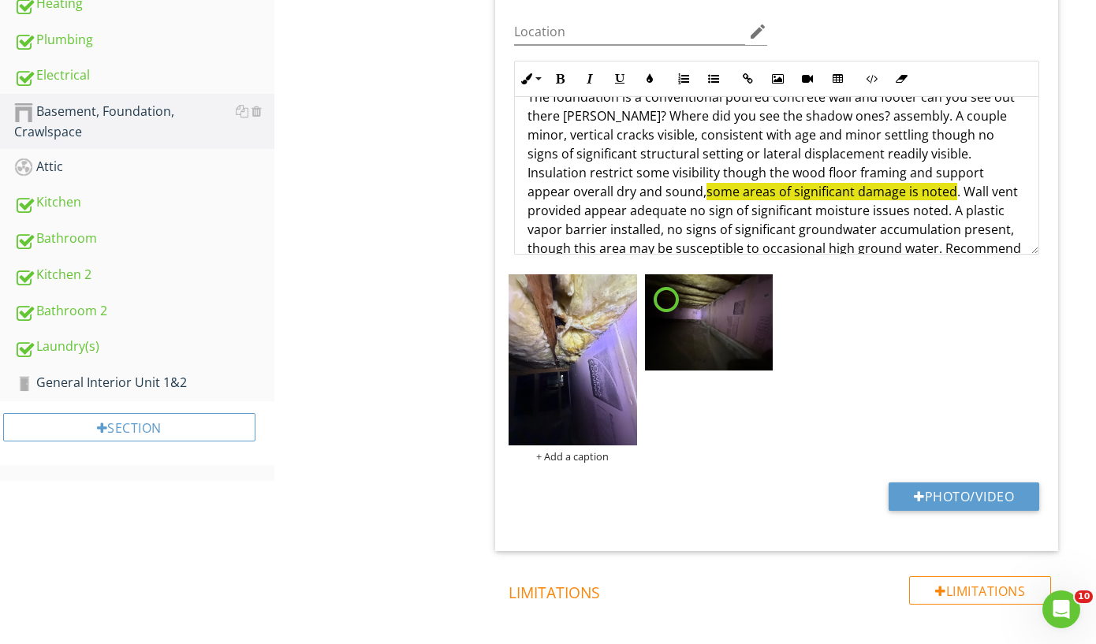
scroll to position [0, 0]
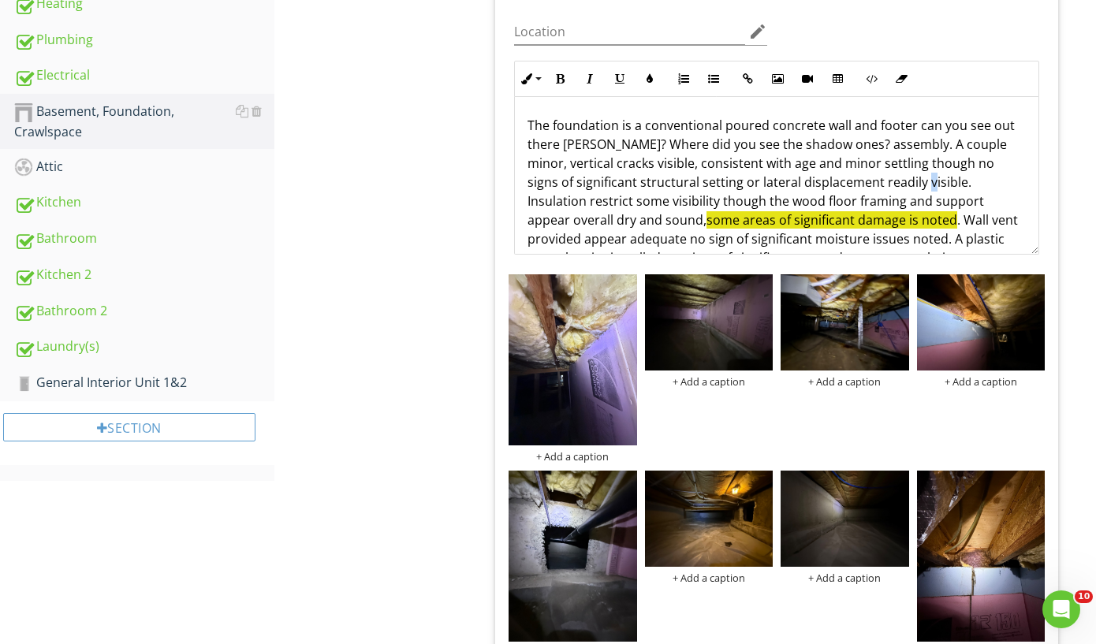
click at [918, 182] on p "The foundation is a conventional poured concrete wall and footer can you see ou…" at bounding box center [777, 210] width 498 height 189
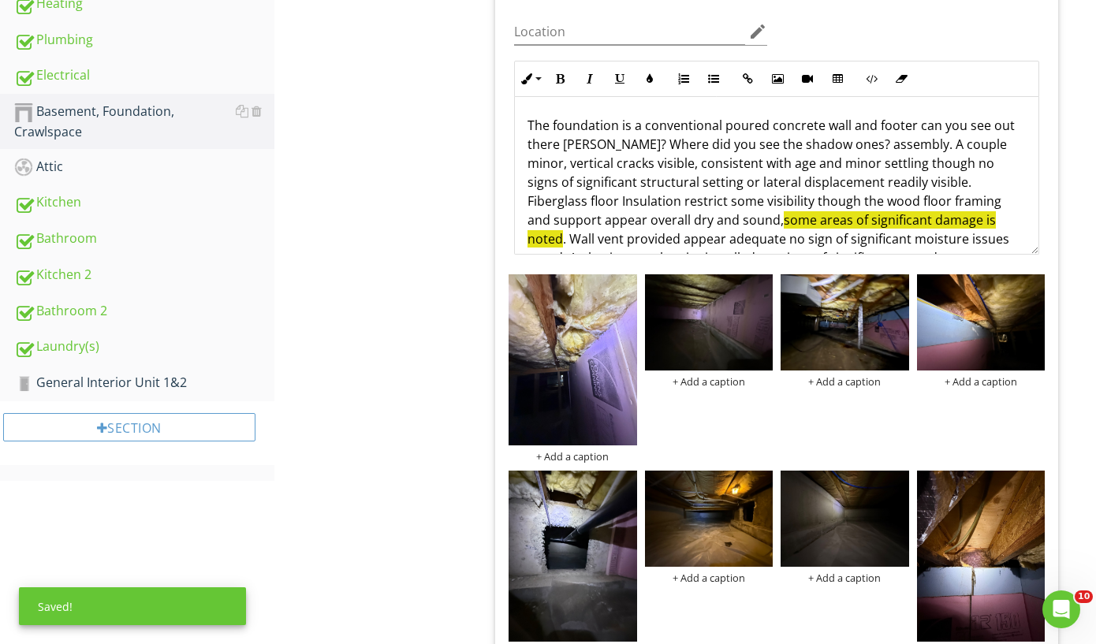
click at [588, 202] on p "The foundation is a conventional poured concrete wall and footer can you see ou…" at bounding box center [777, 210] width 498 height 189
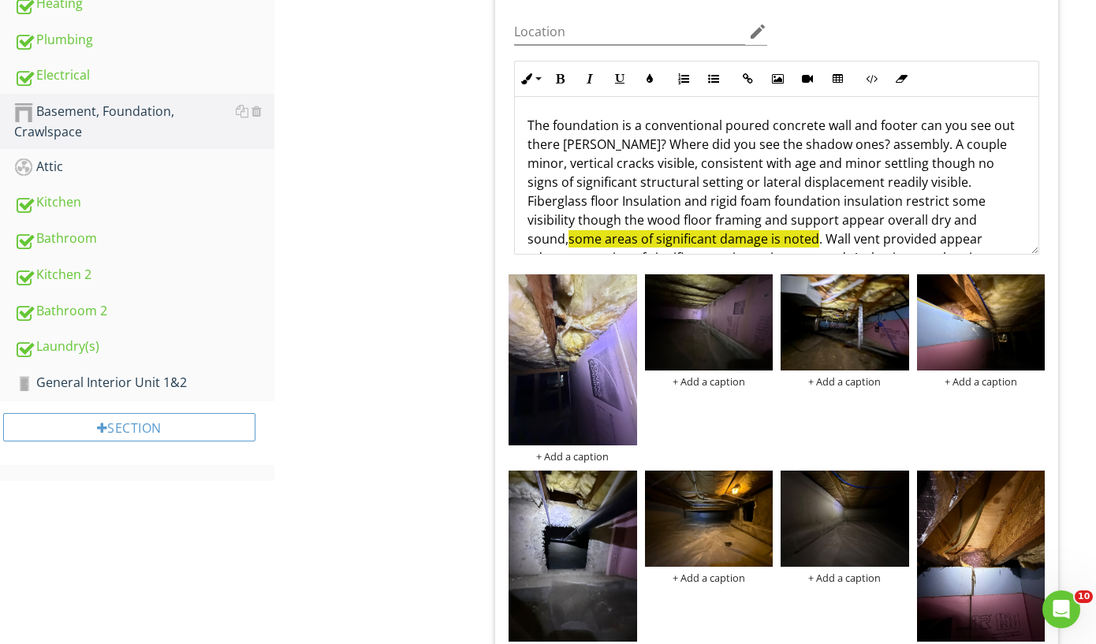
click at [983, 228] on p "The foundation is a conventional poured concrete wall and footer can you see ou…" at bounding box center [777, 220] width 498 height 208
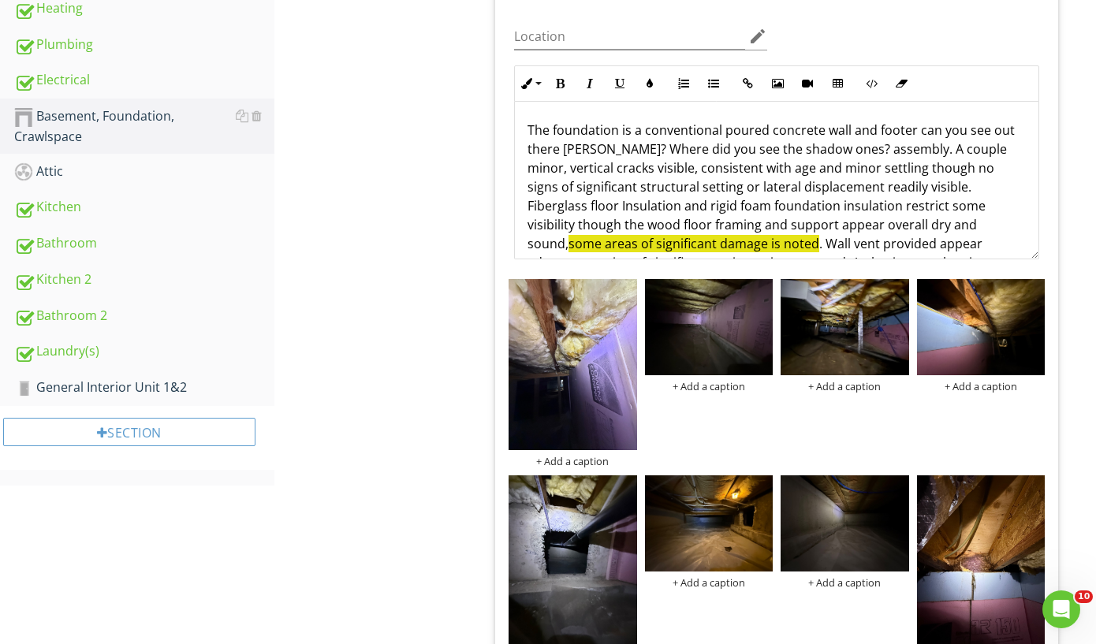
scroll to position [546, 0]
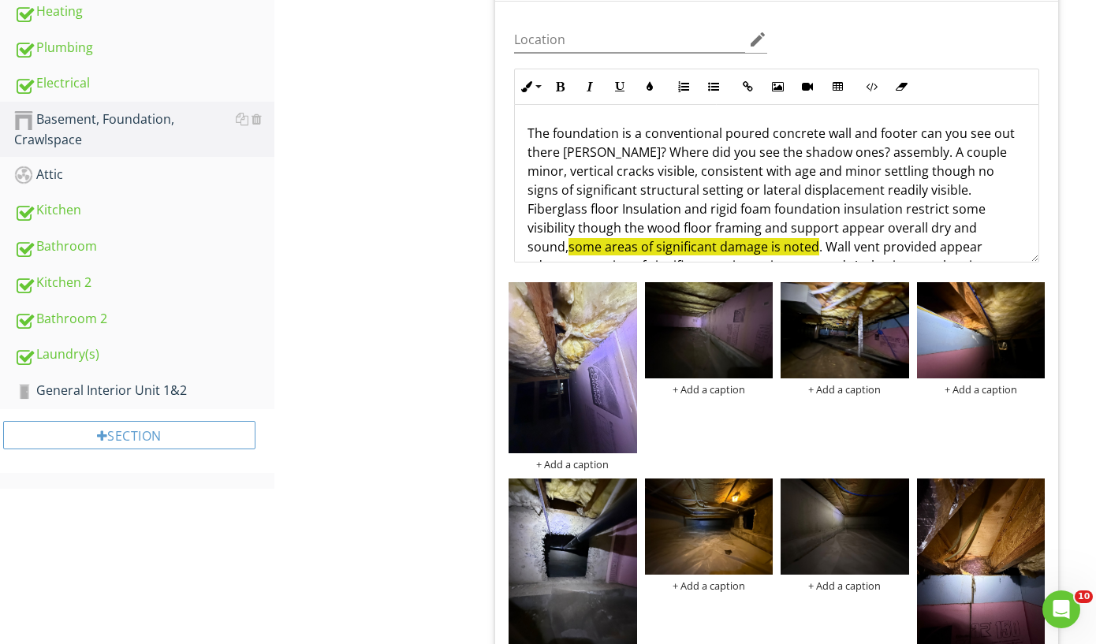
click at [829, 152] on p "The foundation is a conventional poured concrete wall and footer can you see ou…" at bounding box center [777, 228] width 498 height 208
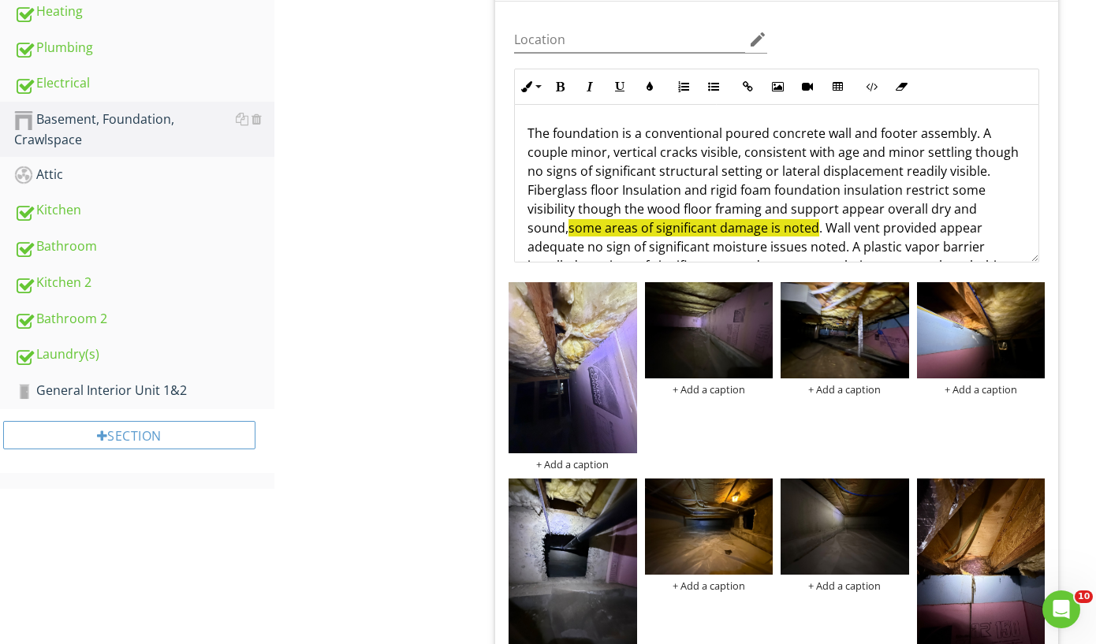
click at [569, 228] on span "some areas of significant damage is noted" at bounding box center [694, 227] width 251 height 17
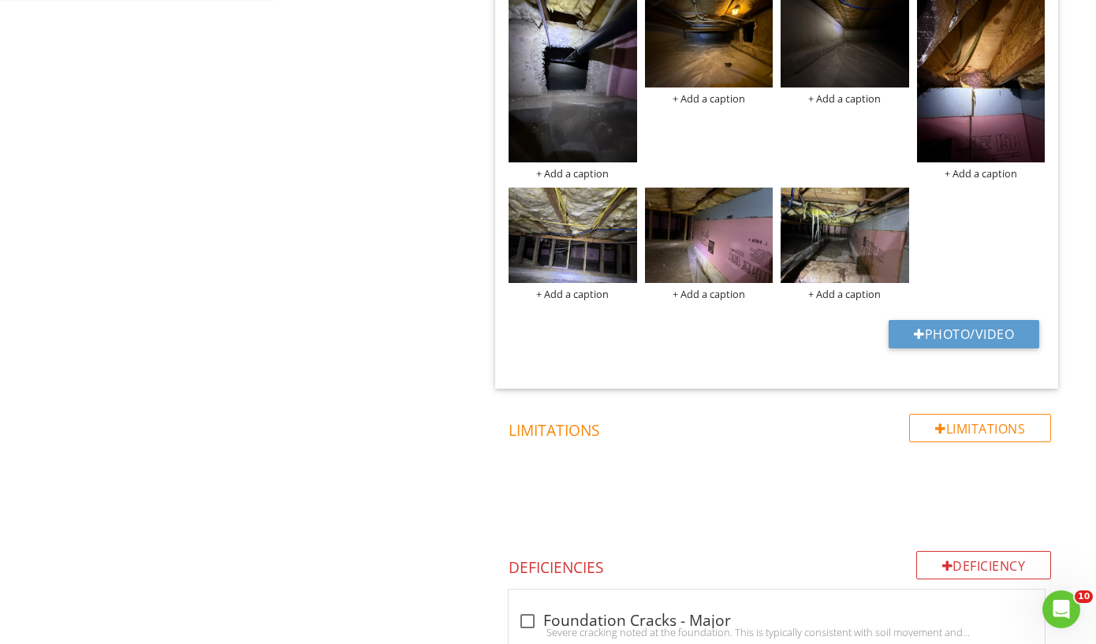
scroll to position [1128, 0]
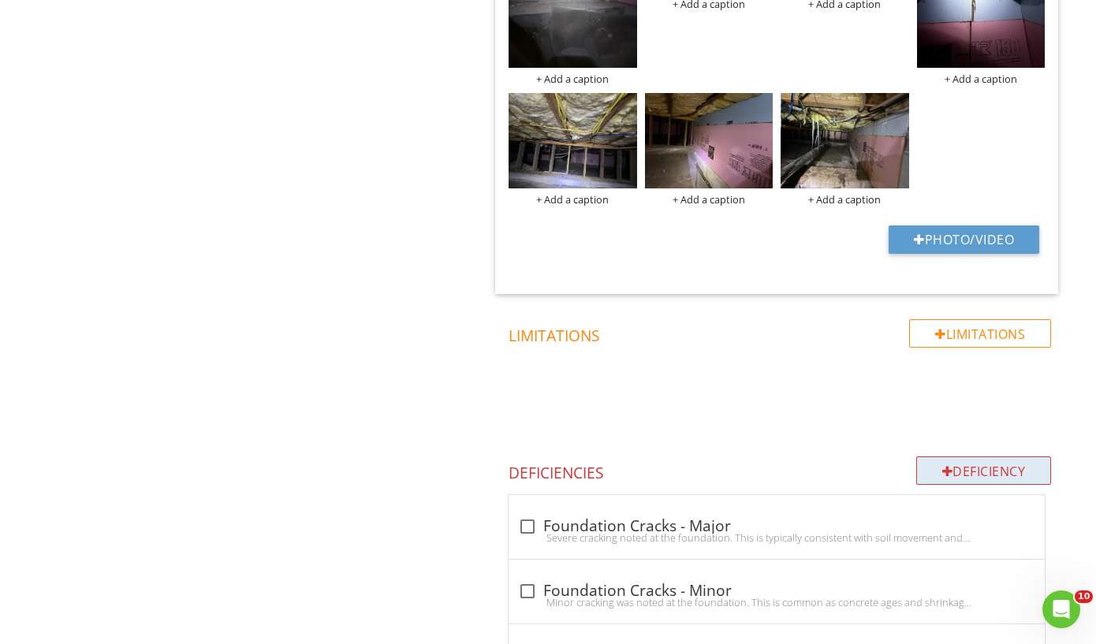
click at [971, 469] on div "Deficiency" at bounding box center [984, 471] width 136 height 28
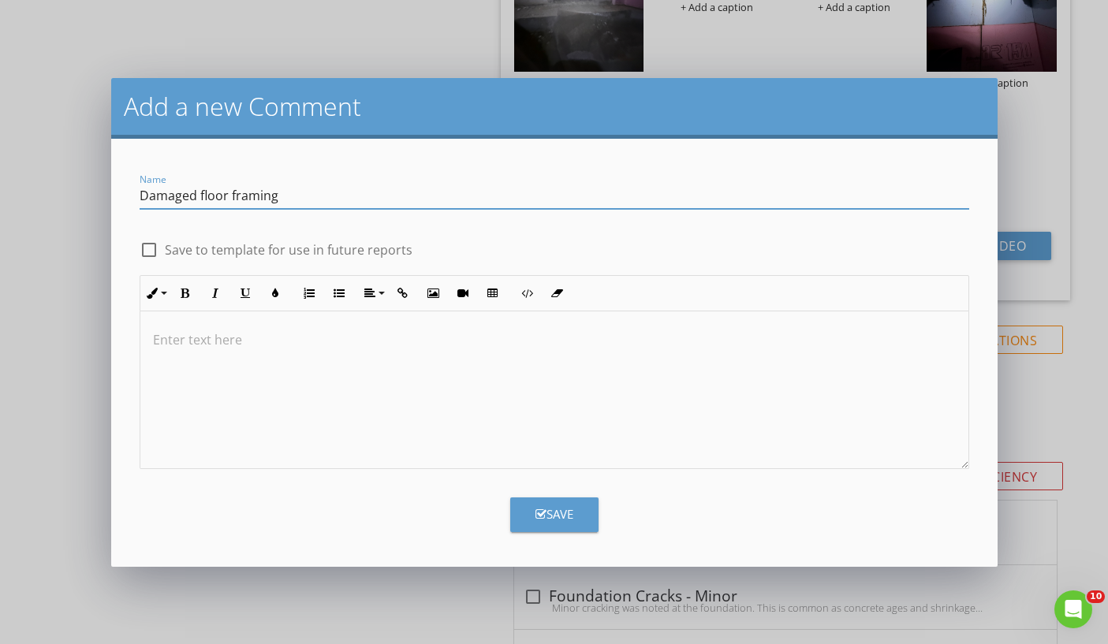
type input "Damaged floor framing"
click at [315, 386] on div at bounding box center [554, 391] width 828 height 158
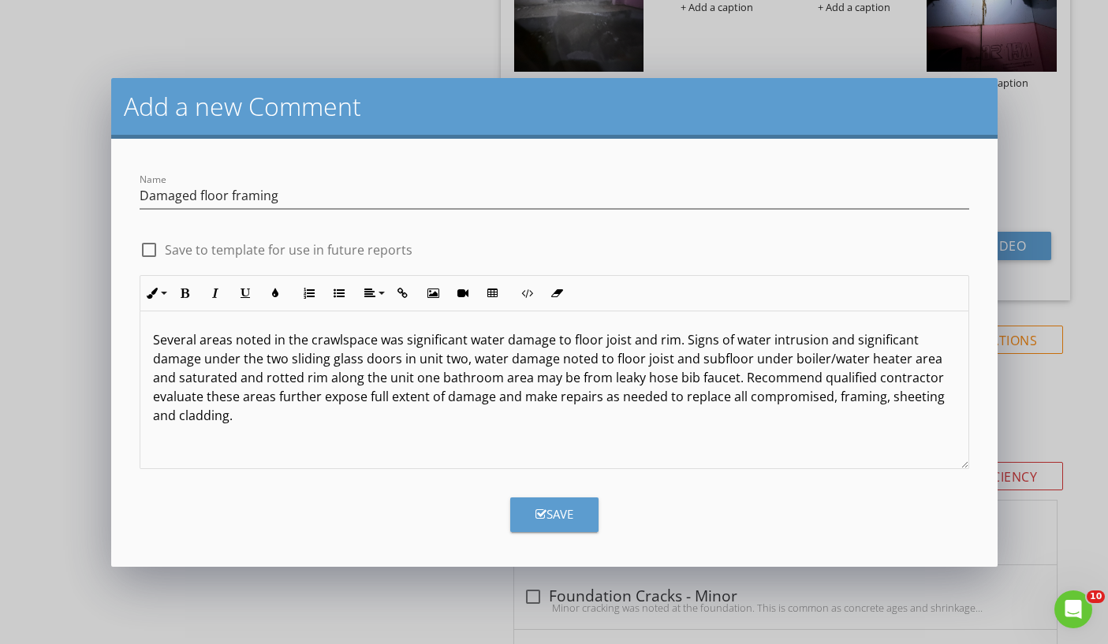
type textarea "<p>Several areas noted in the crawlspace was significant water damage to floor …"
click at [528, 519] on button "Save" at bounding box center [554, 515] width 88 height 35
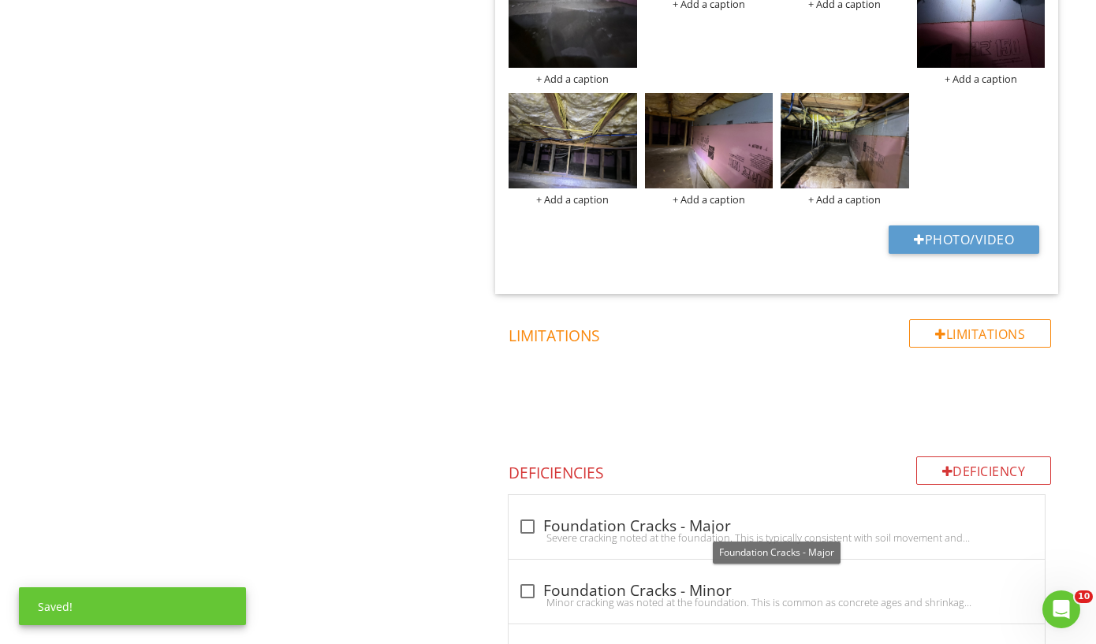
scroll to position [2006, 0]
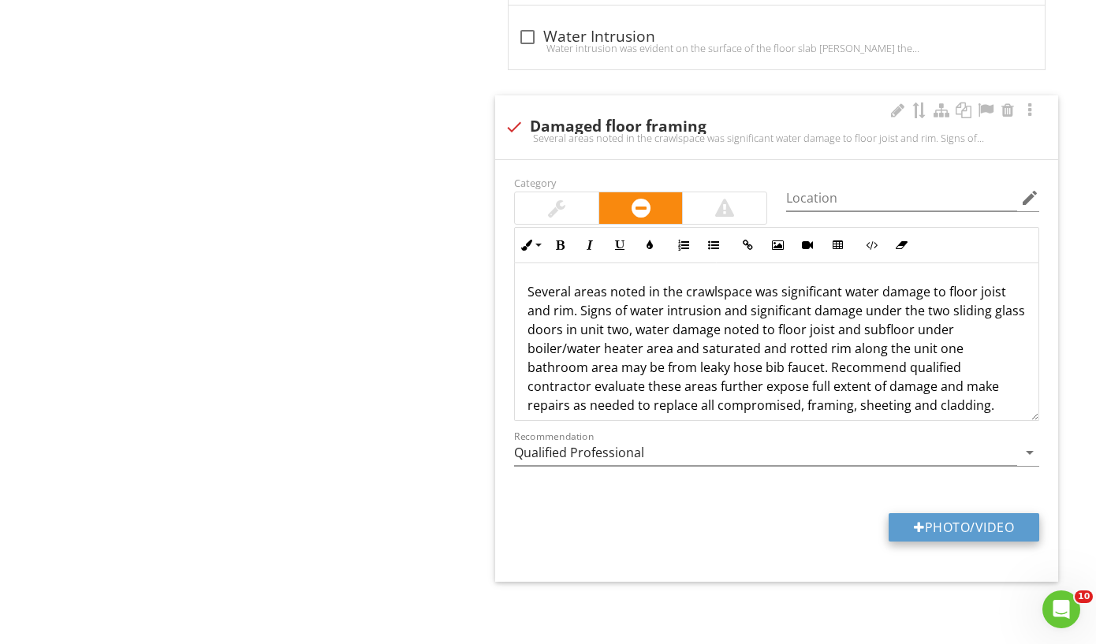
click at [926, 522] on button "Photo/Video" at bounding box center [964, 527] width 151 height 28
type input "C:\fakepath\IMG_9613.jpeg"
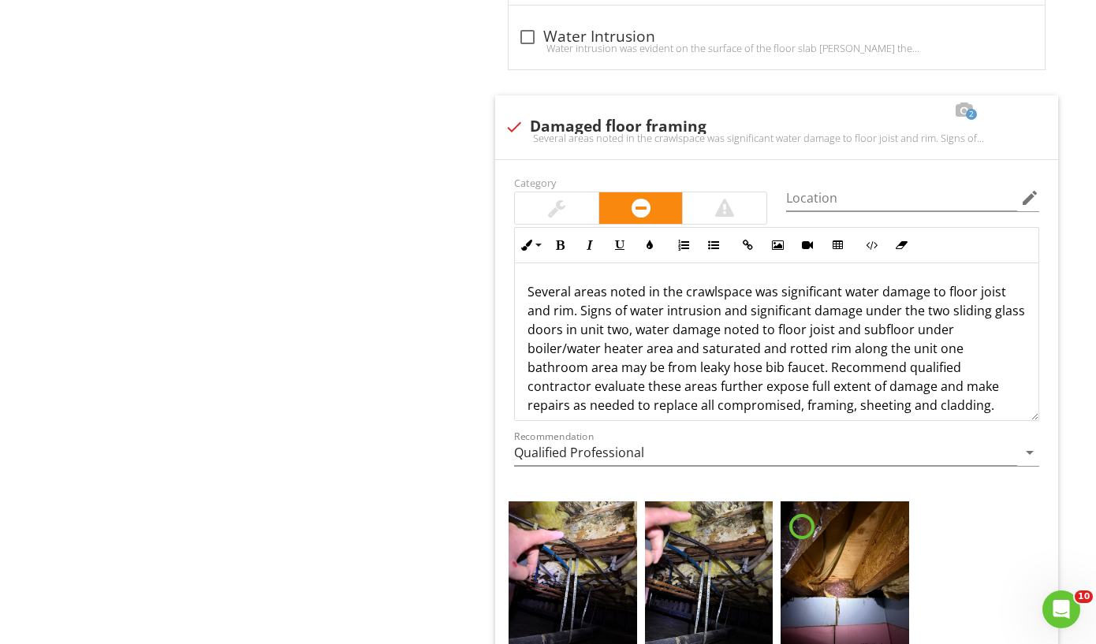
scroll to position [2202, 0]
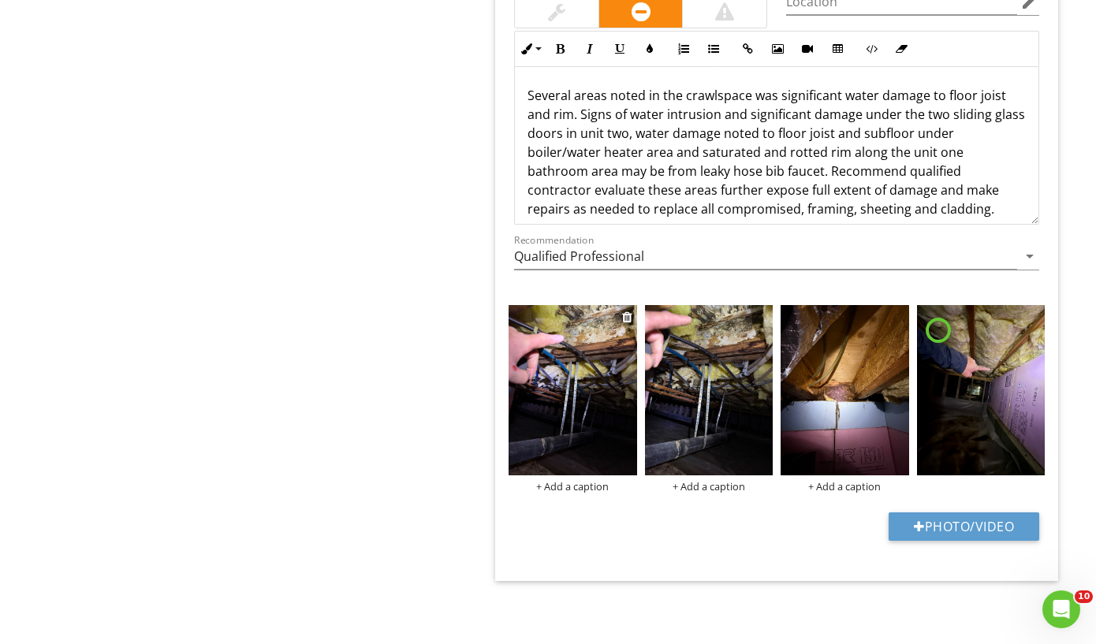
click at [581, 401] on img at bounding box center [573, 390] width 128 height 171
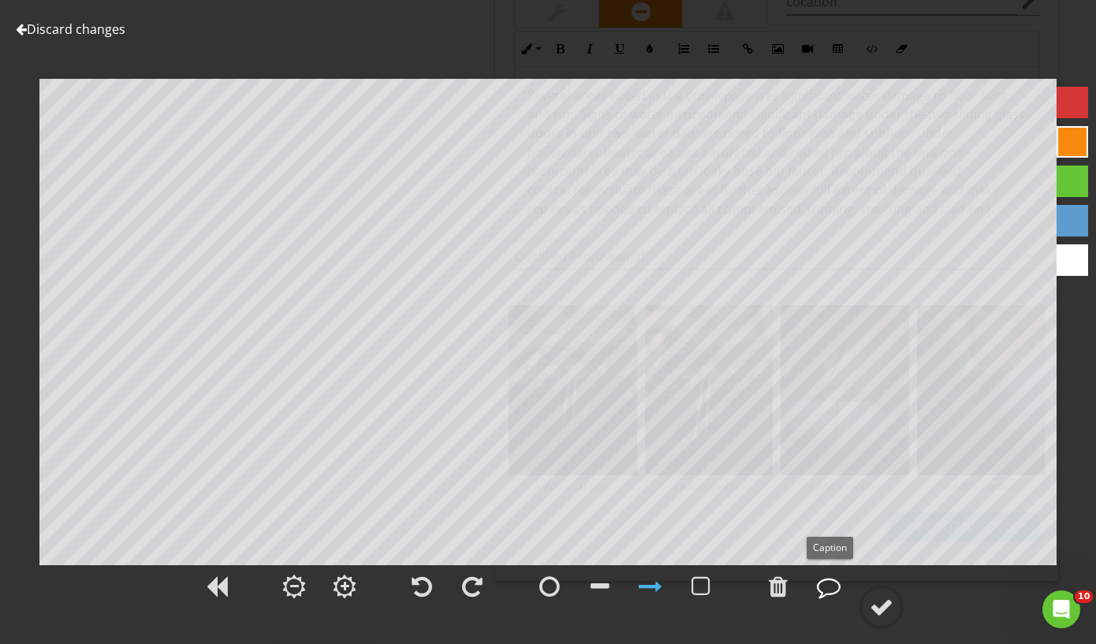
click at [821, 589] on div at bounding box center [829, 587] width 24 height 24
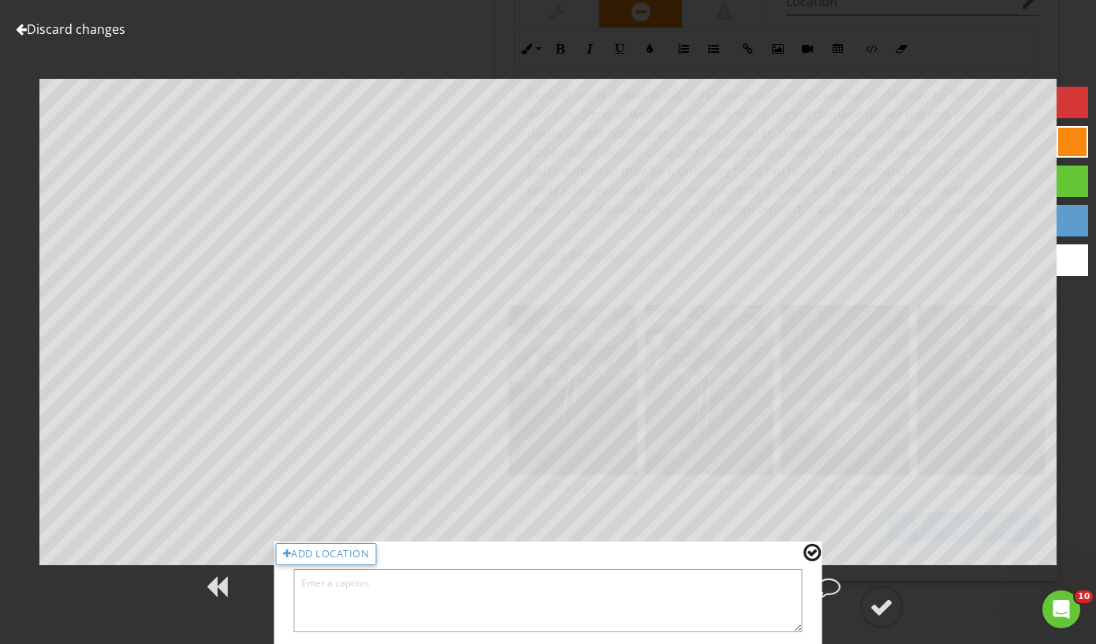
click at [358, 592] on textarea at bounding box center [548, 600] width 509 height 63
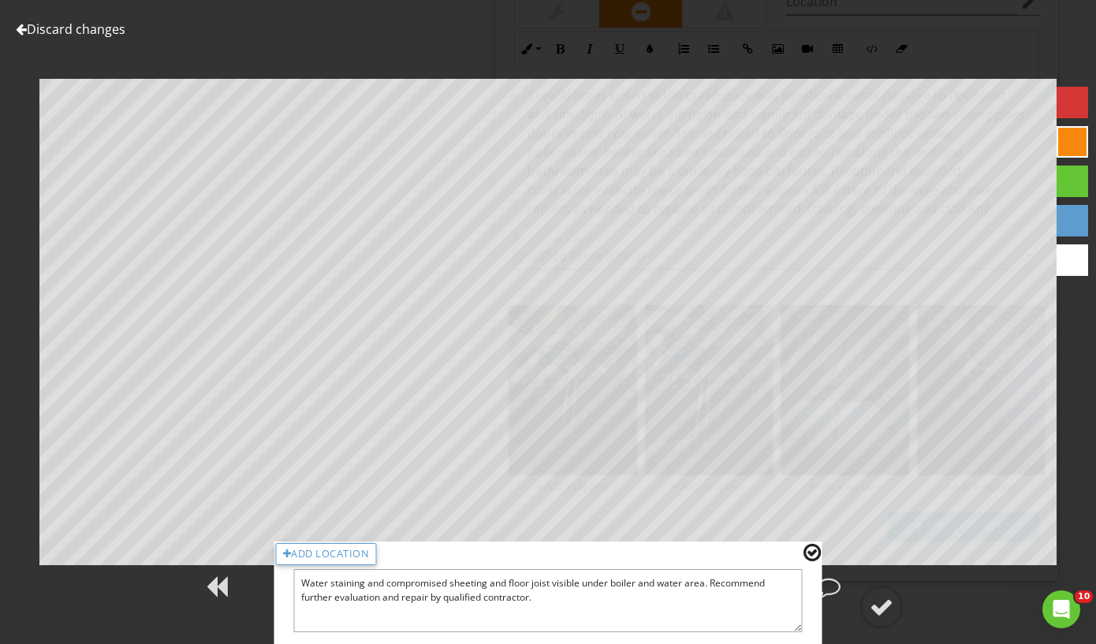
type textarea "Water staining and compromised sheeting and floor joist visible under boiler an…"
click at [814, 556] on div at bounding box center [812, 553] width 17 height 21
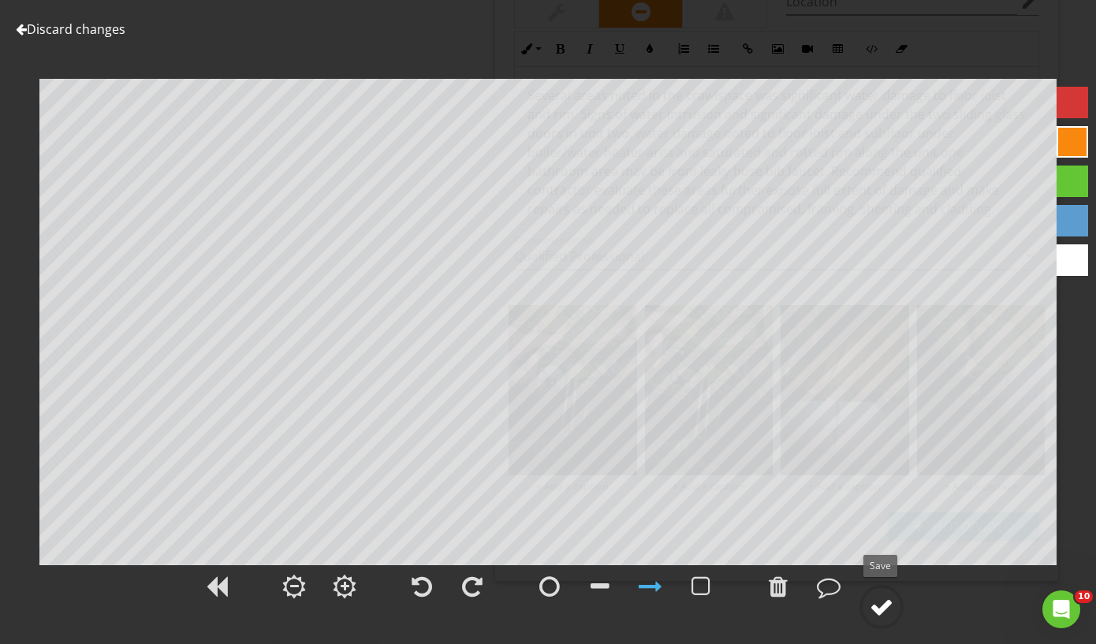
click at [875, 610] on div at bounding box center [882, 607] width 24 height 24
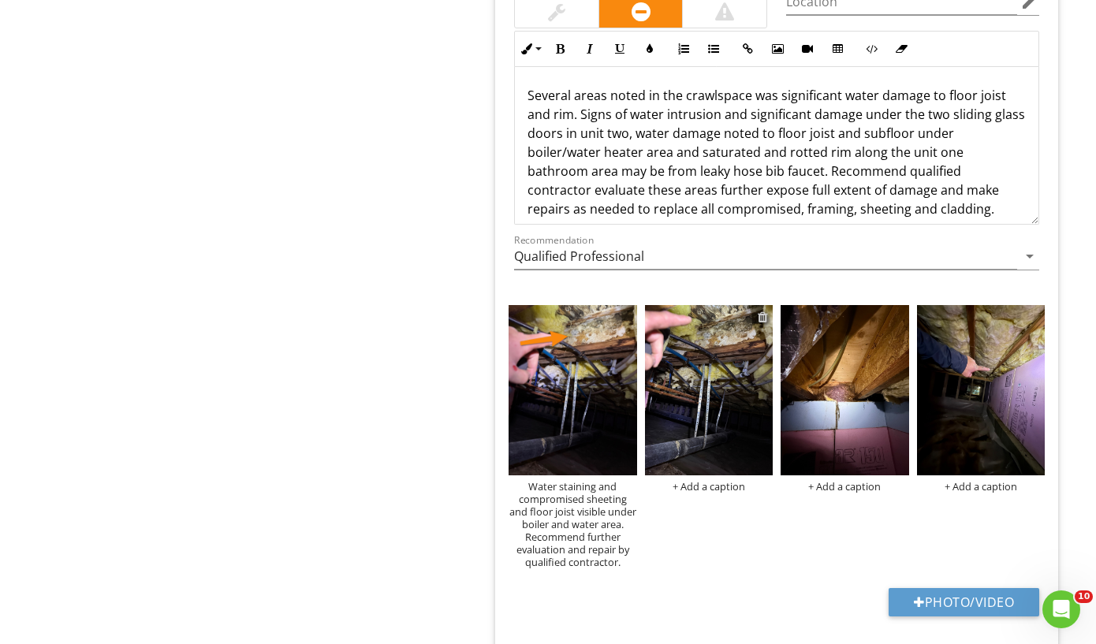
click at [763, 315] on div at bounding box center [763, 317] width 10 height 13
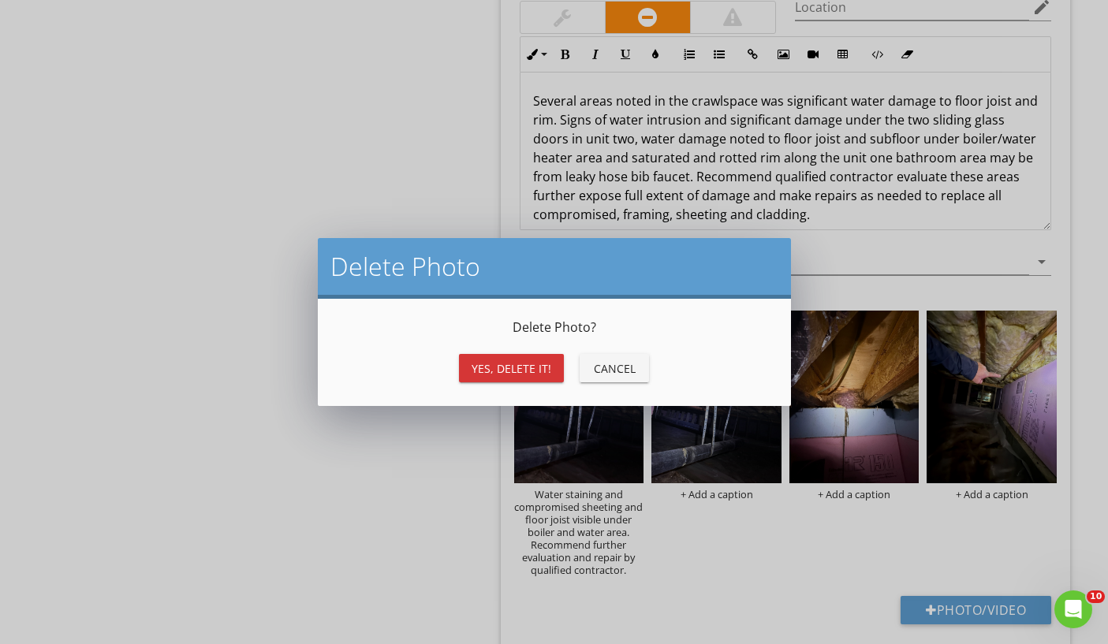
click at [518, 368] on div "Yes, Delete it!" at bounding box center [512, 368] width 80 height 17
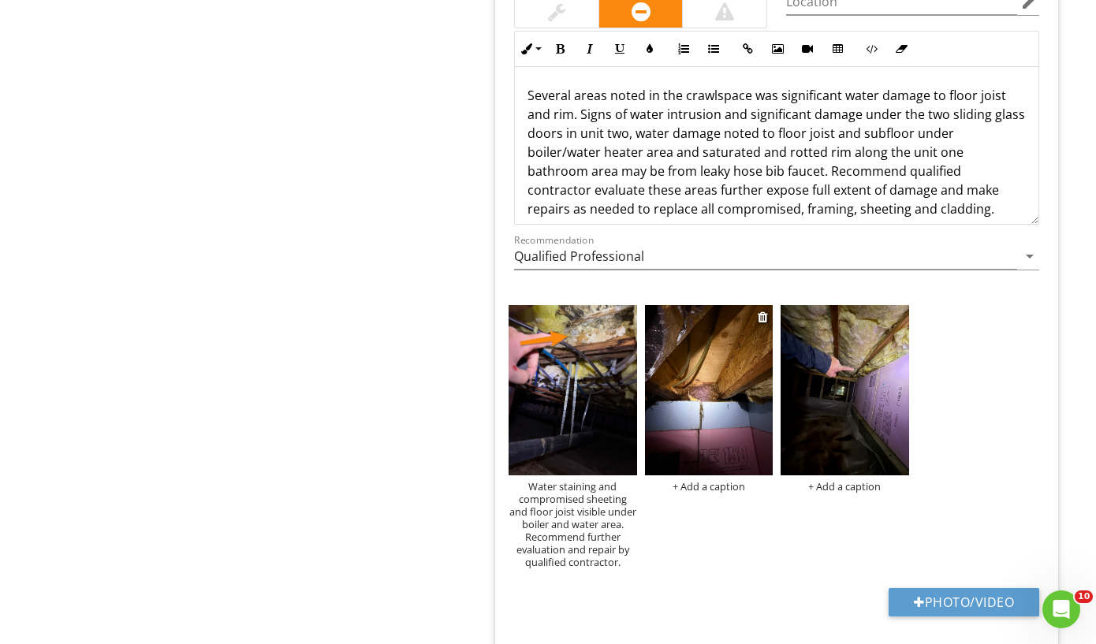
click at [706, 442] on img at bounding box center [709, 390] width 128 height 171
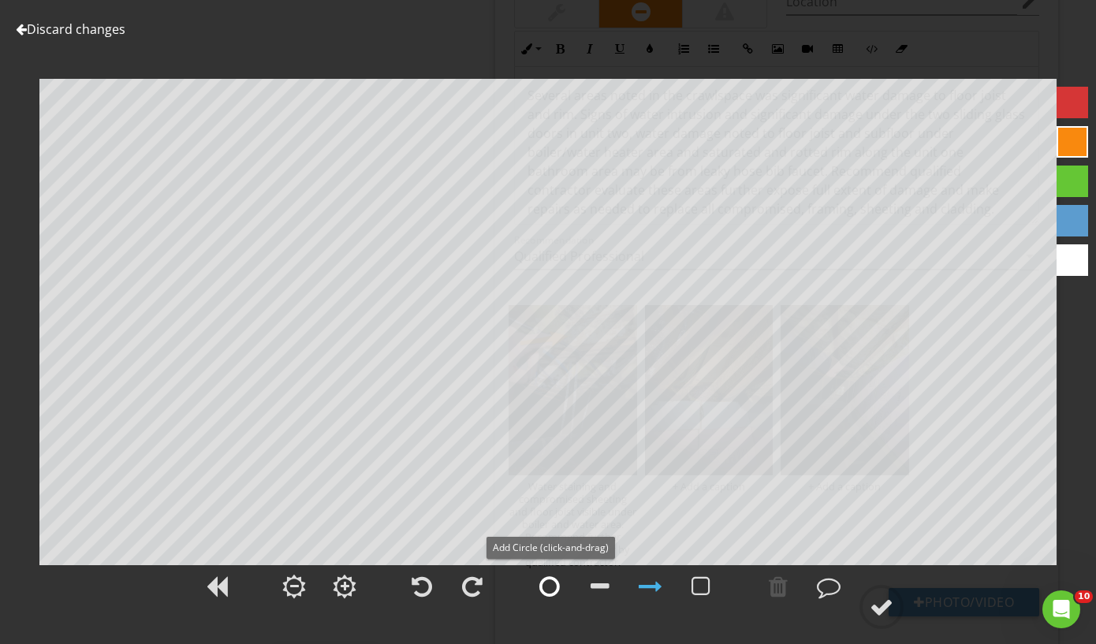
click at [557, 592] on div at bounding box center [549, 587] width 21 height 24
click at [828, 588] on div at bounding box center [829, 587] width 24 height 24
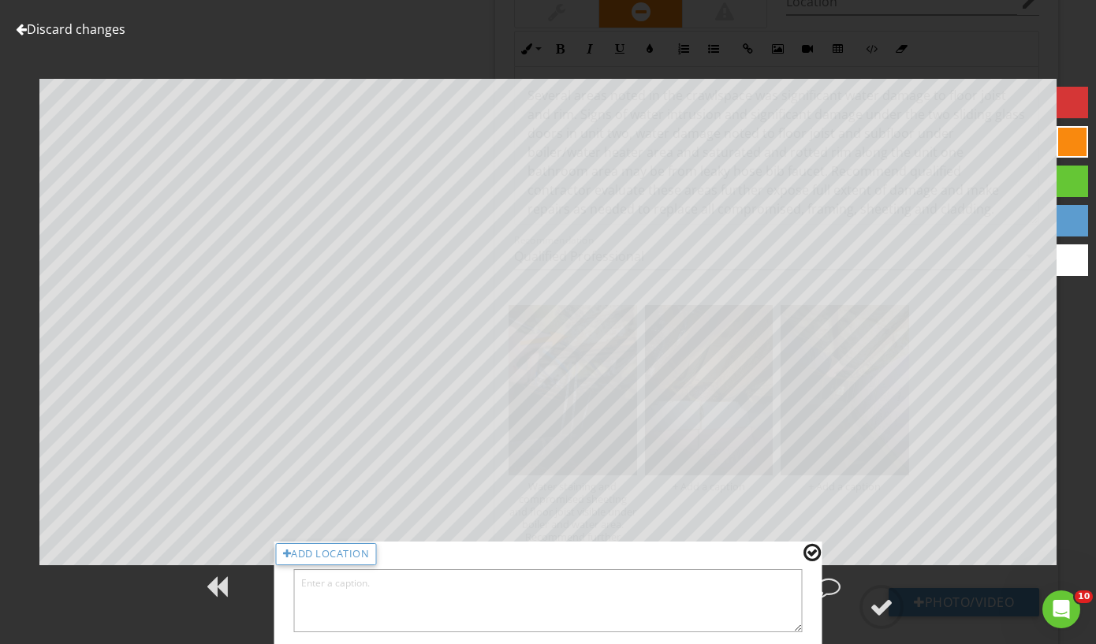
click at [383, 601] on textarea at bounding box center [548, 600] width 509 height 63
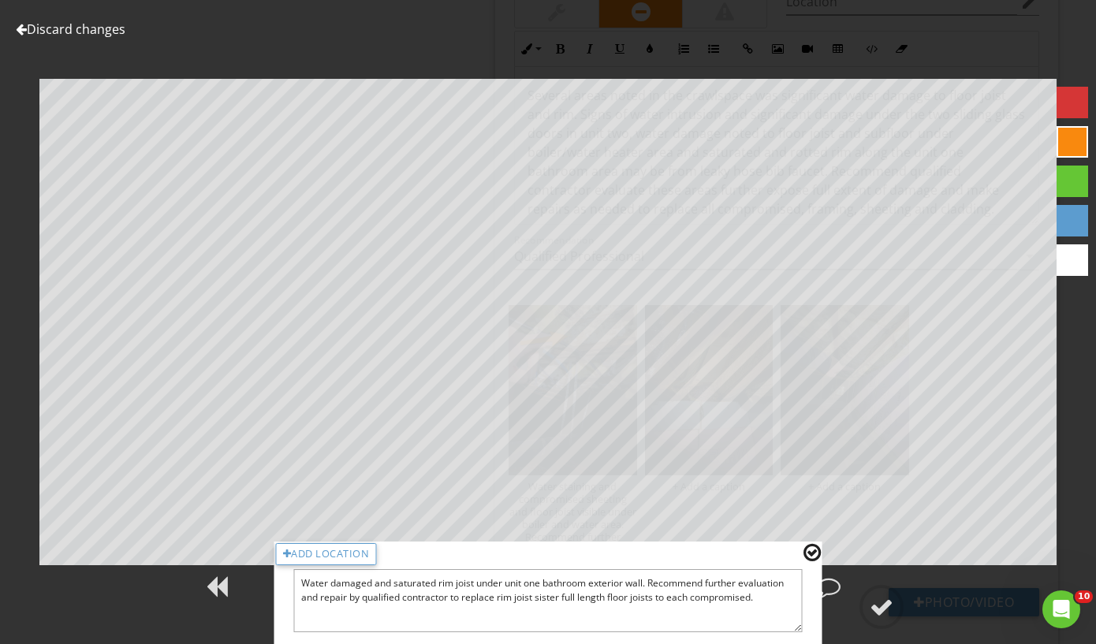
type textarea "Water damaged and saturated rim joist under unit one bathroom exterior wall. Re…"
click at [812, 551] on div at bounding box center [812, 553] width 17 height 21
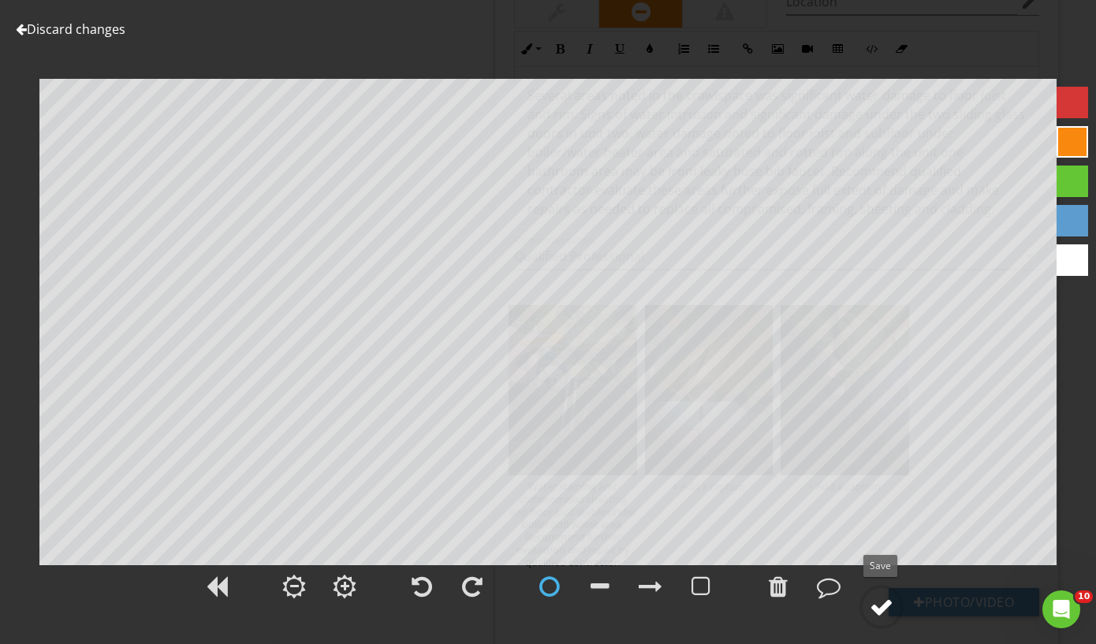
click at [887, 610] on div at bounding box center [882, 607] width 24 height 24
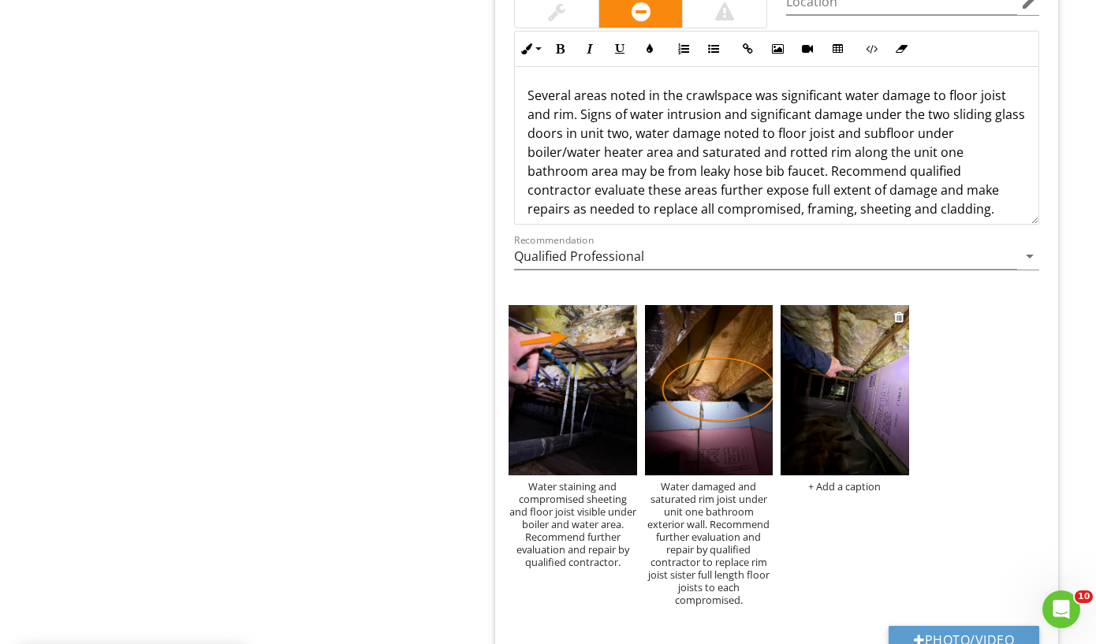
click at [846, 403] on img at bounding box center [845, 390] width 128 height 171
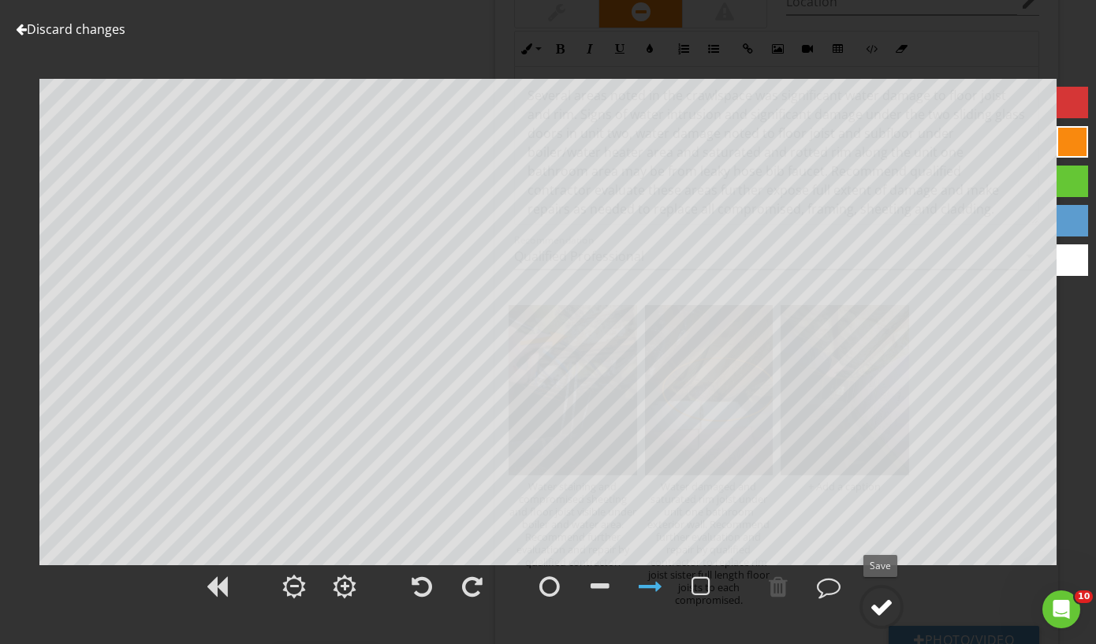
click at [886, 610] on div at bounding box center [882, 607] width 24 height 24
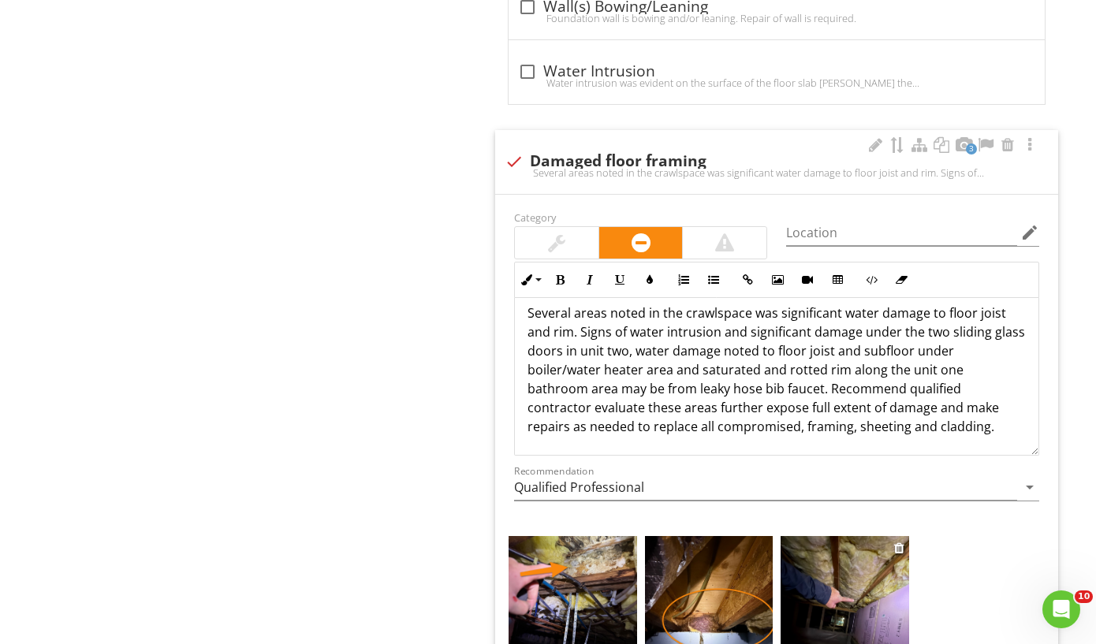
scroll to position [2315, 0]
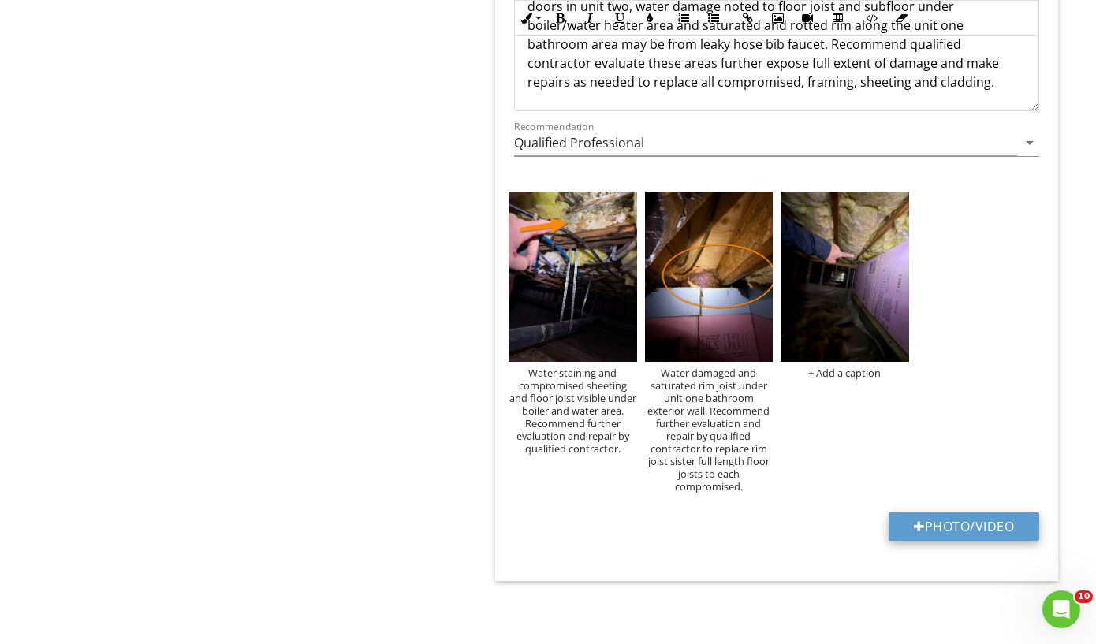
click at [926, 528] on button "Photo/Video" at bounding box center [964, 527] width 151 height 28
type input "C:\fakepath\IMG_9678.jpeg"
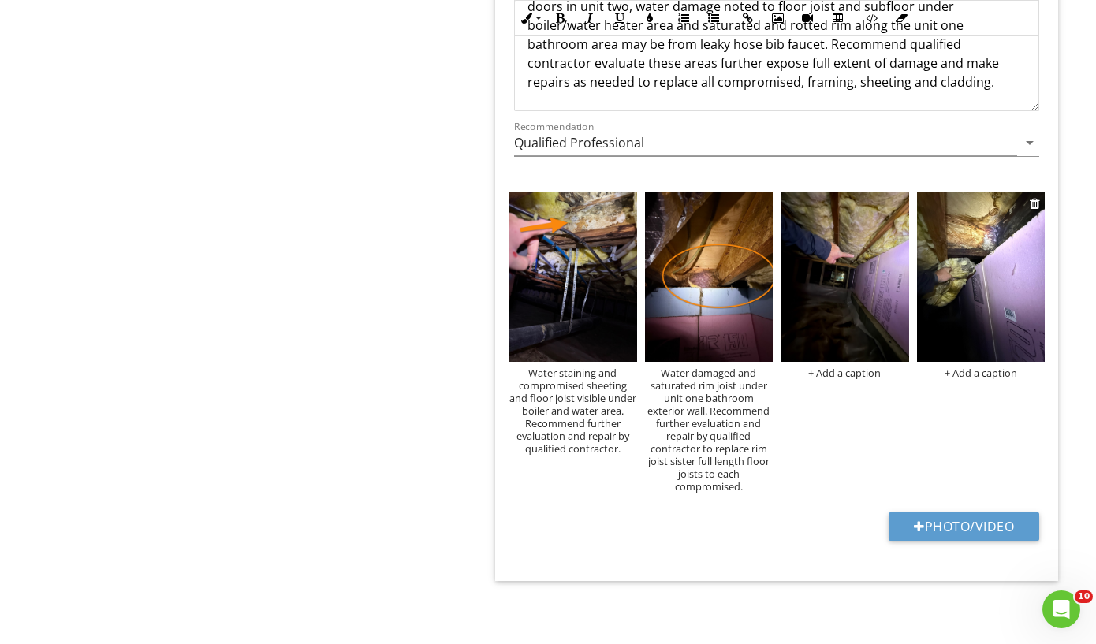
click at [965, 330] on img at bounding box center [981, 277] width 128 height 171
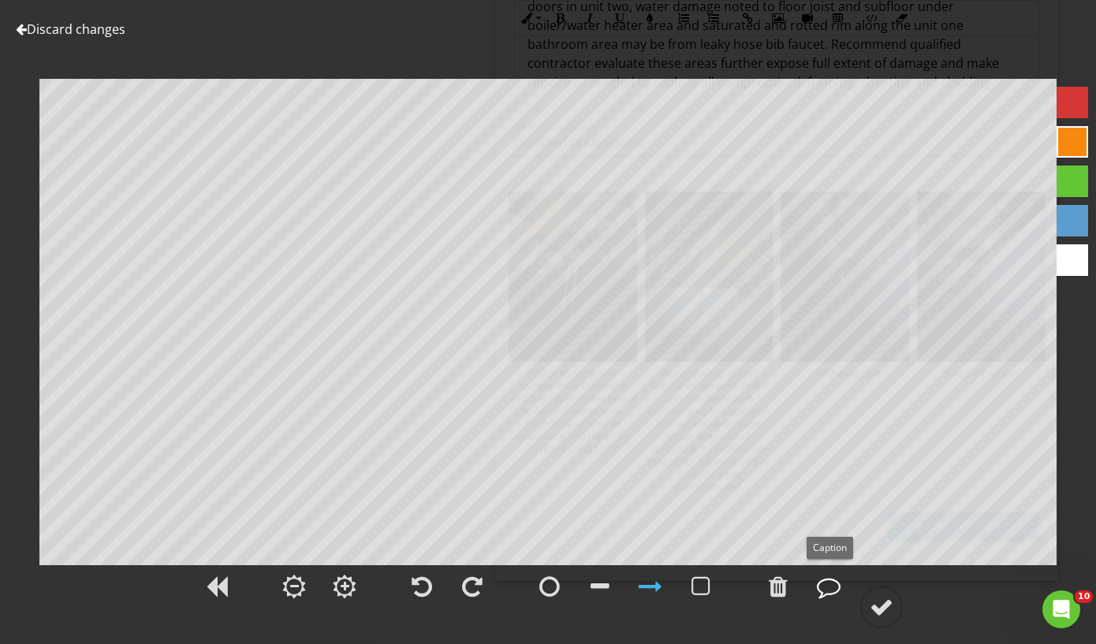
click at [827, 589] on div at bounding box center [829, 587] width 24 height 24
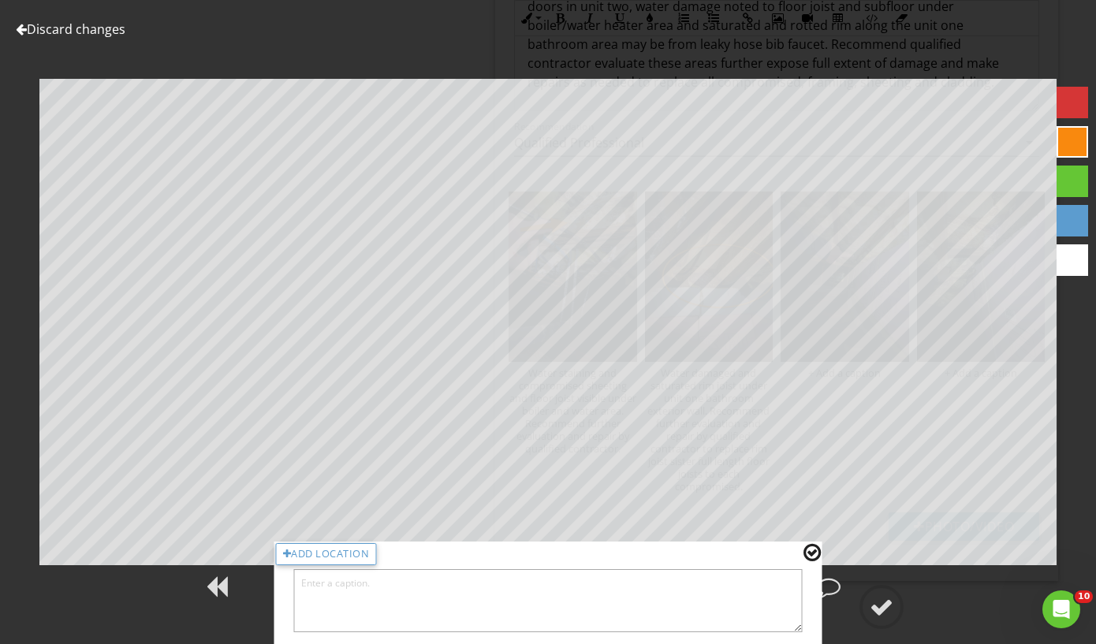
click at [356, 606] on textarea at bounding box center [548, 600] width 509 height 63
click at [515, 584] on textarea "Significant water damage and rot to the rim joist jack joist" at bounding box center [548, 600] width 509 height 63
click at [584, 588] on textarea "Significant water damage and rot to the rim joist ,jack joist" at bounding box center [548, 600] width 509 height 63
type textarea "Significant water damage and rot to the rim joist ,jack joist and subfloor visi…"
click at [811, 554] on div at bounding box center [812, 553] width 17 height 21
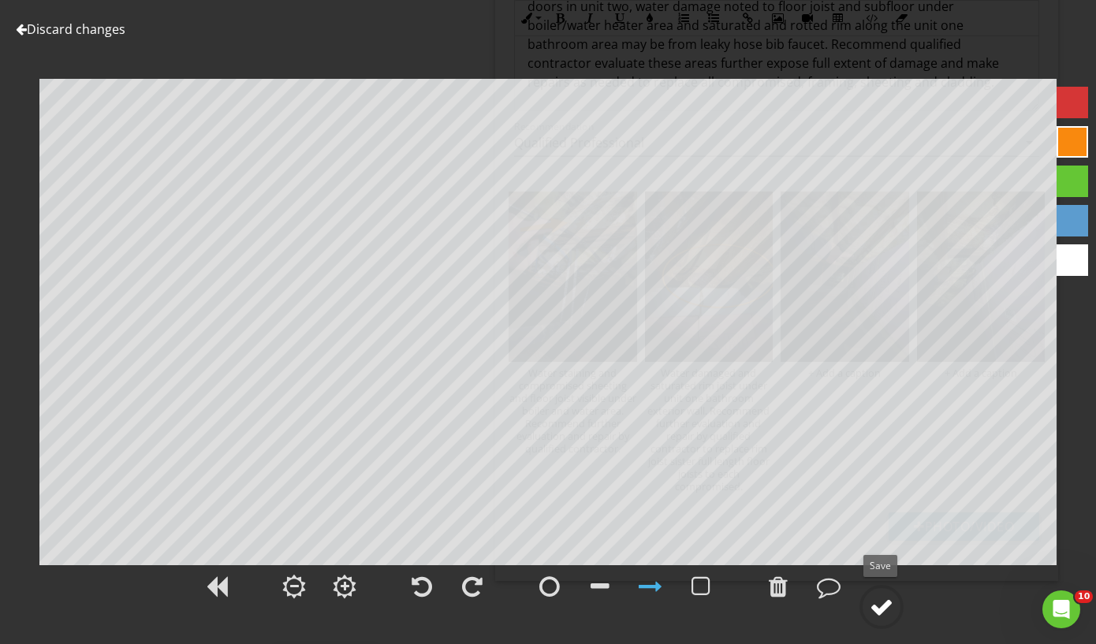
click at [882, 604] on div at bounding box center [882, 607] width 24 height 24
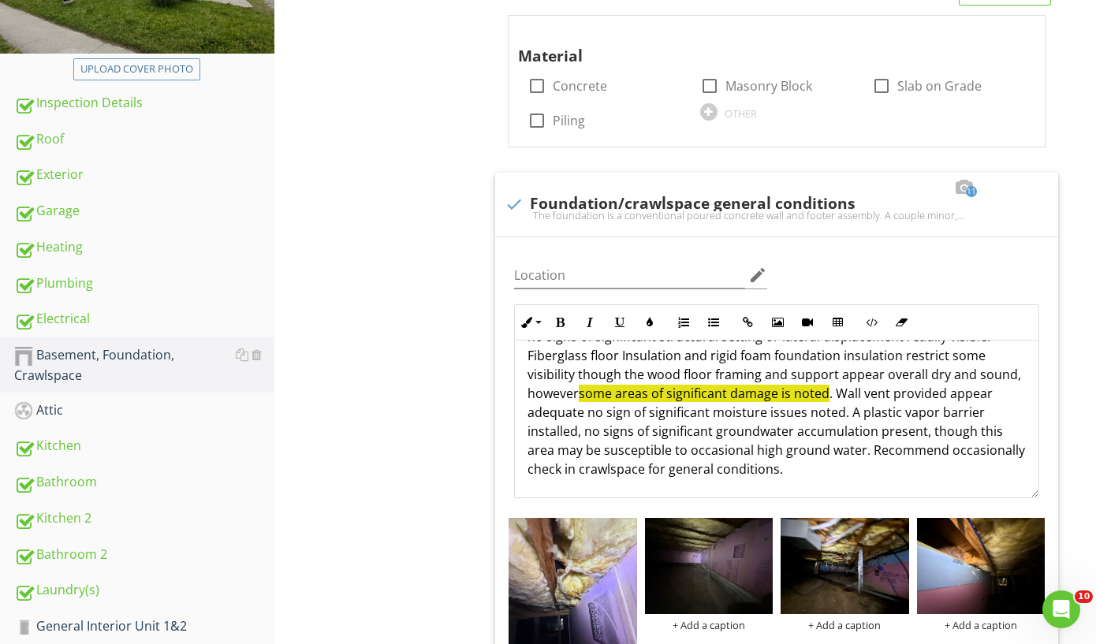
scroll to position [0, 0]
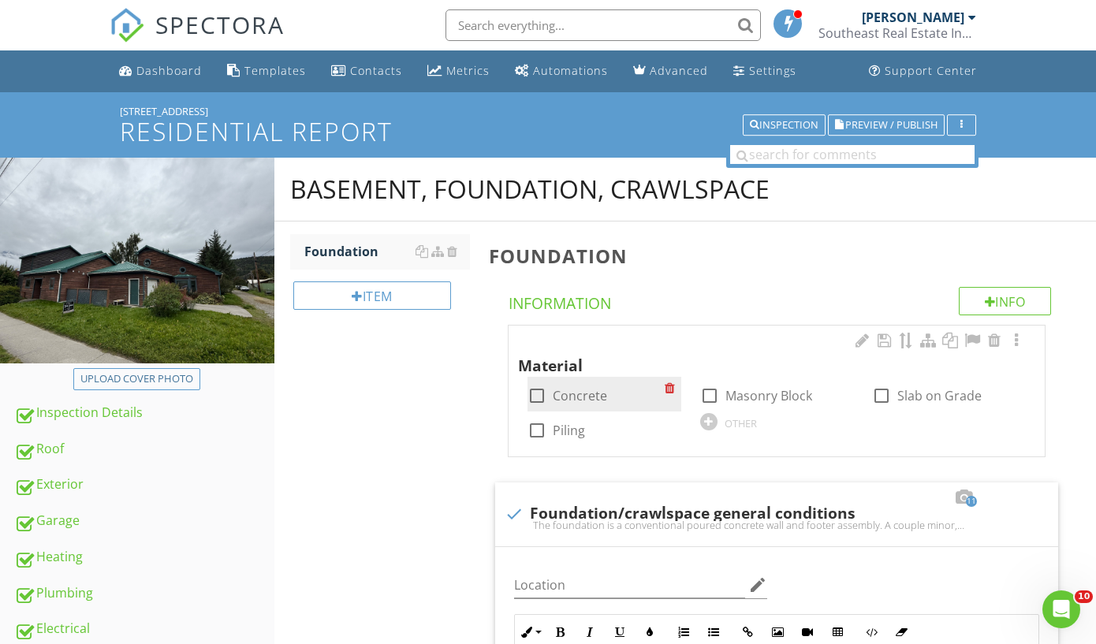
click at [562, 401] on label "Concrete" at bounding box center [580, 396] width 54 height 16
checkbox input "true"
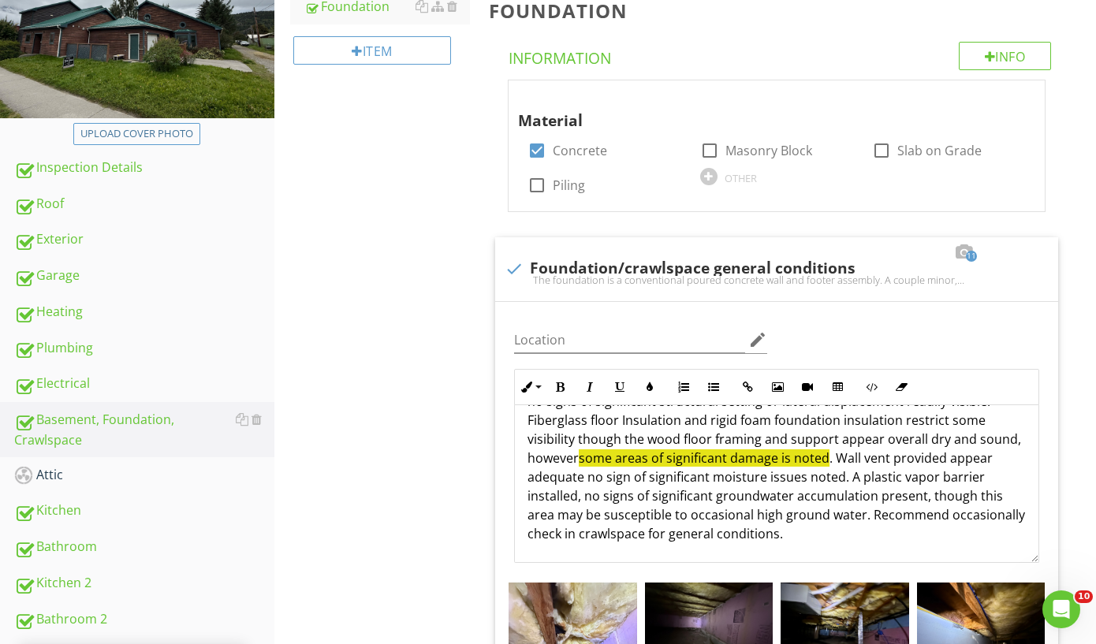
scroll to position [271, 0]
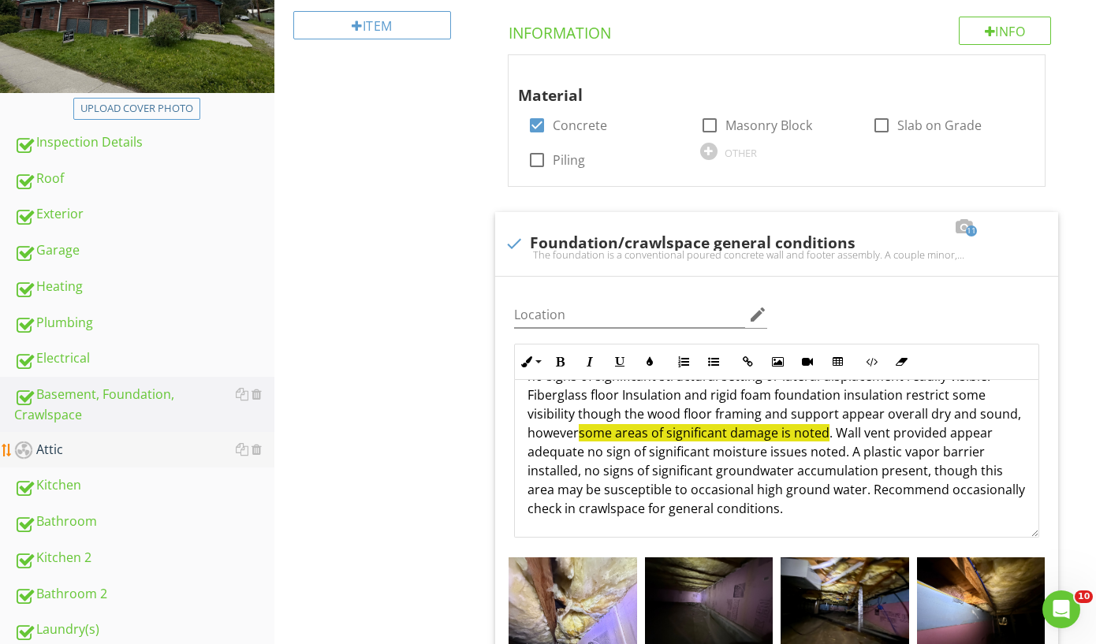
click at [52, 443] on div "Attic" at bounding box center [144, 450] width 260 height 21
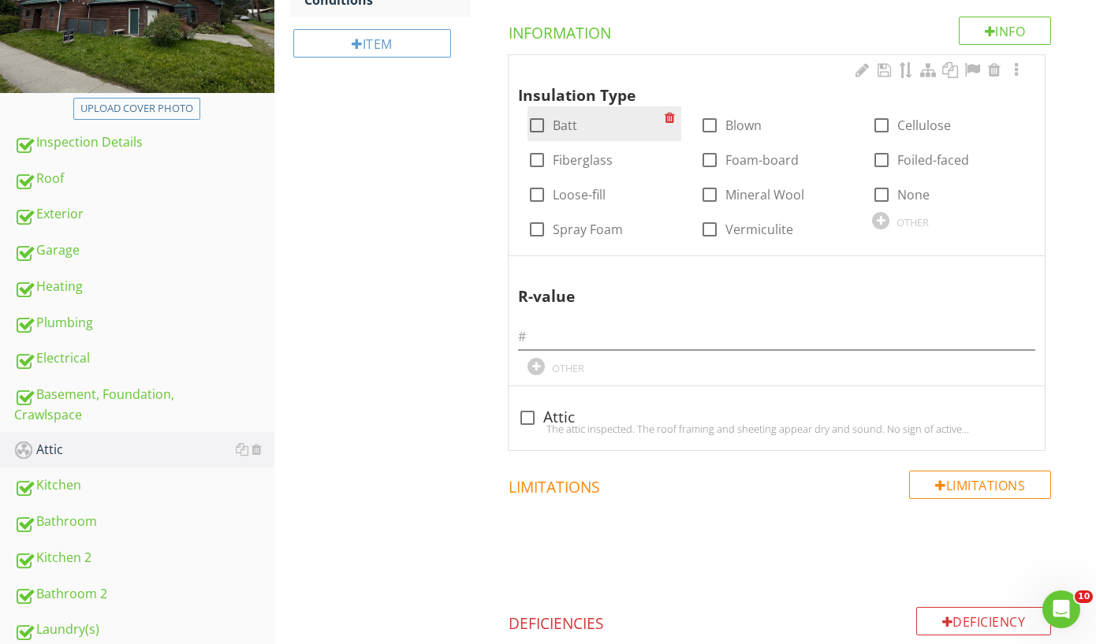
click at [564, 127] on label "Batt" at bounding box center [565, 126] width 24 height 16
checkbox input "true"
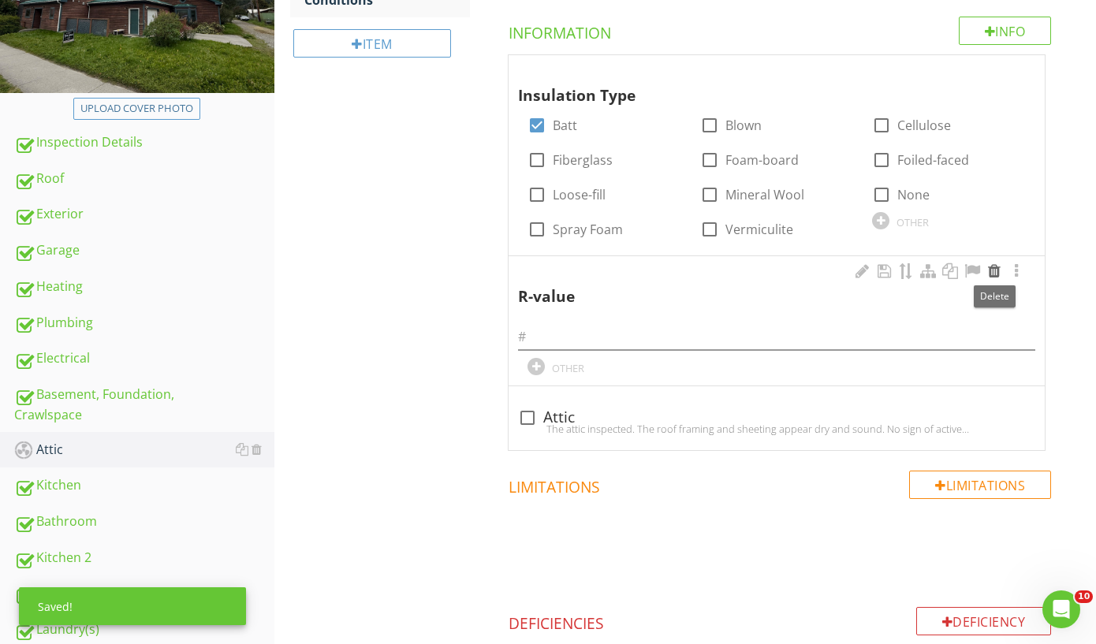
click at [996, 274] on div at bounding box center [994, 271] width 19 height 16
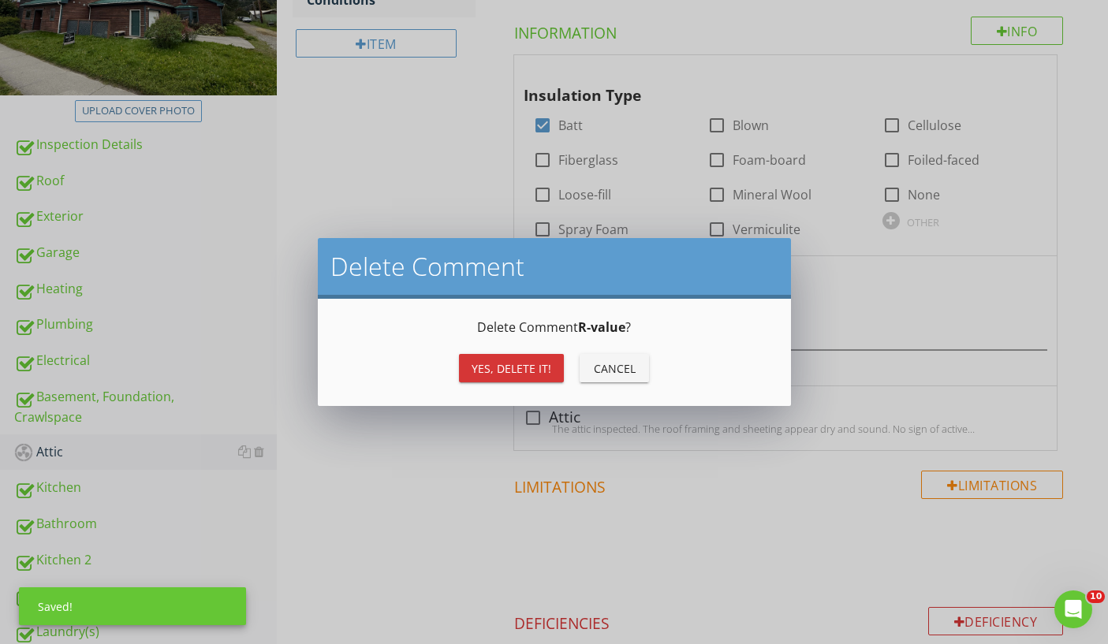
click at [515, 376] on div "Yes, Delete it!" at bounding box center [512, 368] width 80 height 17
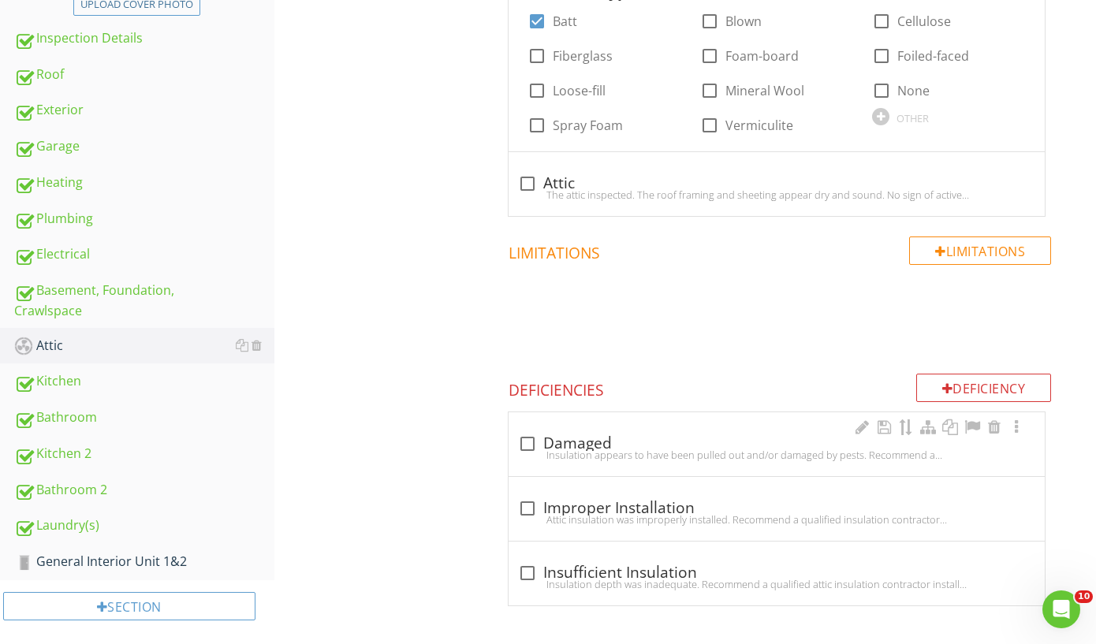
scroll to position [390, 0]
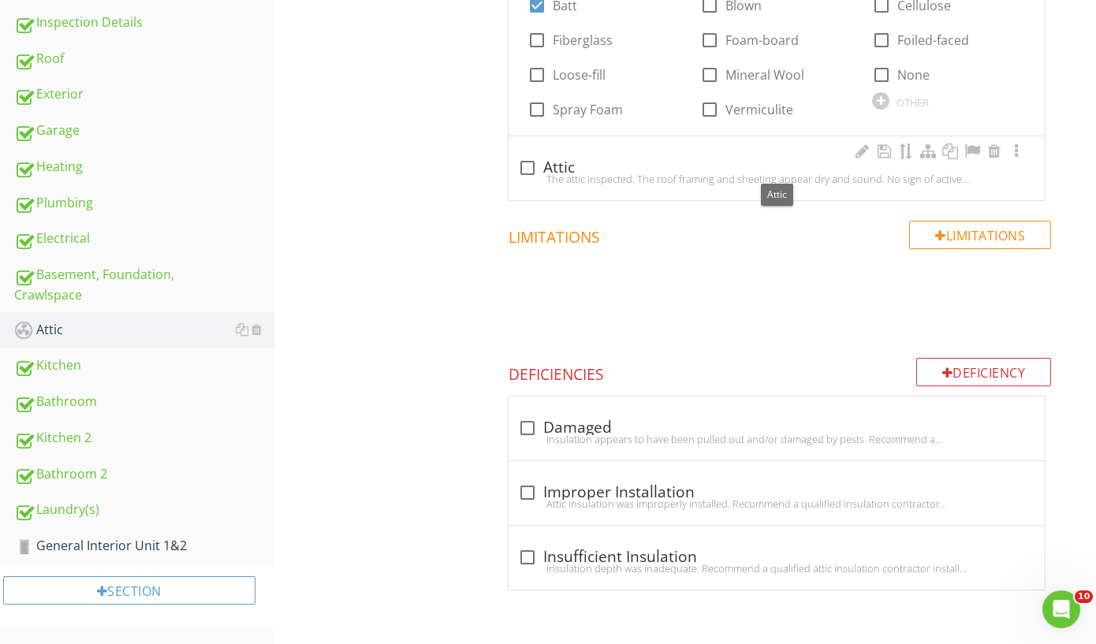
click at [528, 166] on div at bounding box center [527, 168] width 27 height 27
checkbox input "true"
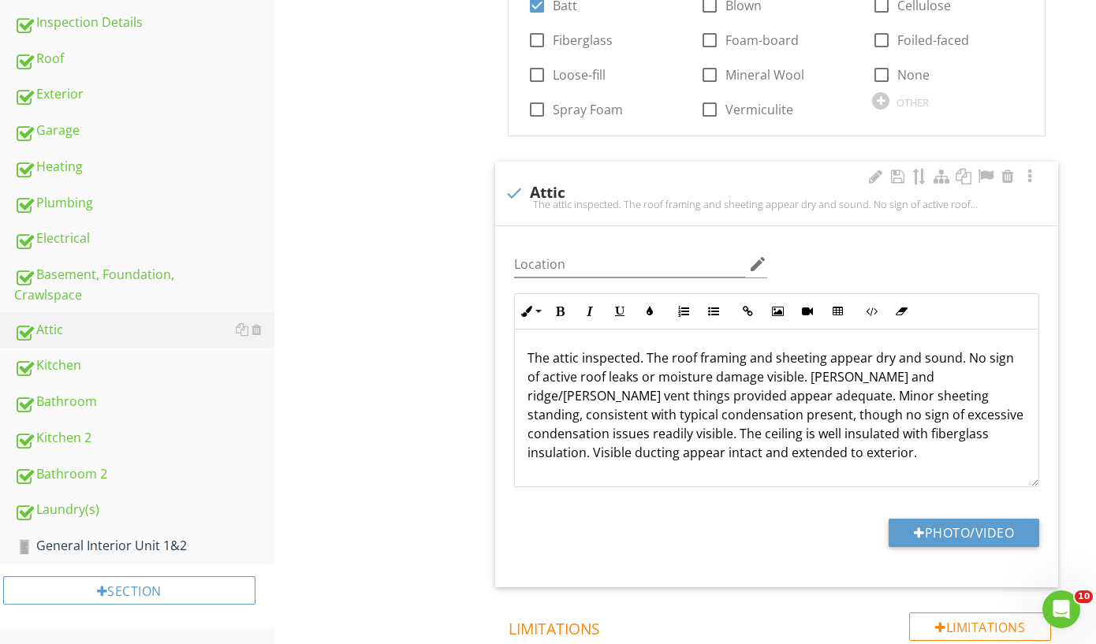
click at [800, 377] on p "The attic inspected. The roof framing and sheeting appear dry and sound. No sig…" at bounding box center [777, 406] width 498 height 114
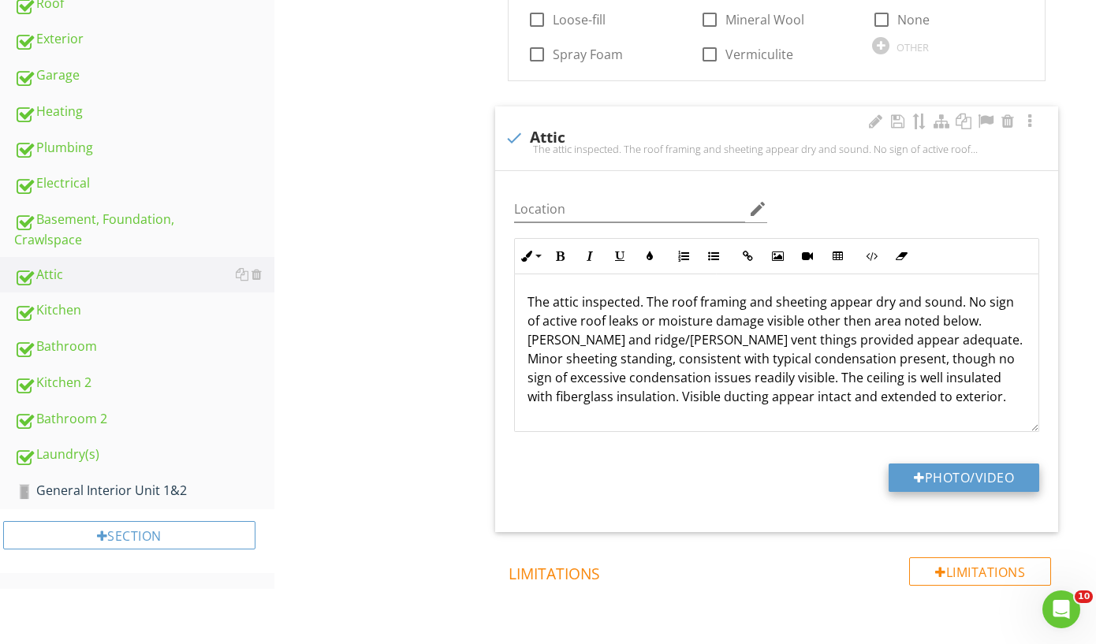
click at [930, 473] on button "Photo/Video" at bounding box center [964, 478] width 151 height 28
type input "C:\fakepath\IMG_9721.jpeg"
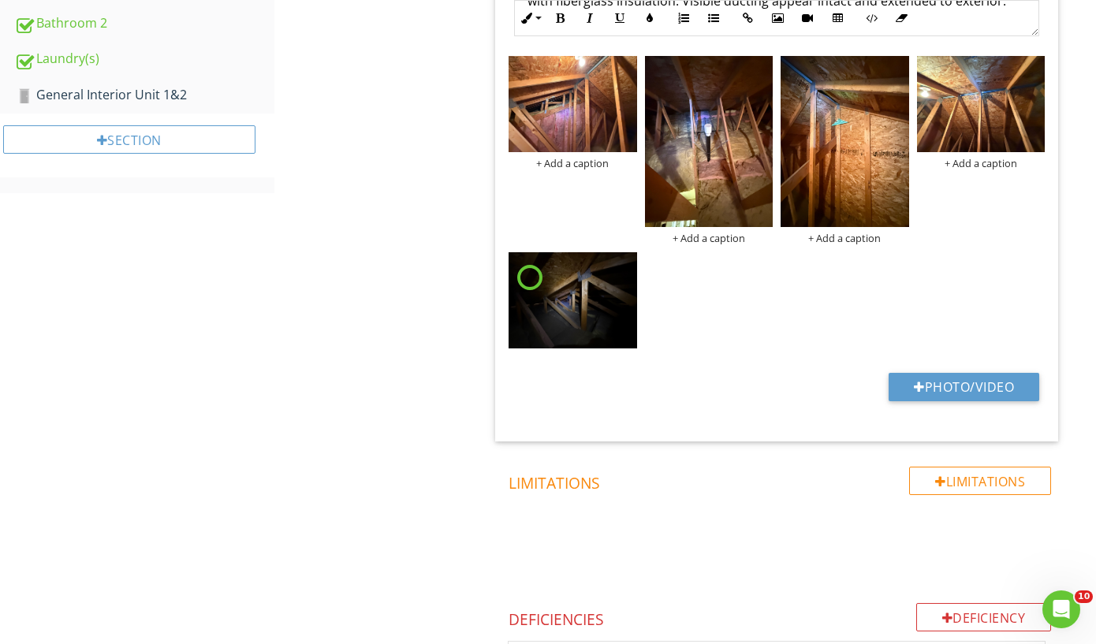
scroll to position [1070, 0]
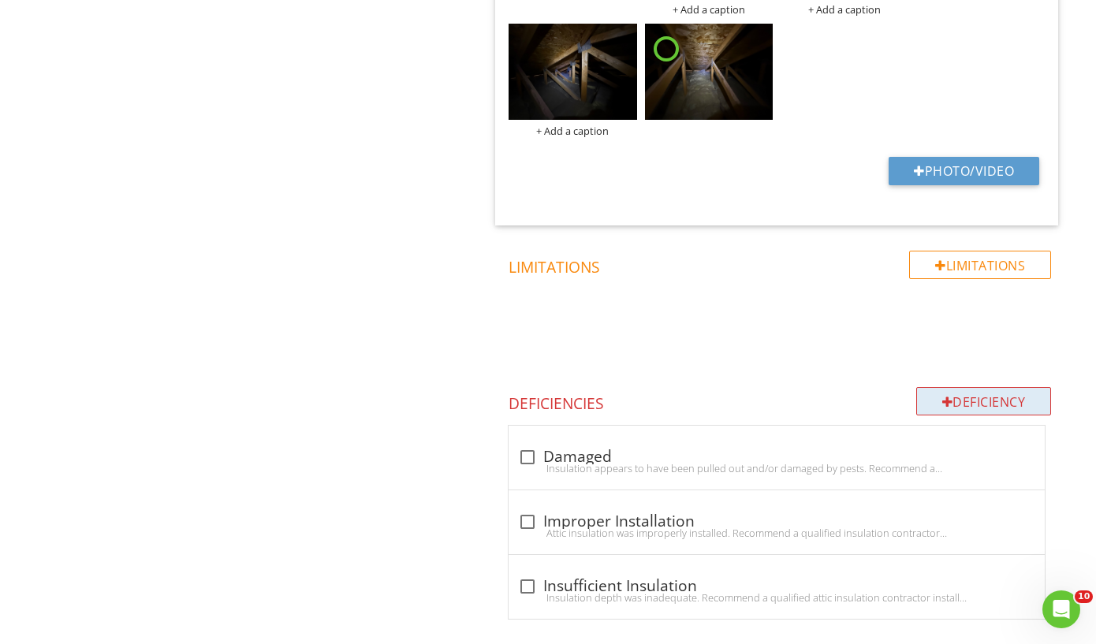
click at [957, 395] on div "Deficiency" at bounding box center [984, 401] width 136 height 28
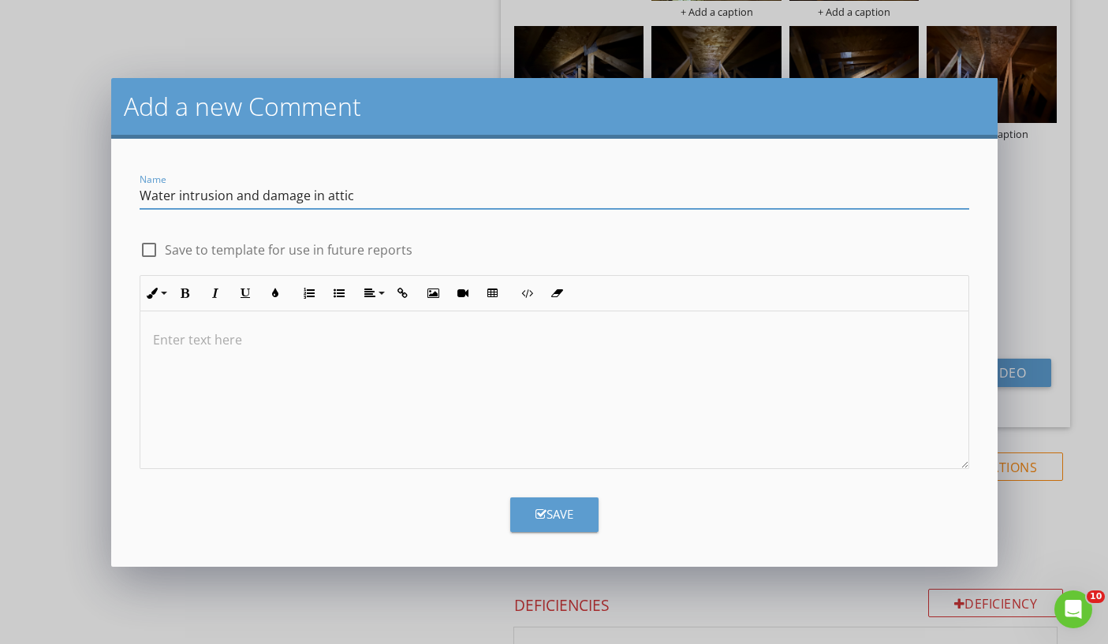
type input "Water intrusion and damage in attic"
click at [282, 333] on p at bounding box center [554, 339] width 803 height 19
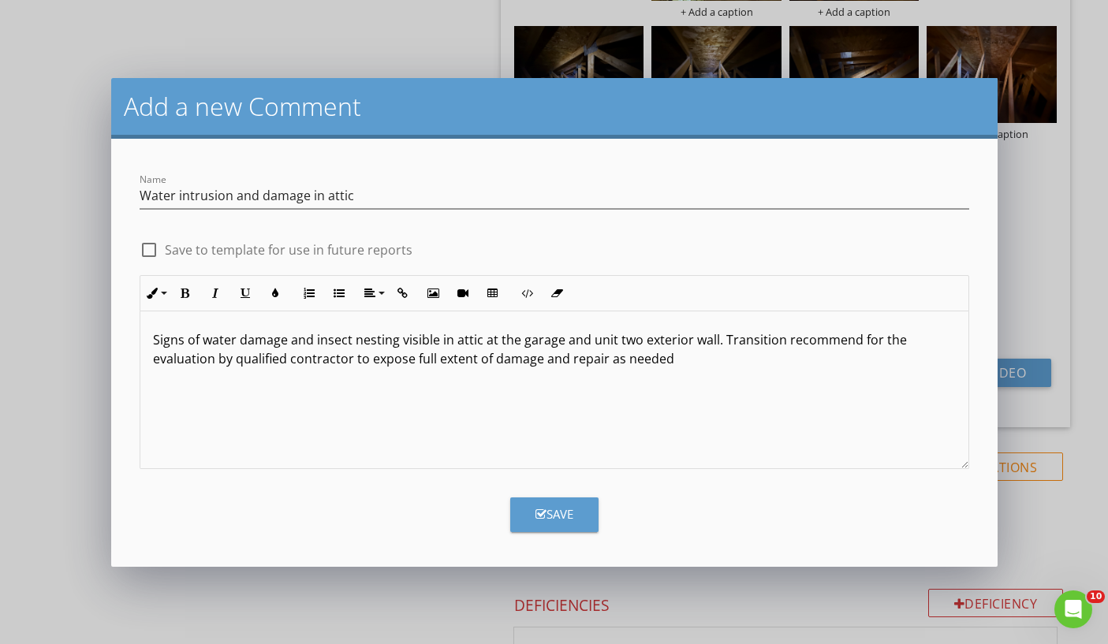
click at [567, 520] on div "Save" at bounding box center [554, 515] width 38 height 18
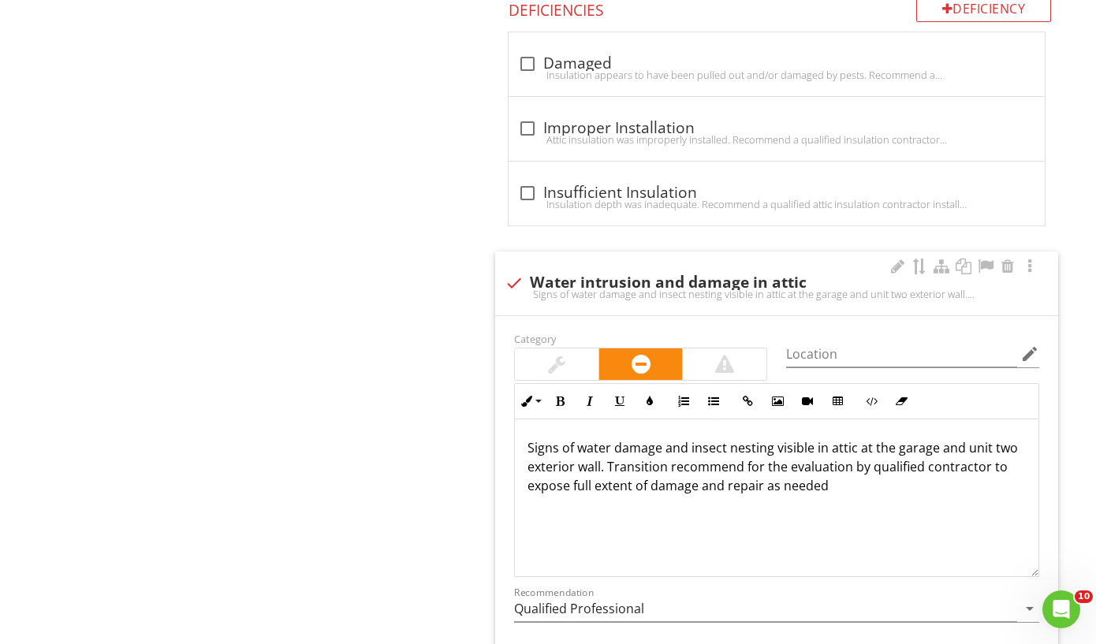
scroll to position [1, 0]
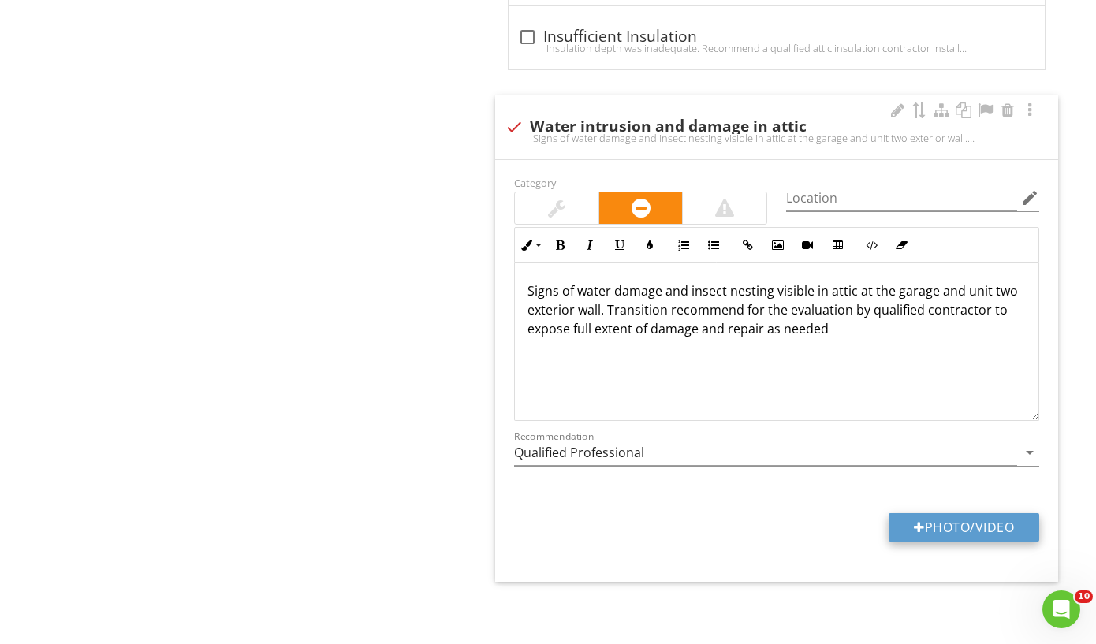
click at [942, 529] on button "Photo/Video" at bounding box center [964, 527] width 151 height 28
type input "C:\fakepath\IMG_9709.jpeg"
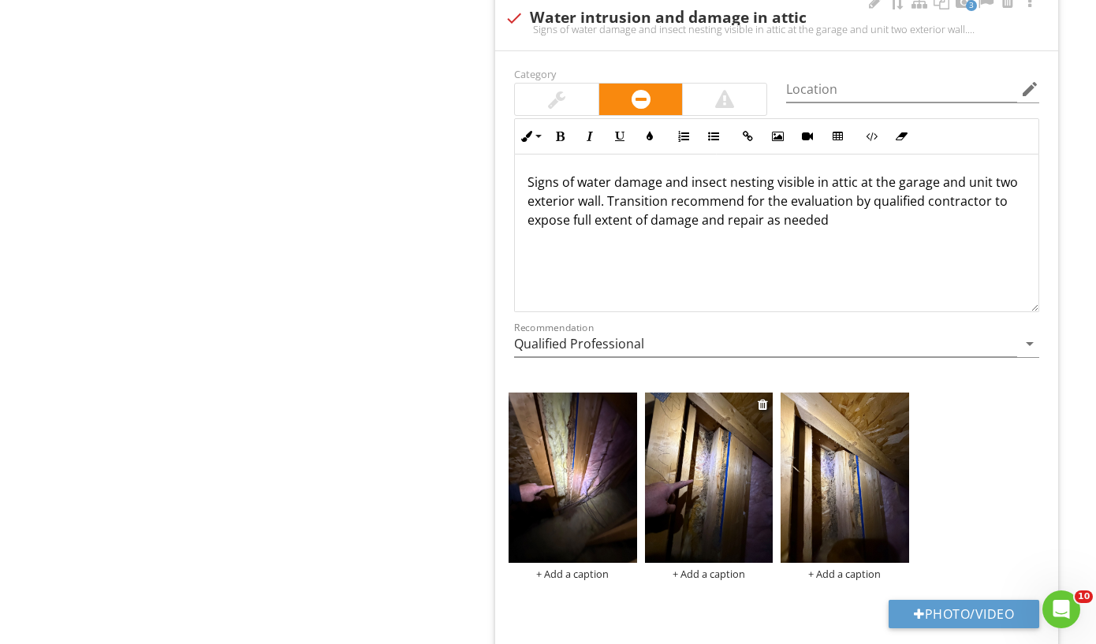
scroll to position [2011, 0]
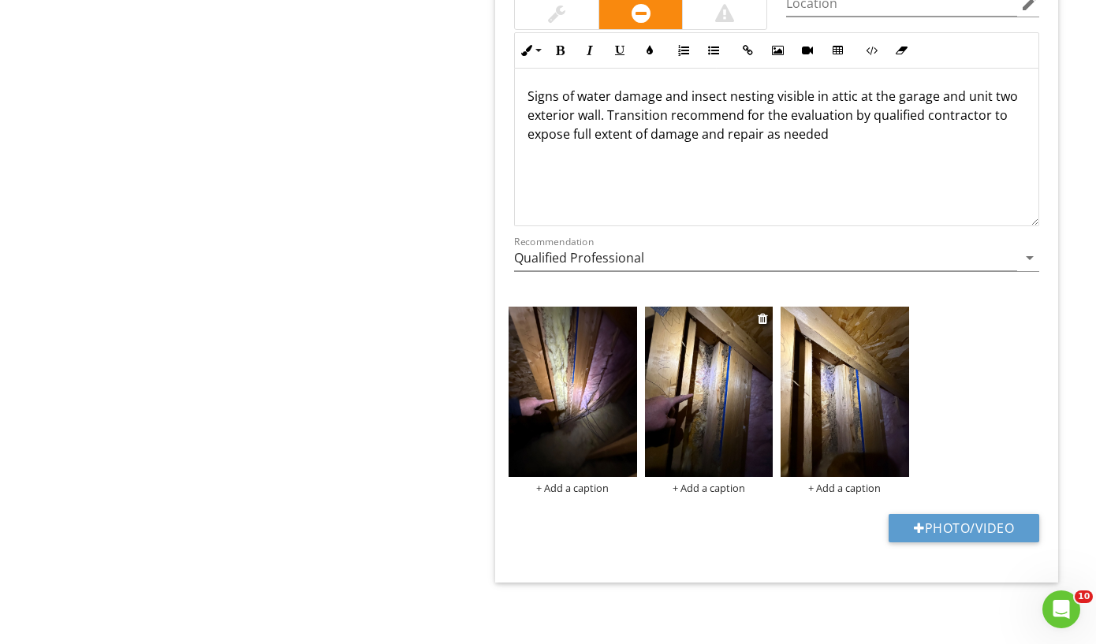
click at [712, 426] on img at bounding box center [709, 392] width 128 height 171
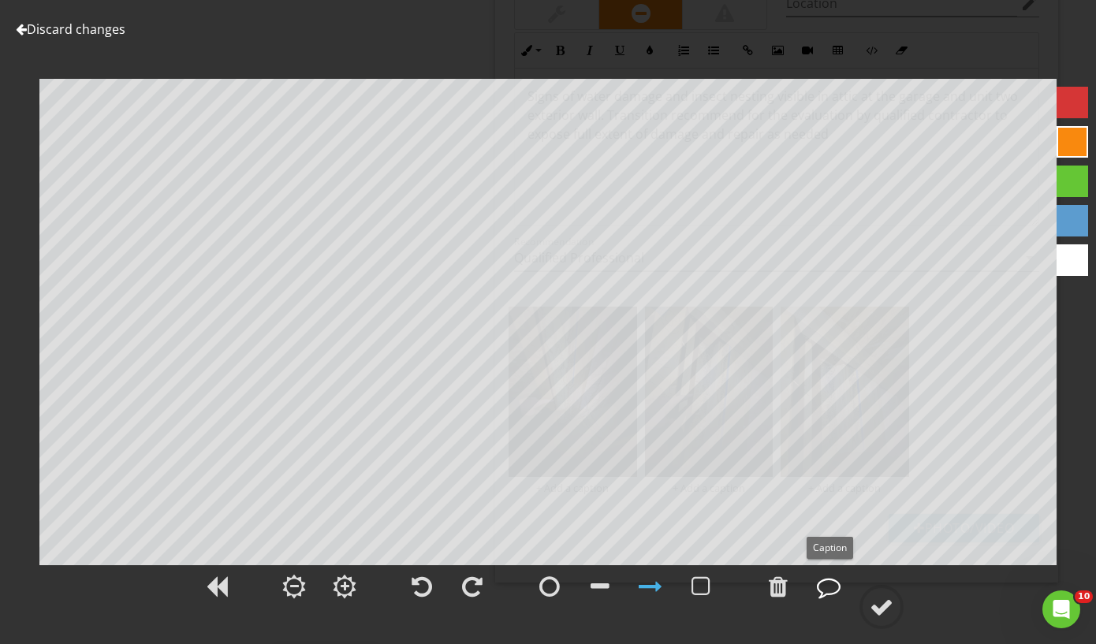
click at [835, 594] on div at bounding box center [829, 587] width 24 height 24
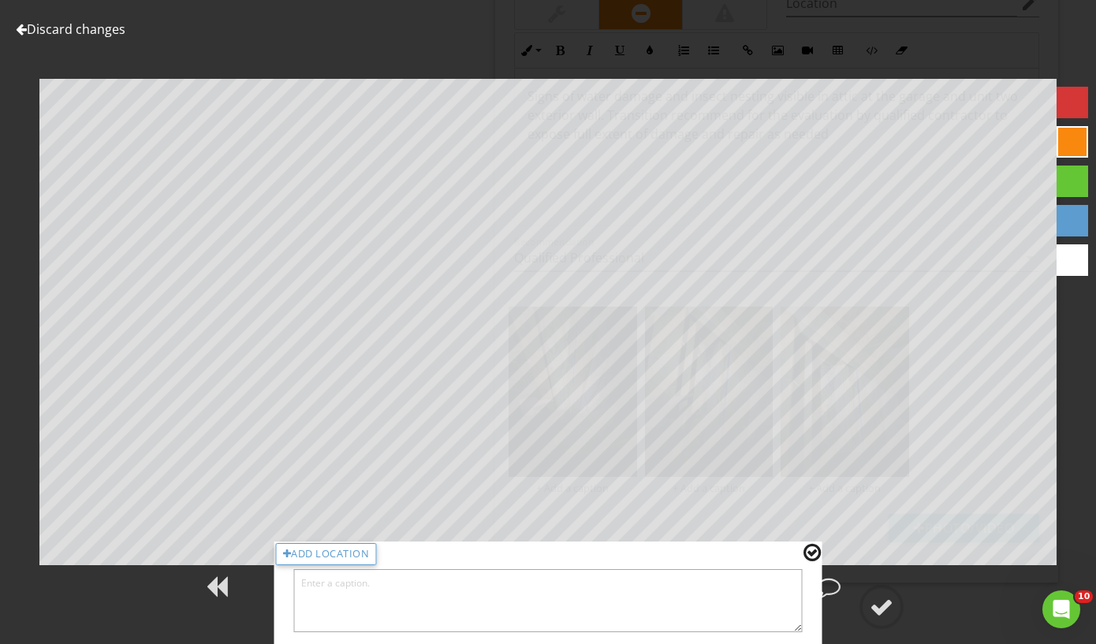
click at [466, 597] on textarea at bounding box center [548, 600] width 509 height 63
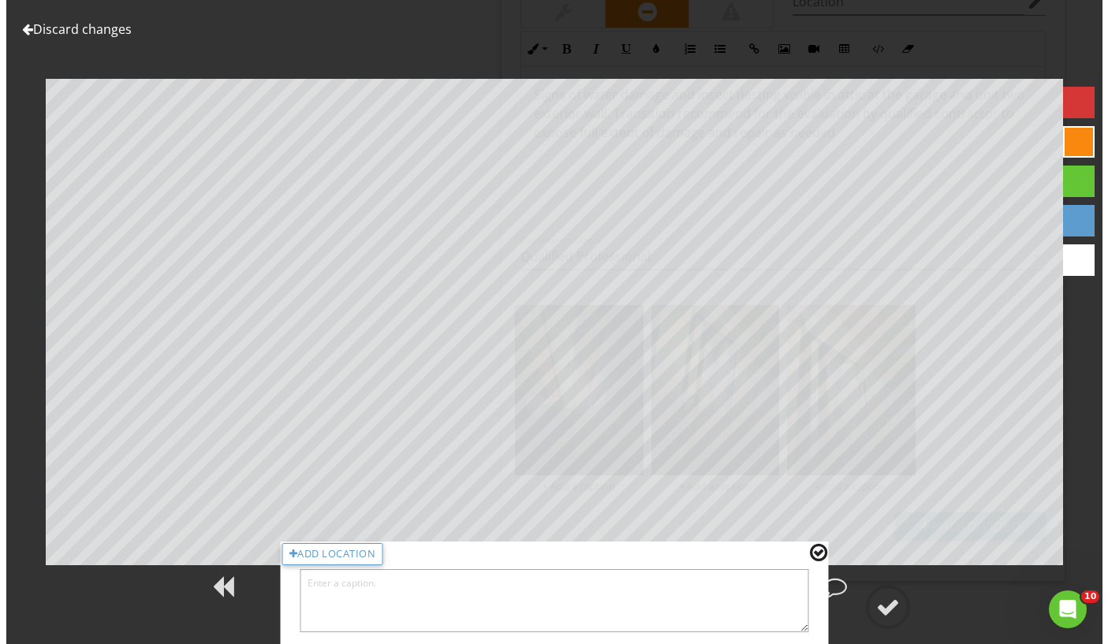
scroll to position [1992, 0]
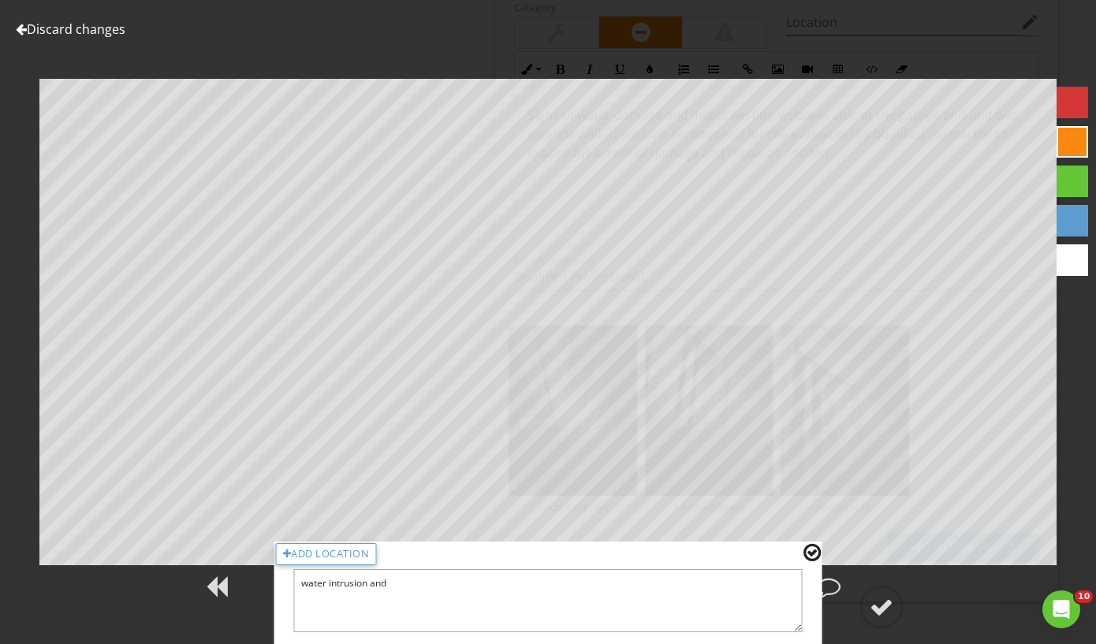
type textarea "water intrusion and"
